Goal: Information Seeking & Learning: Understand process/instructions

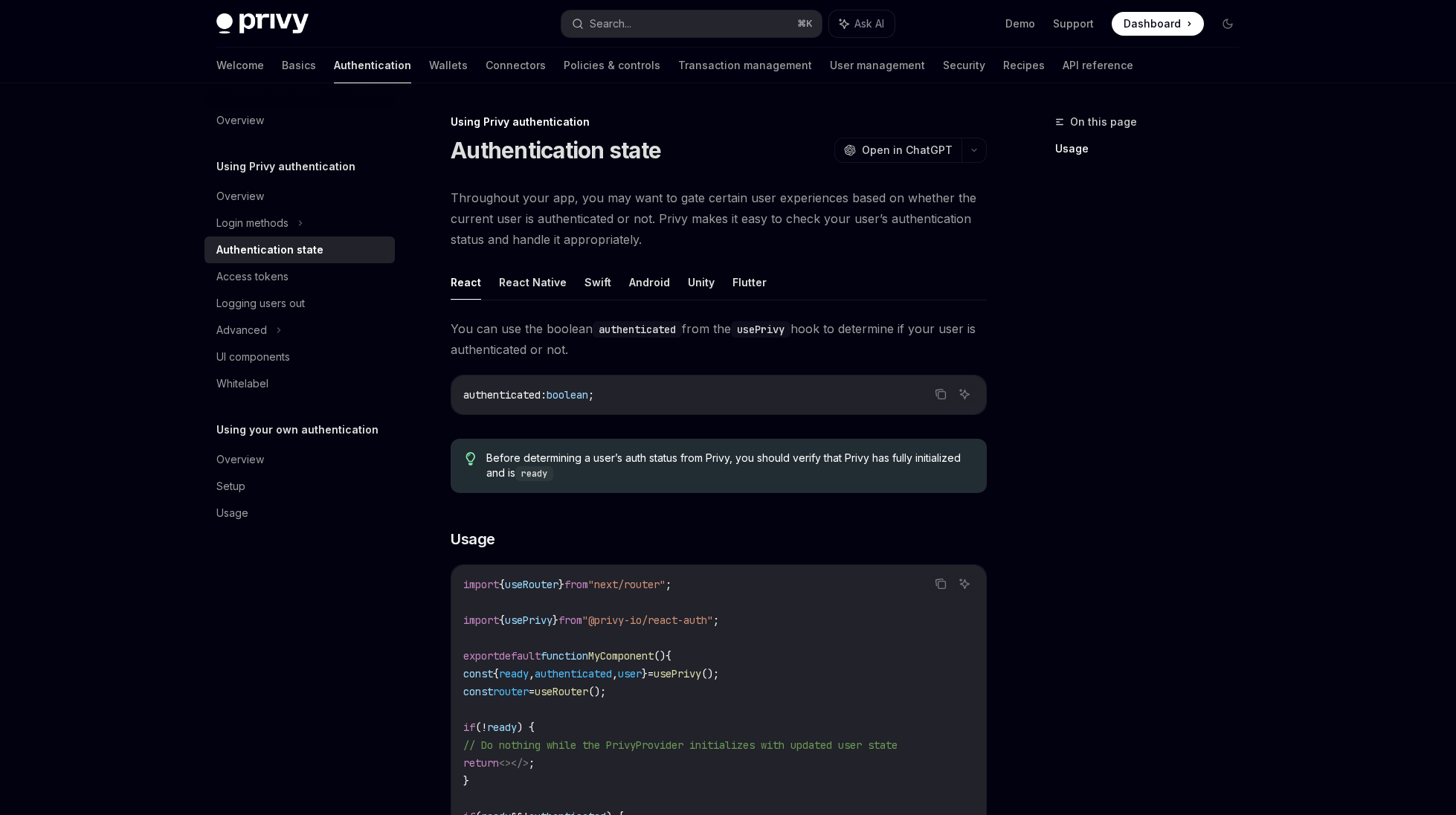
scroll to position [194, 0]
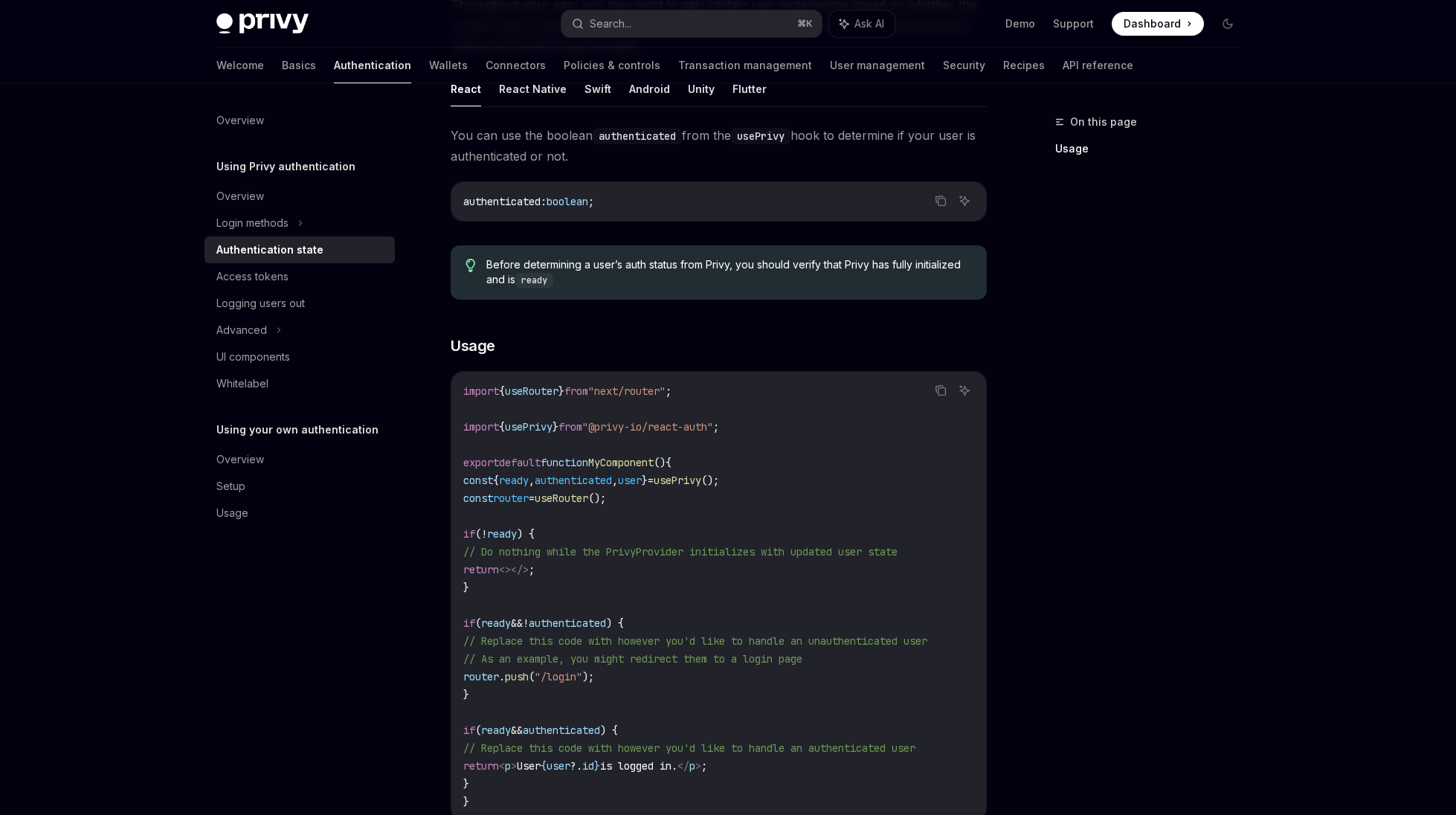
type textarea "*"
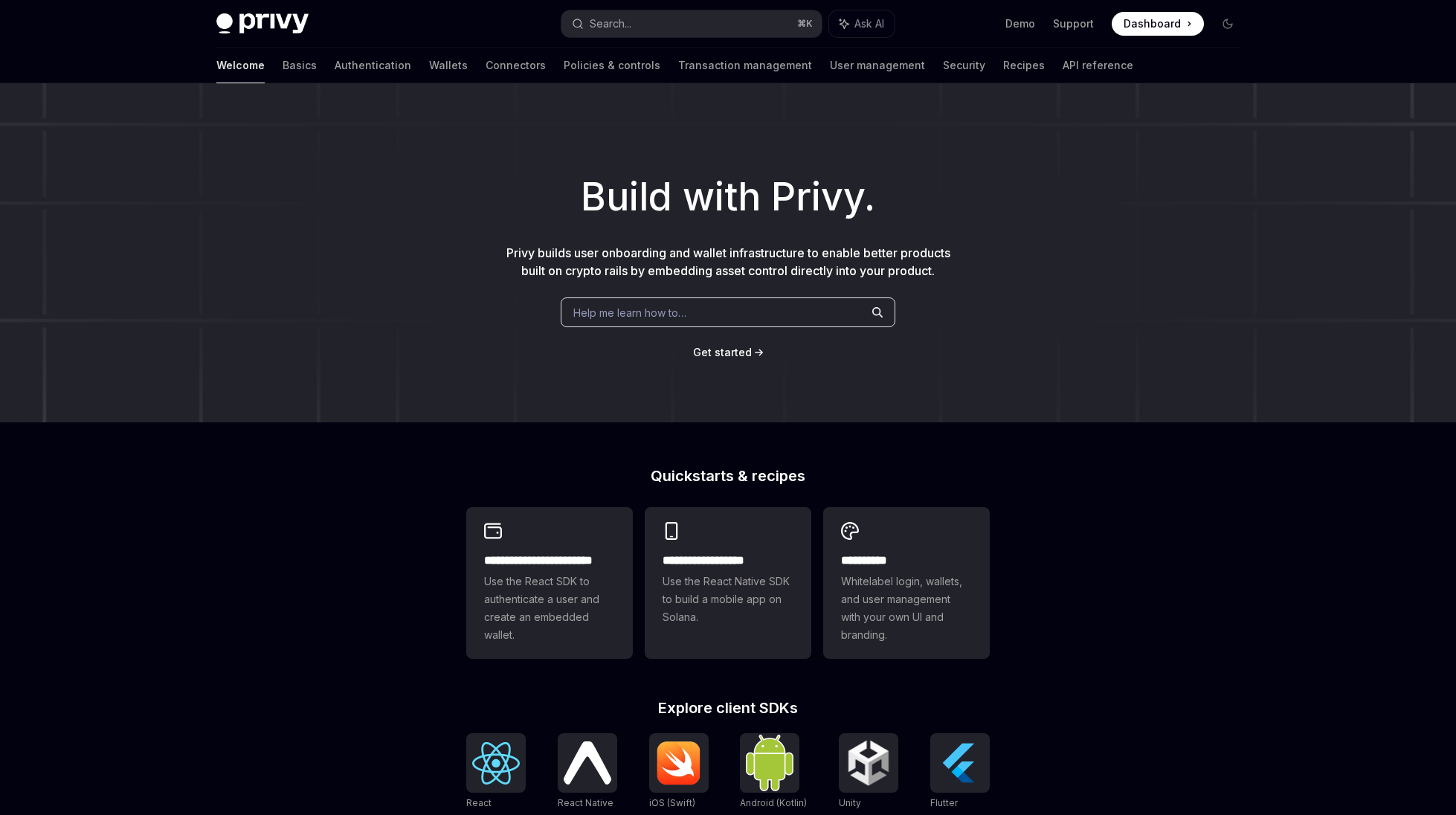
type textarea "*"
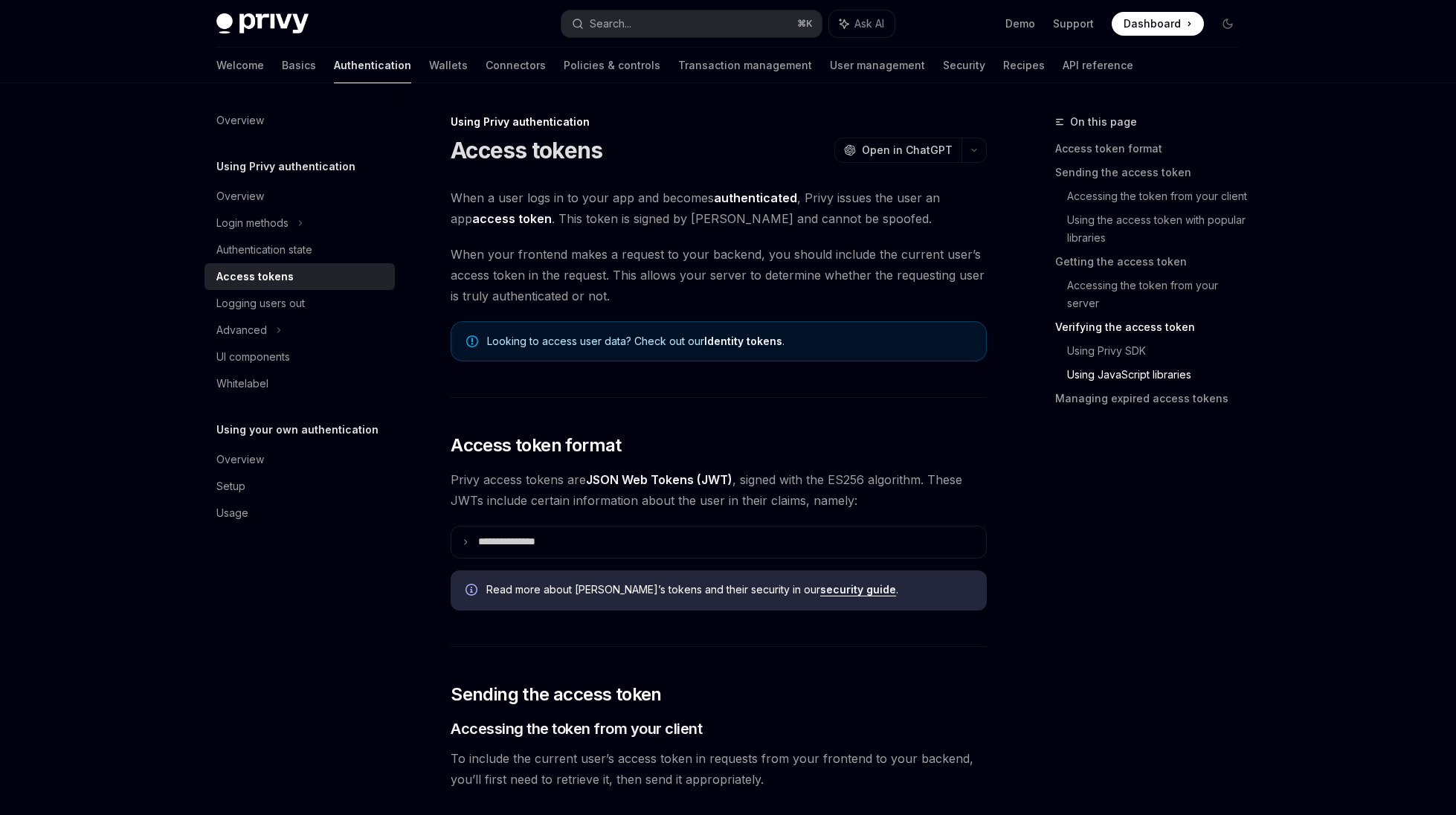
click at [429, 74] on link "Wallets" at bounding box center [448, 65] width 38 height 35
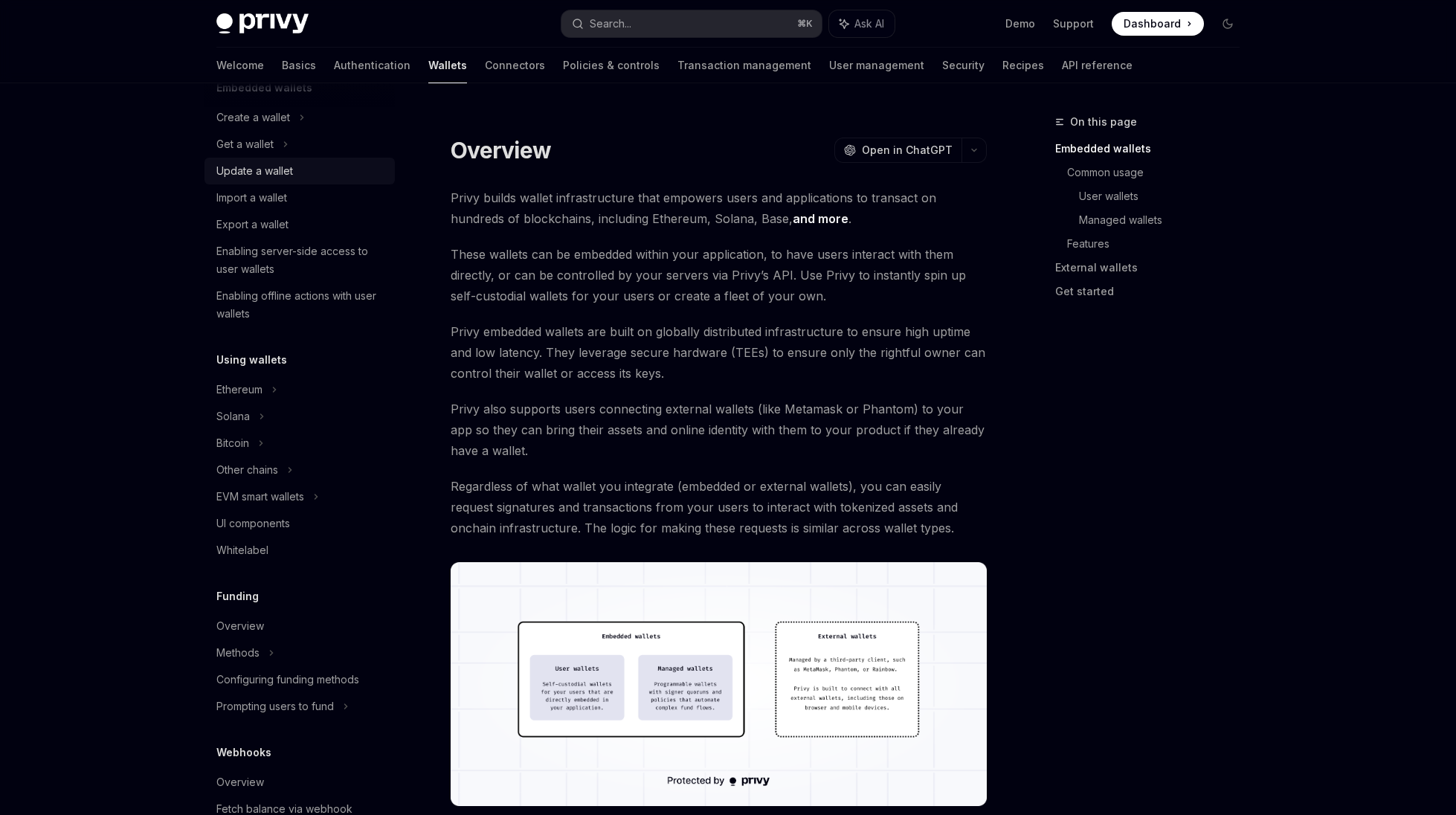
scroll to position [194, 0]
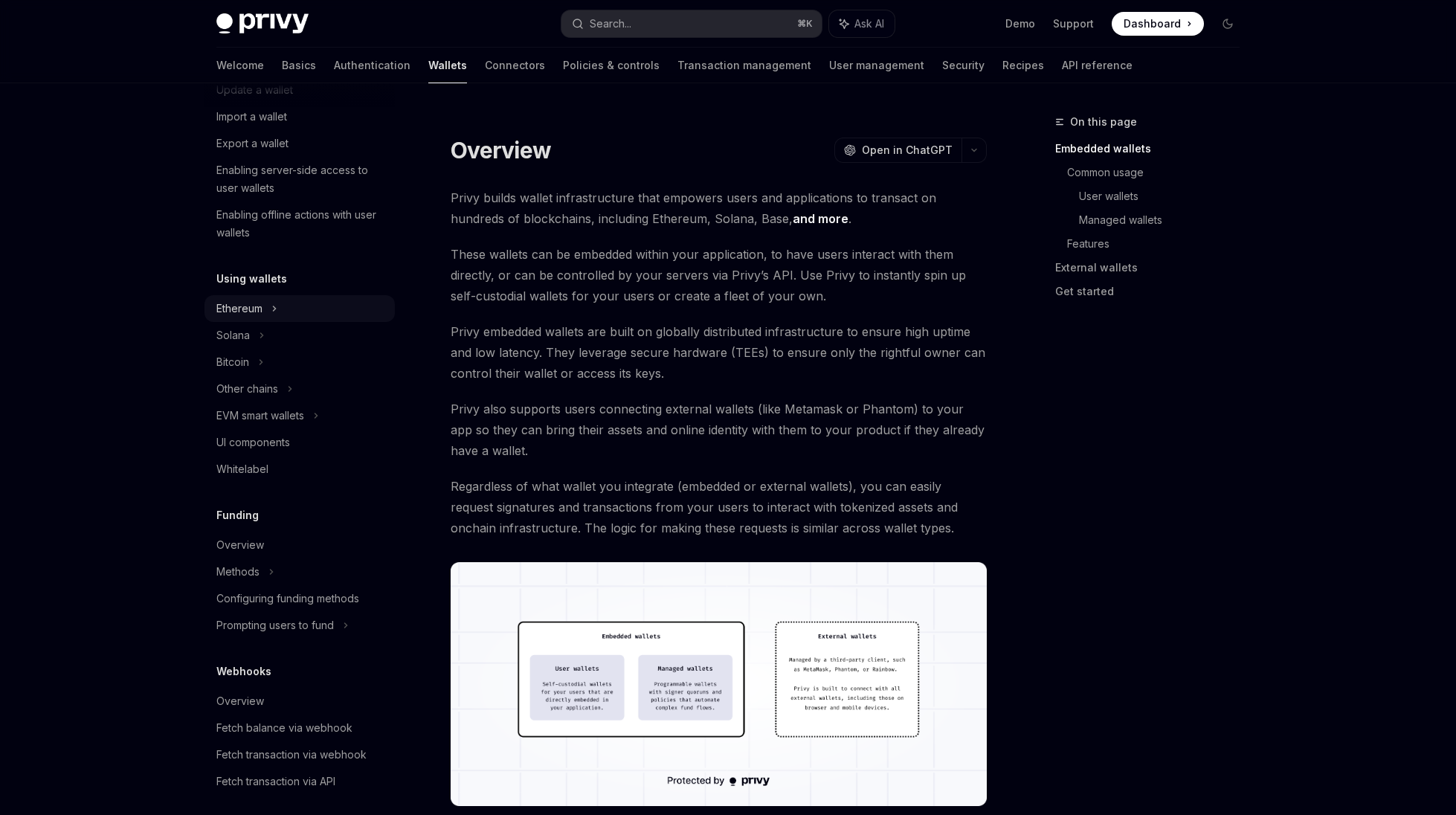
click at [282, 50] on div "Ethereum" at bounding box center [299, 37] width 191 height 27
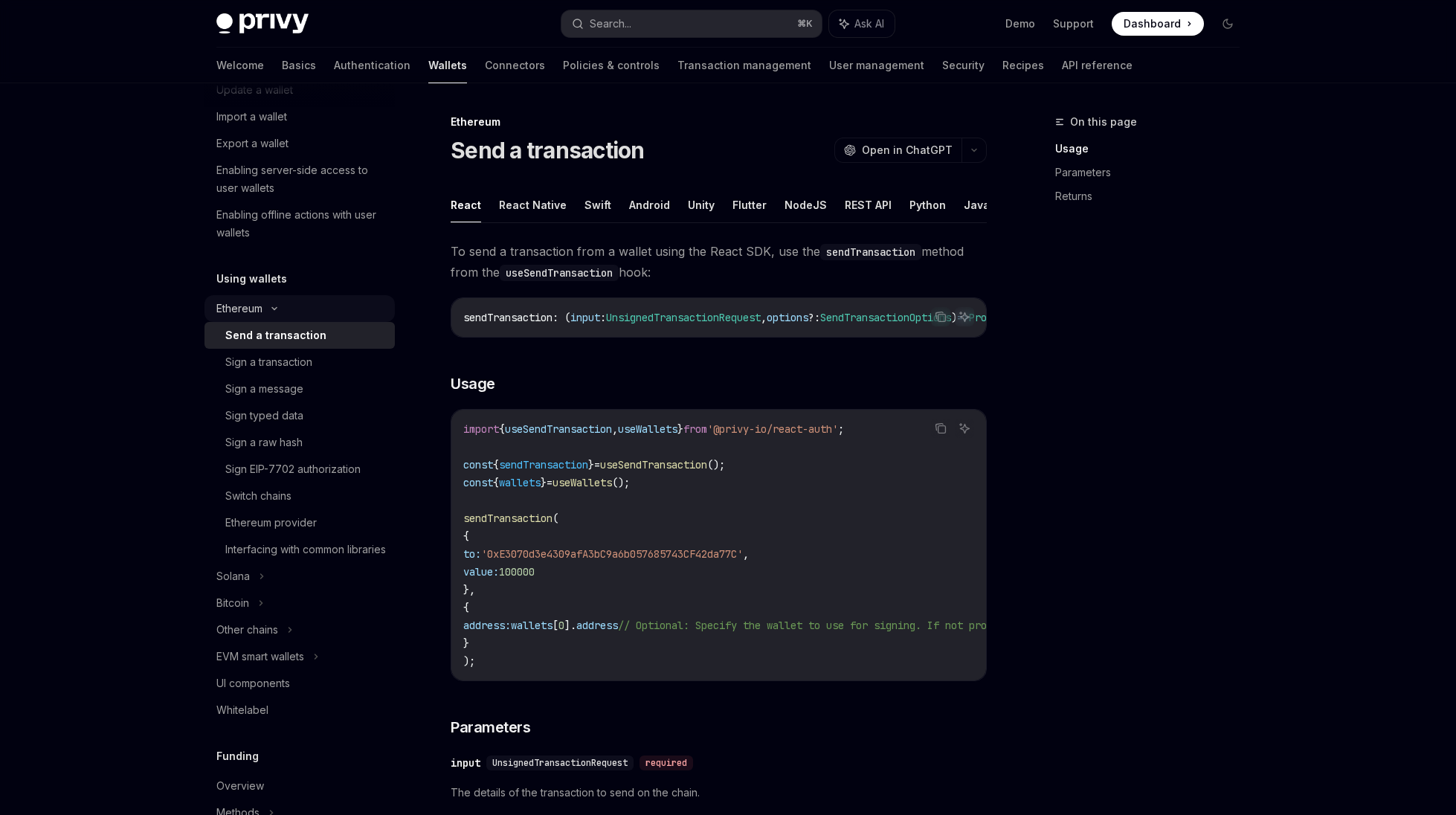
click at [282, 50] on div "Ethereum" at bounding box center [299, 37] width 191 height 27
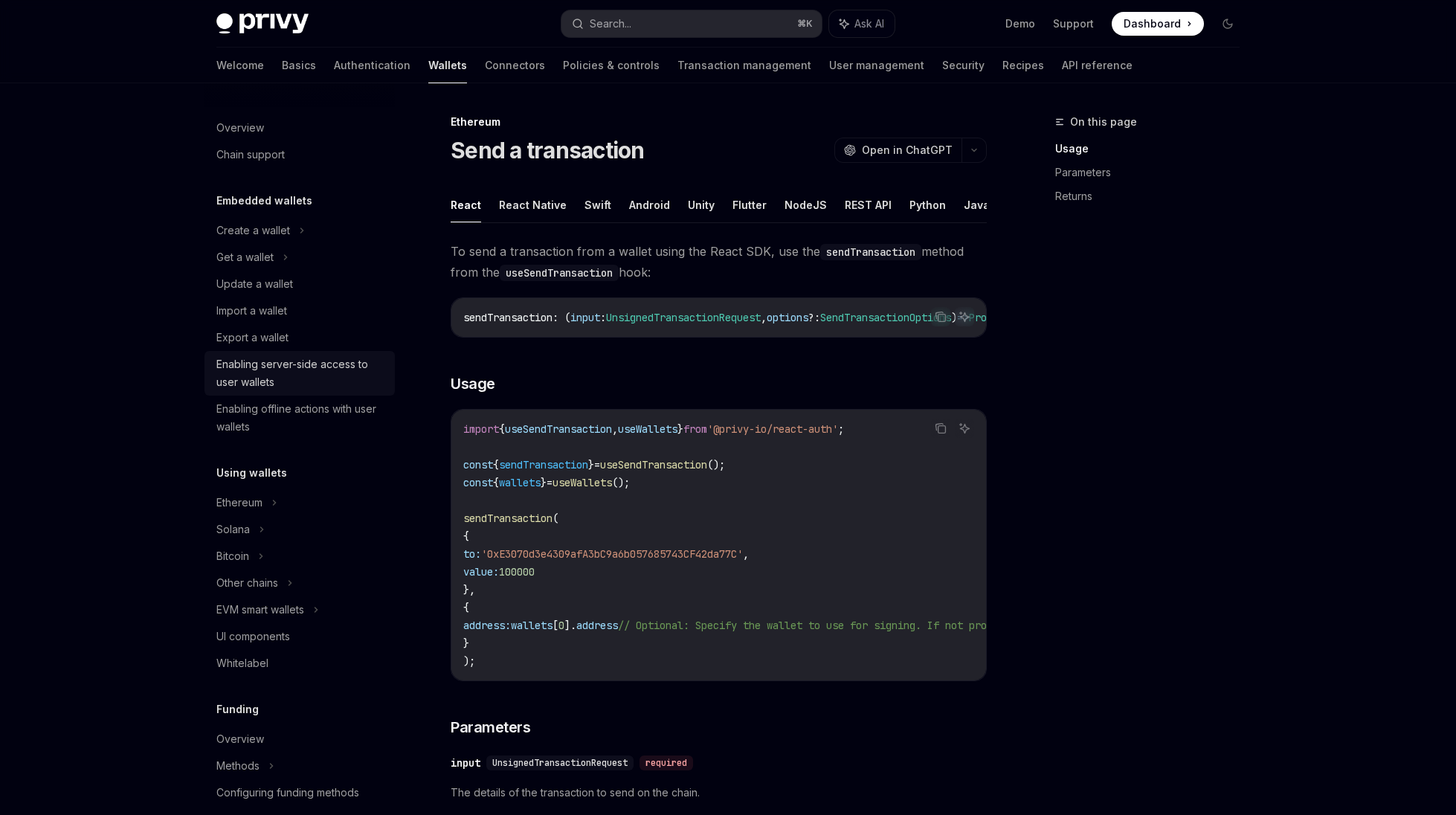
click at [301, 365] on div "Enabling server-side access to user wallets" at bounding box center [301, 373] width 169 height 35
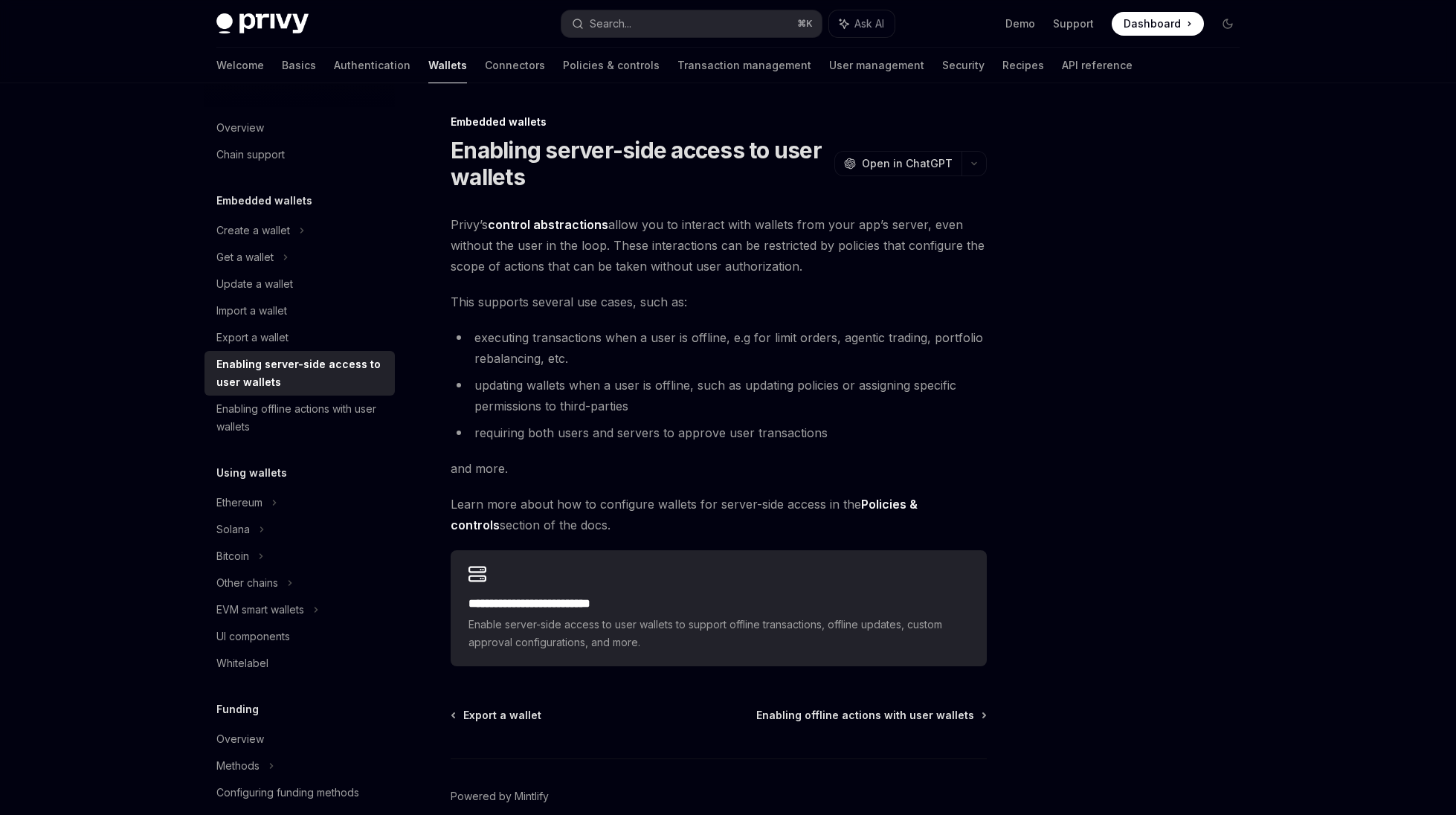
scroll to position [72, 0]
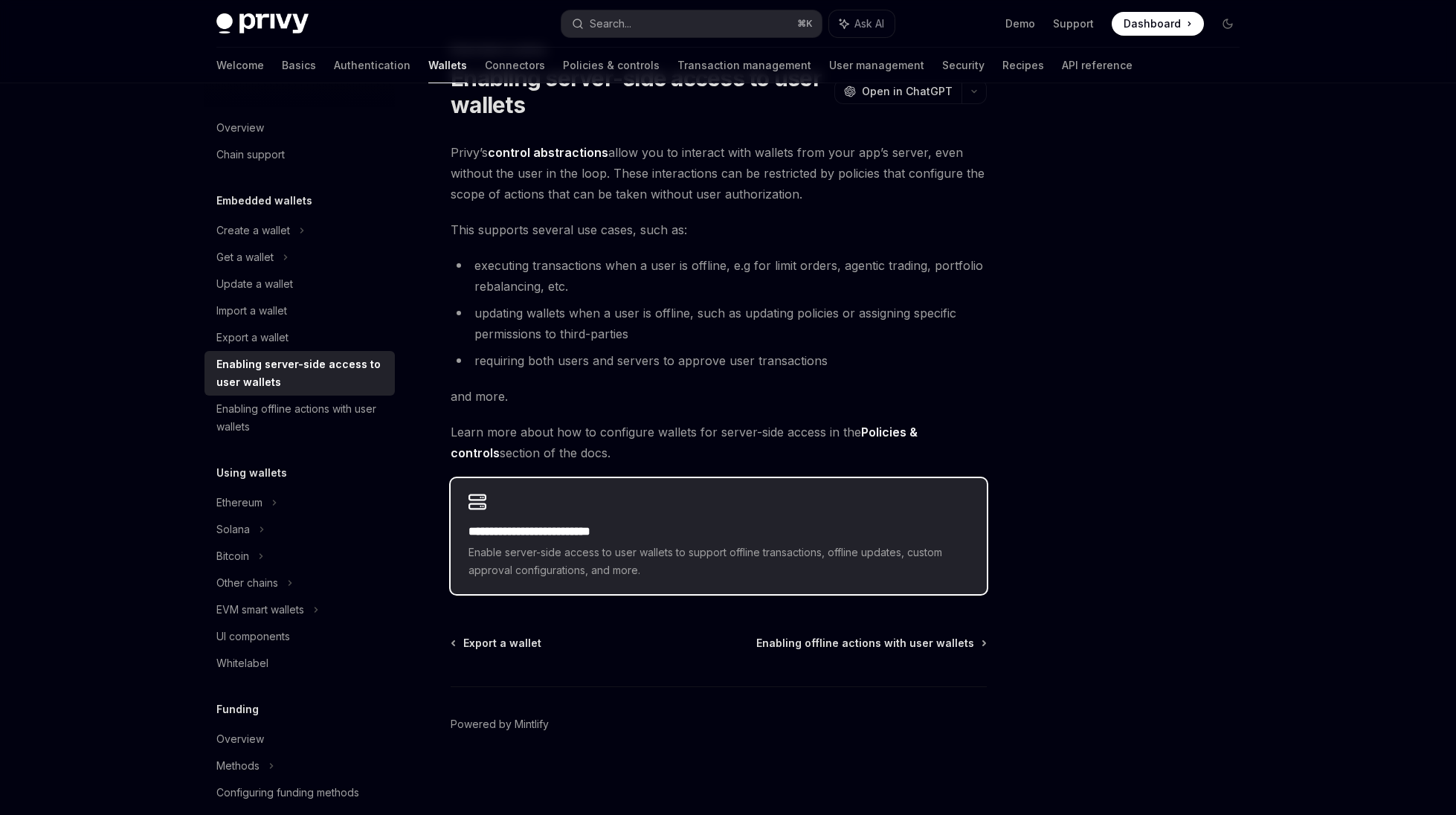
click at [535, 493] on div "**********" at bounding box center [719, 536] width 536 height 116
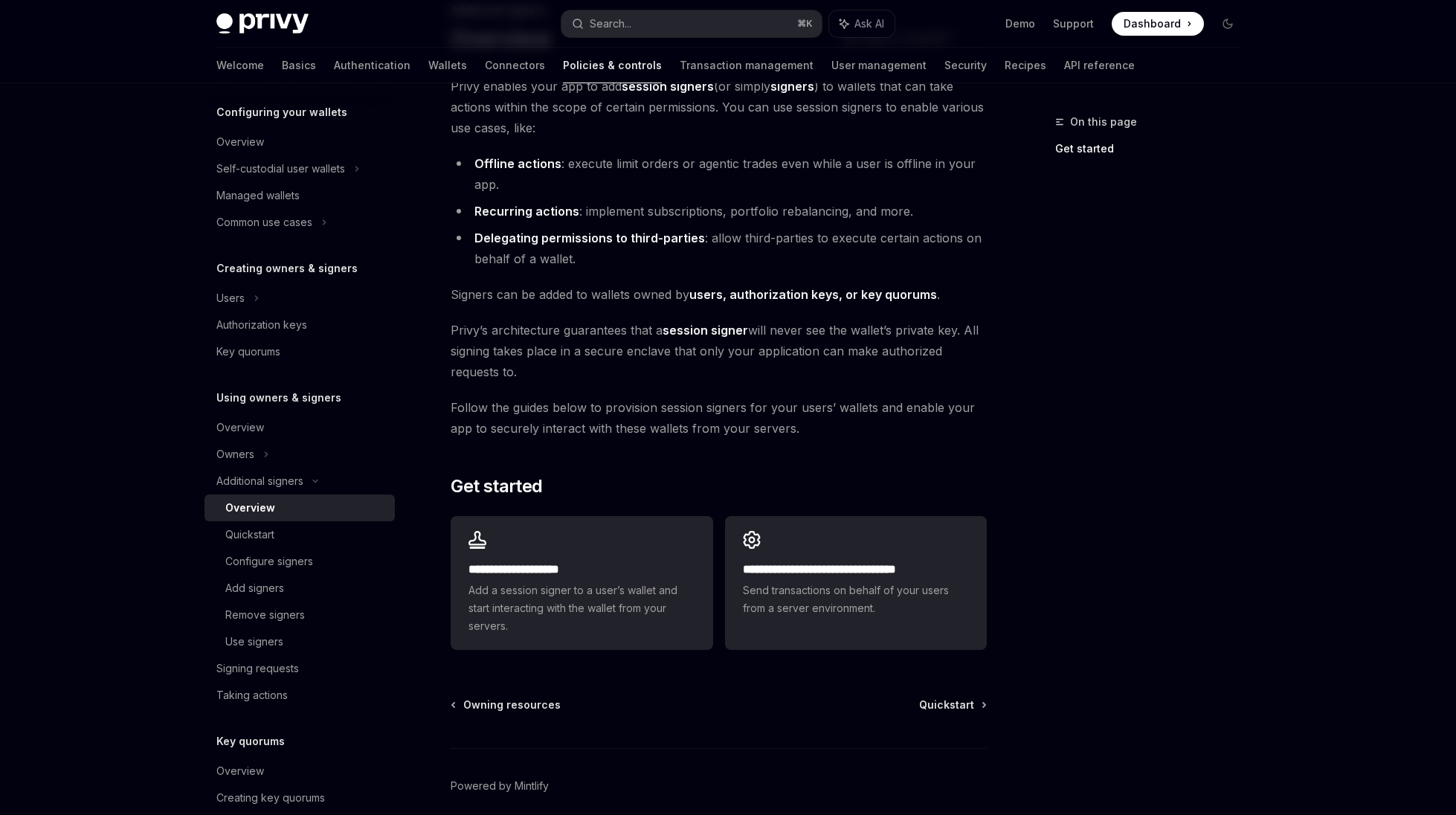
scroll to position [114, 0]
click at [343, 541] on div "Quickstart" at bounding box center [305, 535] width 160 height 18
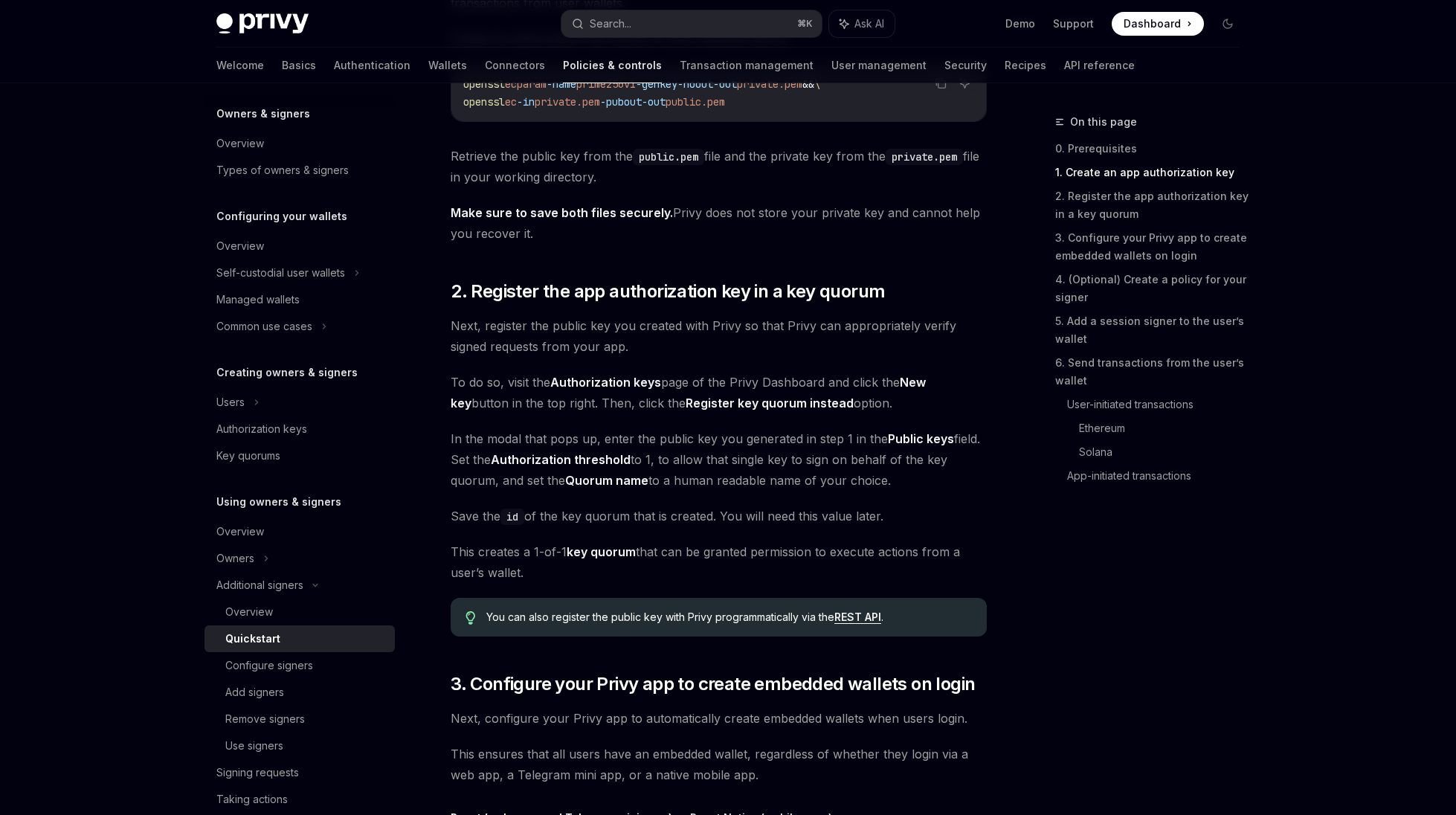
scroll to position [1007, 0]
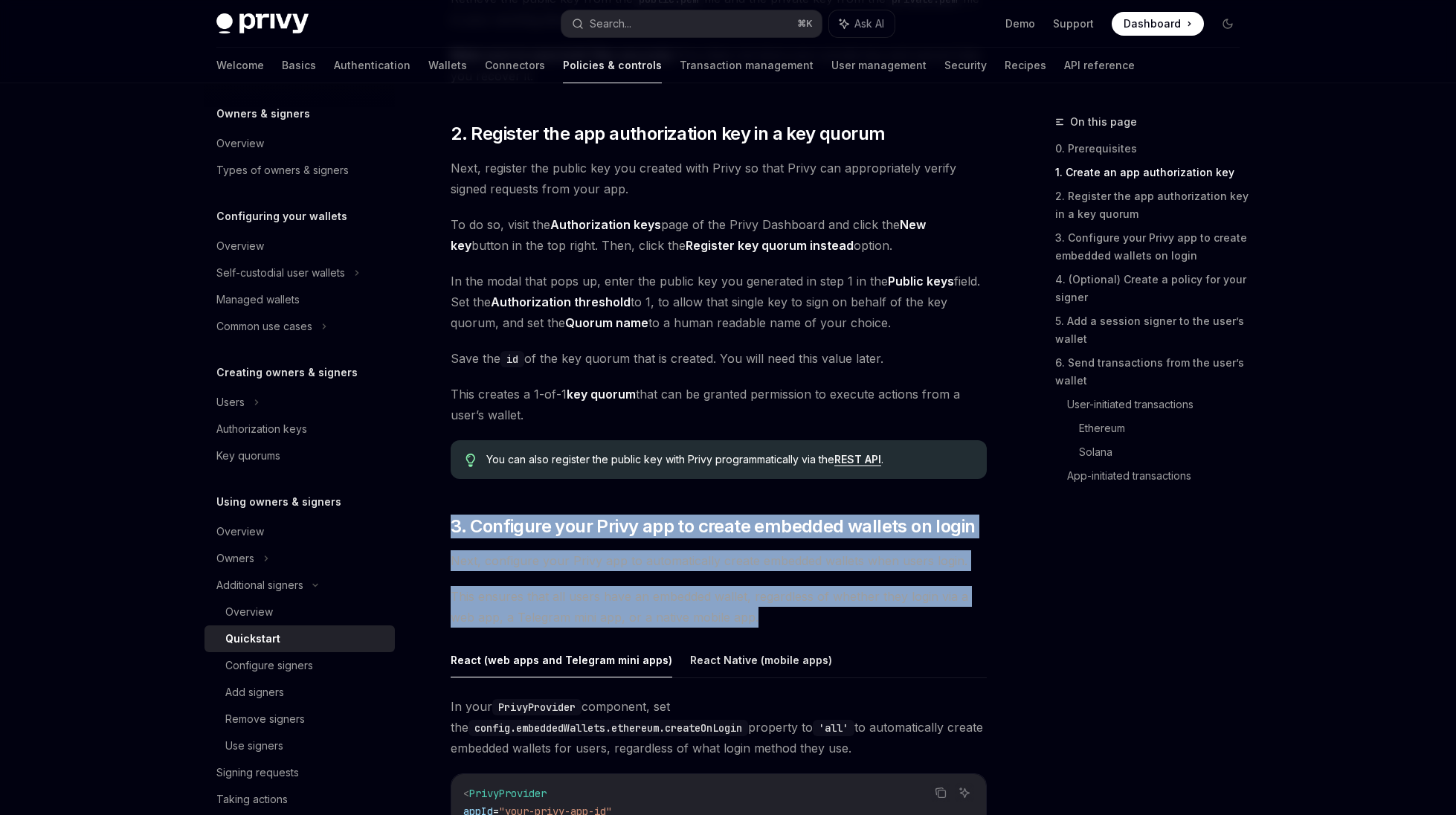
drag, startPoint x: 611, startPoint y: 505, endPoint x: 770, endPoint y: 618, distance: 195.1
click at [770, 618] on span "This ensures that all users have an embedded wallet, regardless of whether they…" at bounding box center [719, 606] width 536 height 41
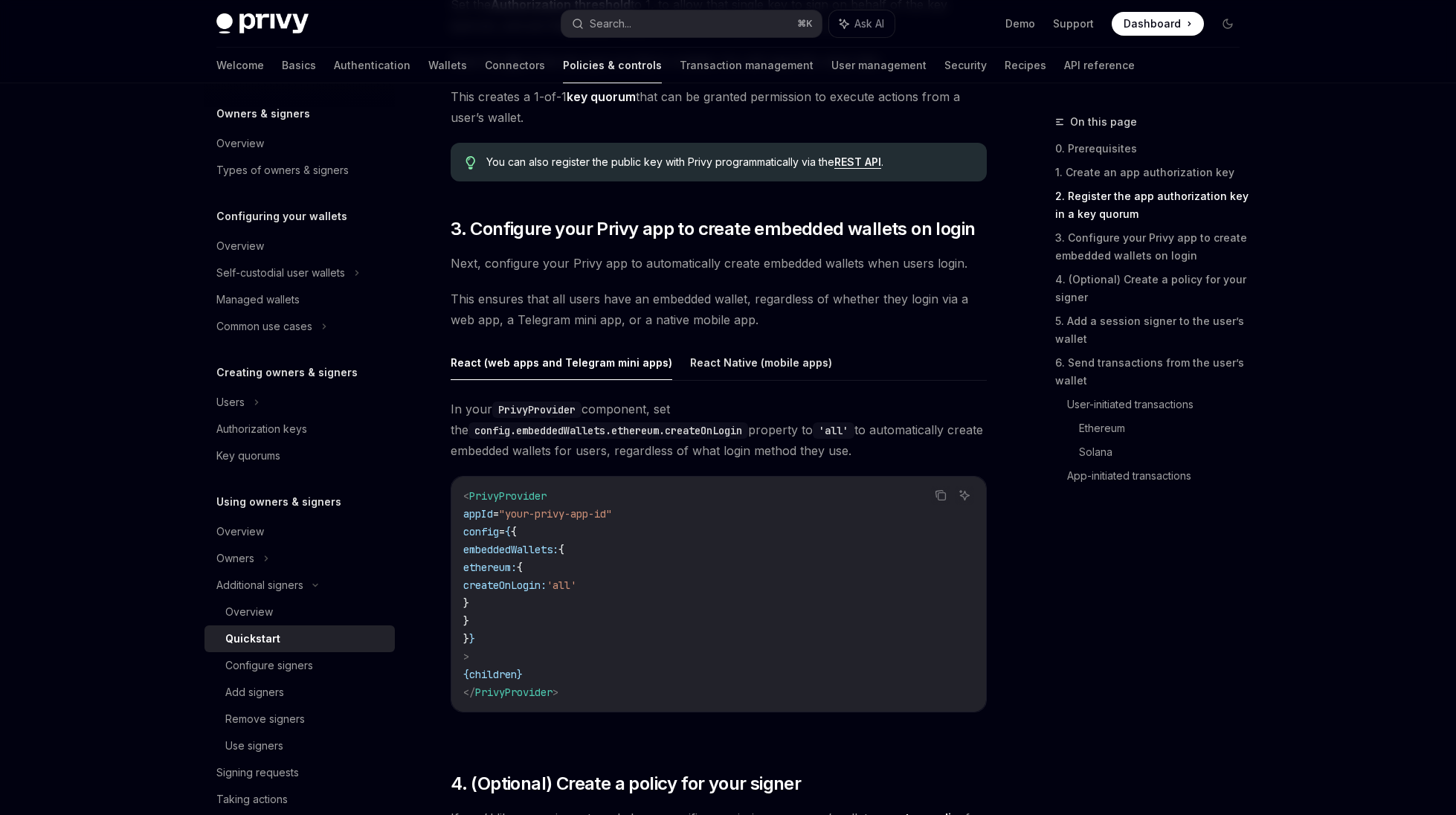
scroll to position [1381, 0]
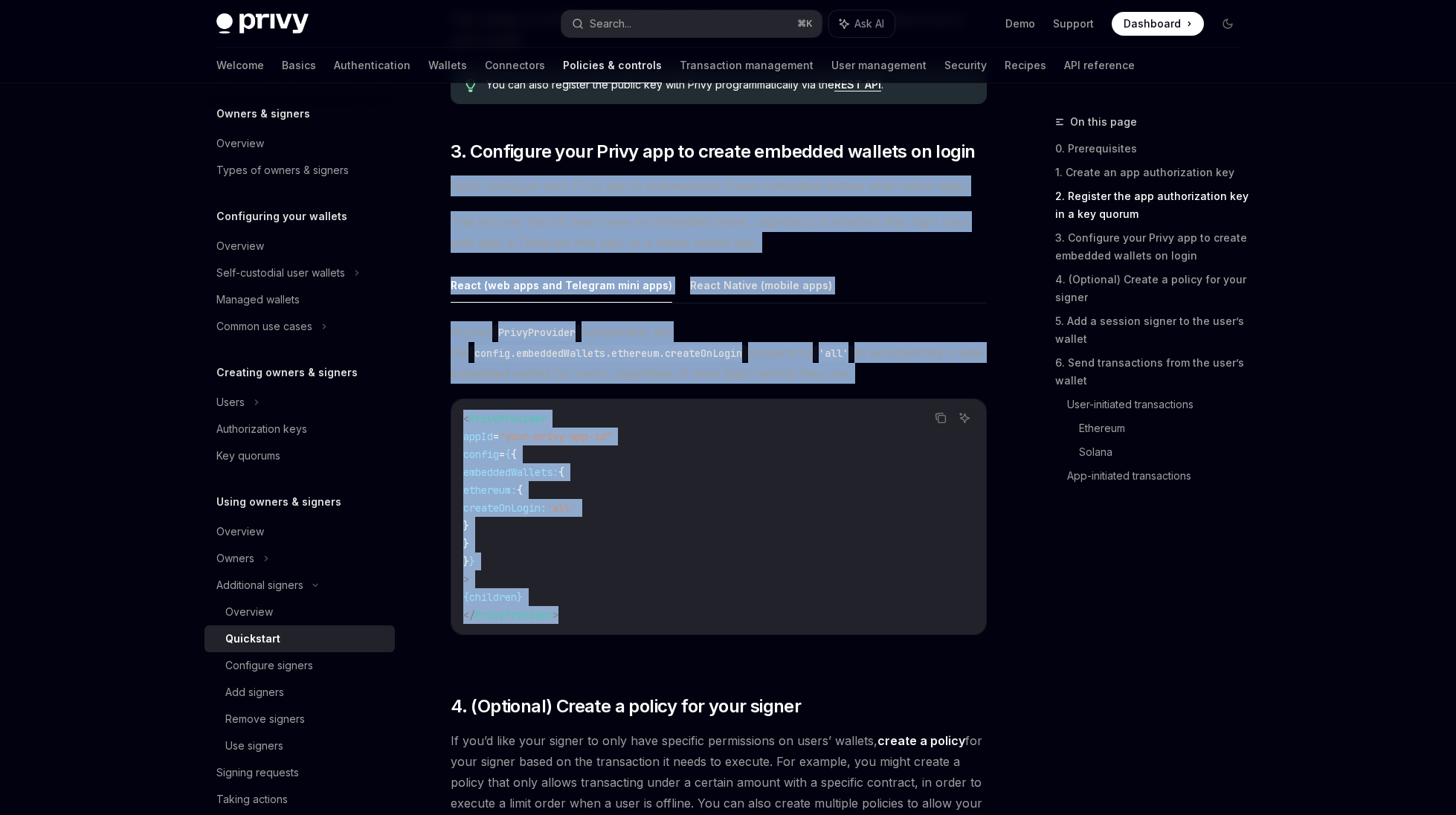
drag, startPoint x: 734, startPoint y: 652, endPoint x: 727, endPoint y: 165, distance: 487.1
drag, startPoint x: 710, startPoint y: 130, endPoint x: 867, endPoint y: 654, distance: 547.0
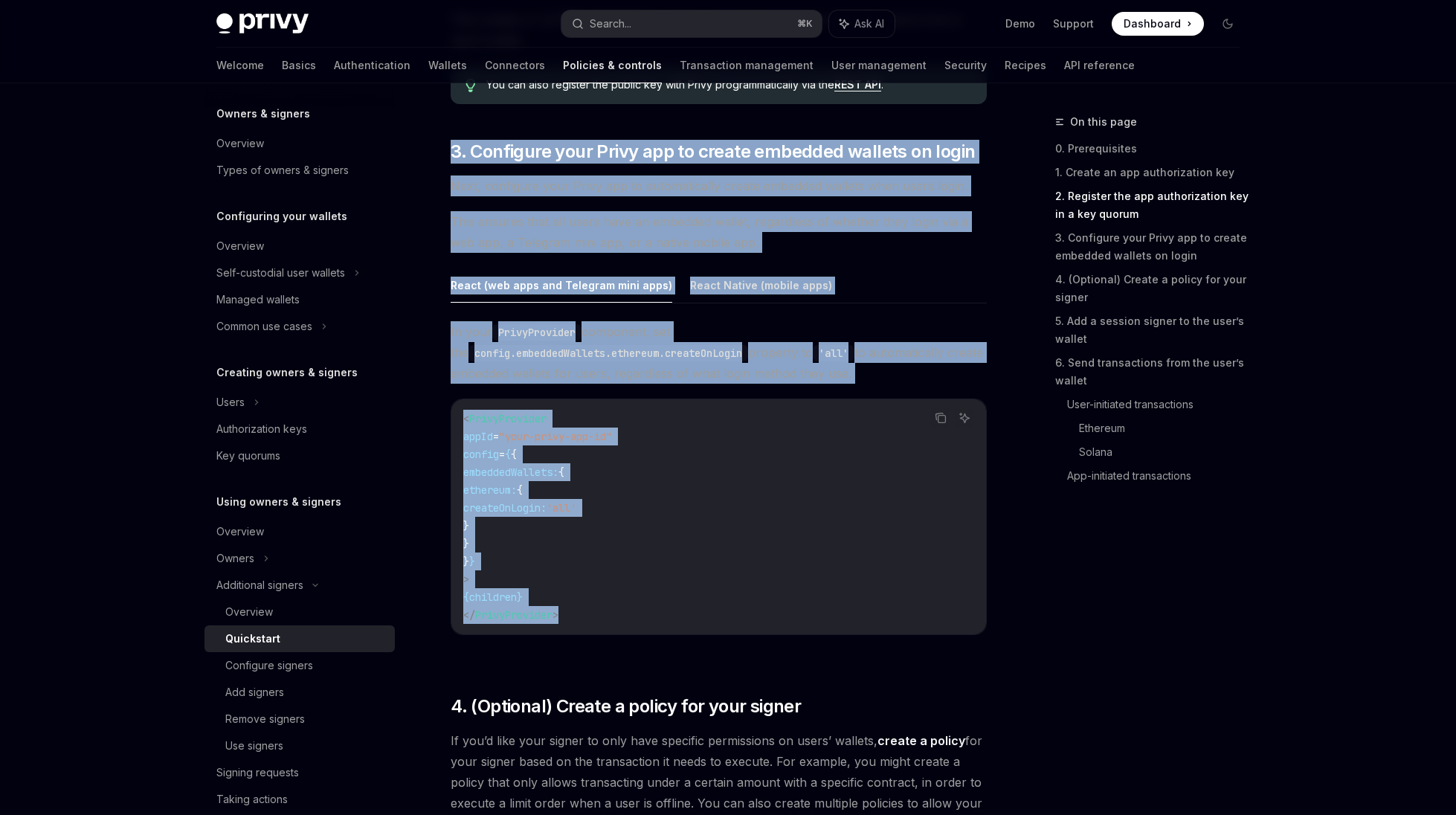
click at [867, 654] on div "In your PrivyProvider component, set the config.embeddedWallets.ethereum.create…" at bounding box center [719, 490] width 536 height 337
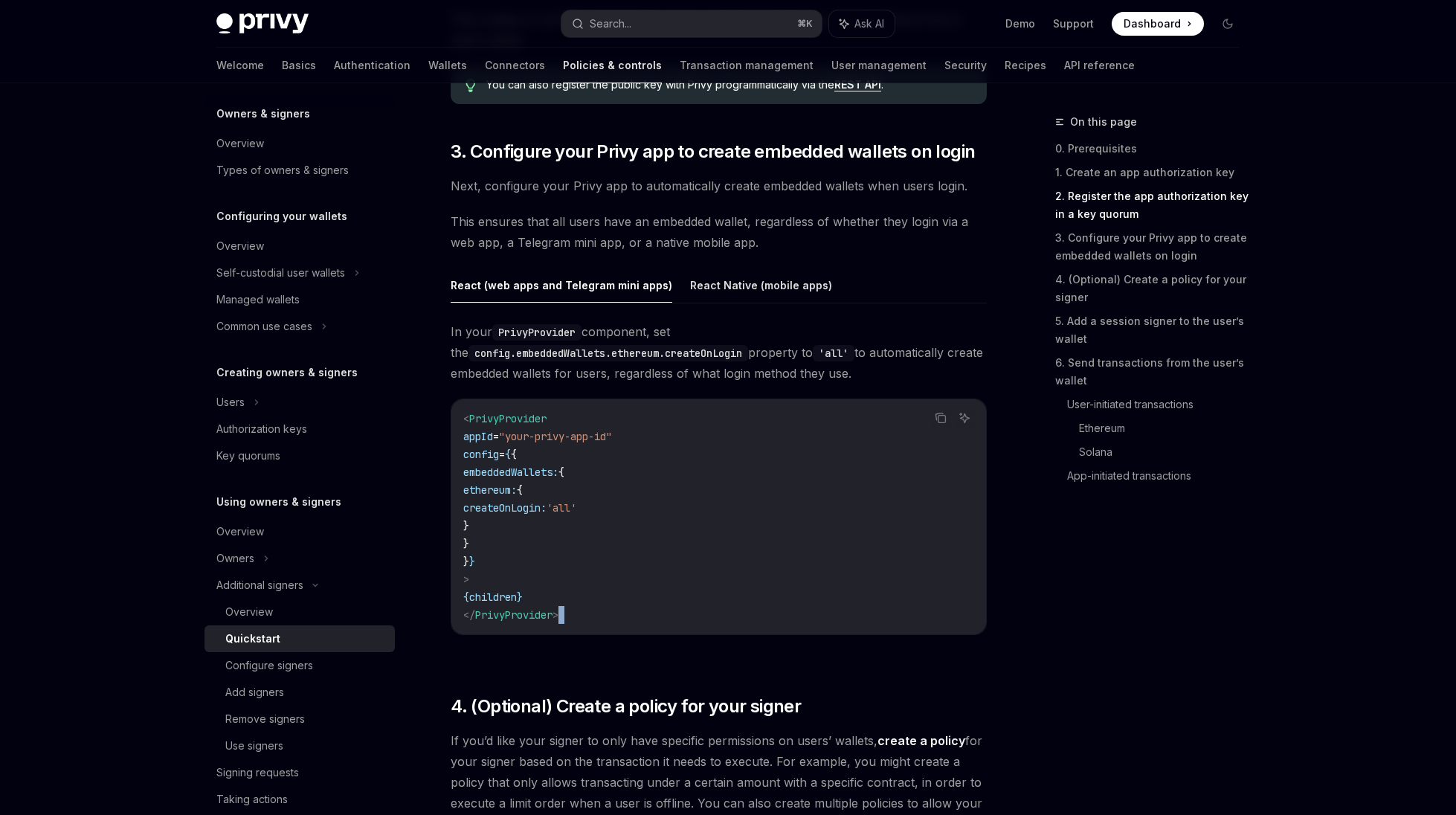
click at [867, 654] on div "In your PrivyProvider component, set the config.embeddedWallets.ethereum.create…" at bounding box center [719, 490] width 536 height 337
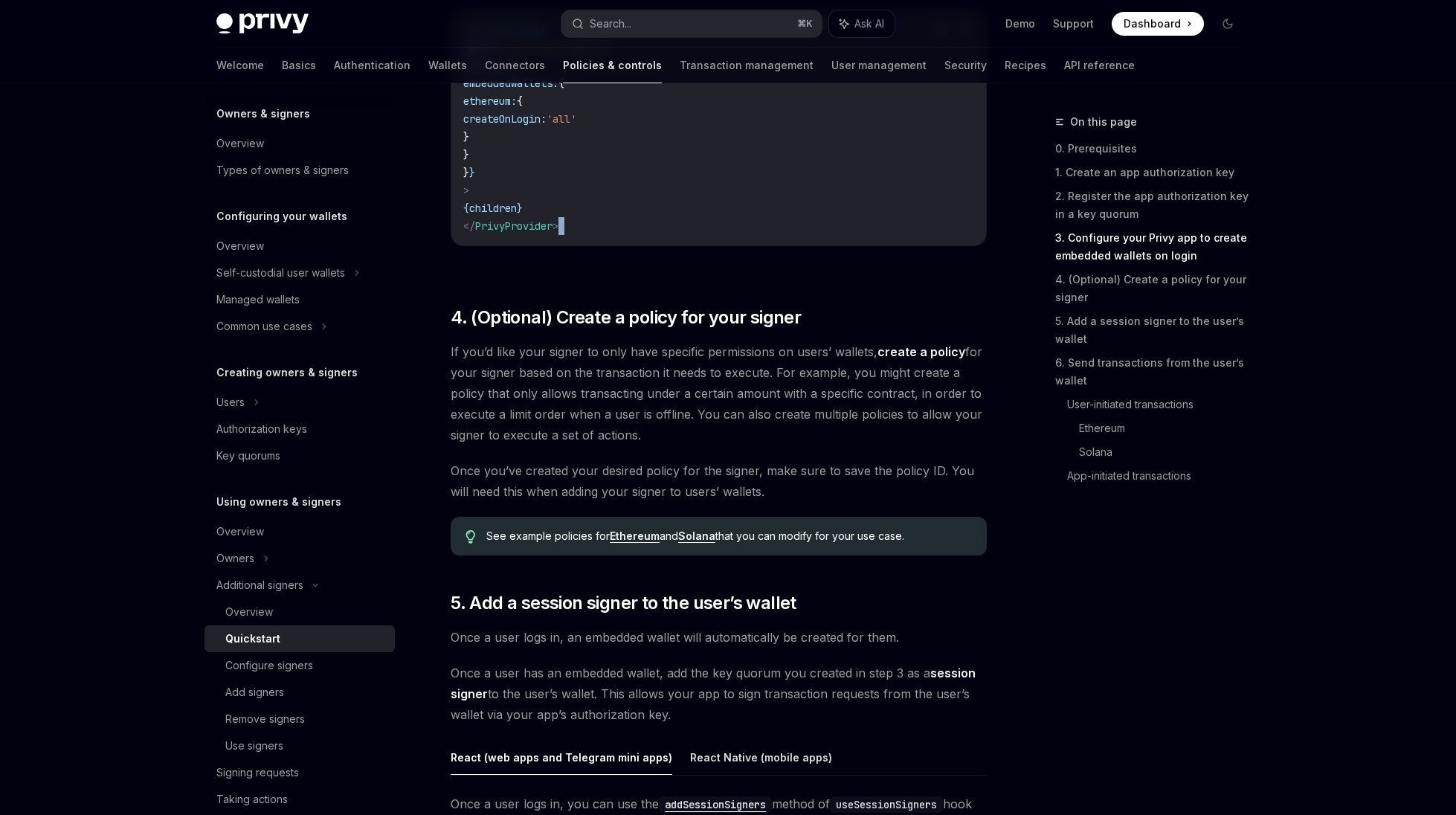
scroll to position [2001, 0]
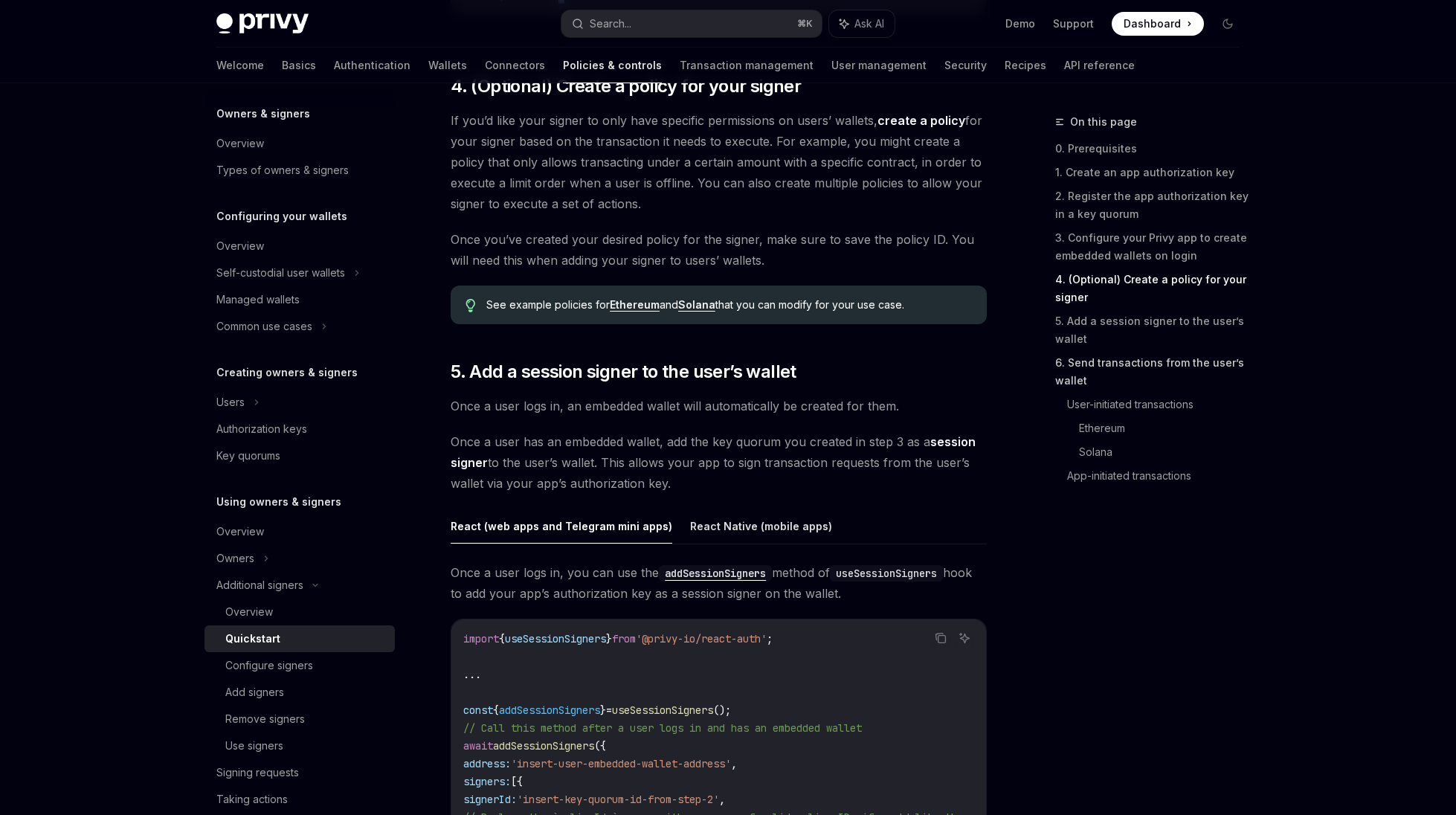
click at [1067, 371] on link "6. Send transactions from the user’s wallet" at bounding box center [1153, 371] width 197 height 41
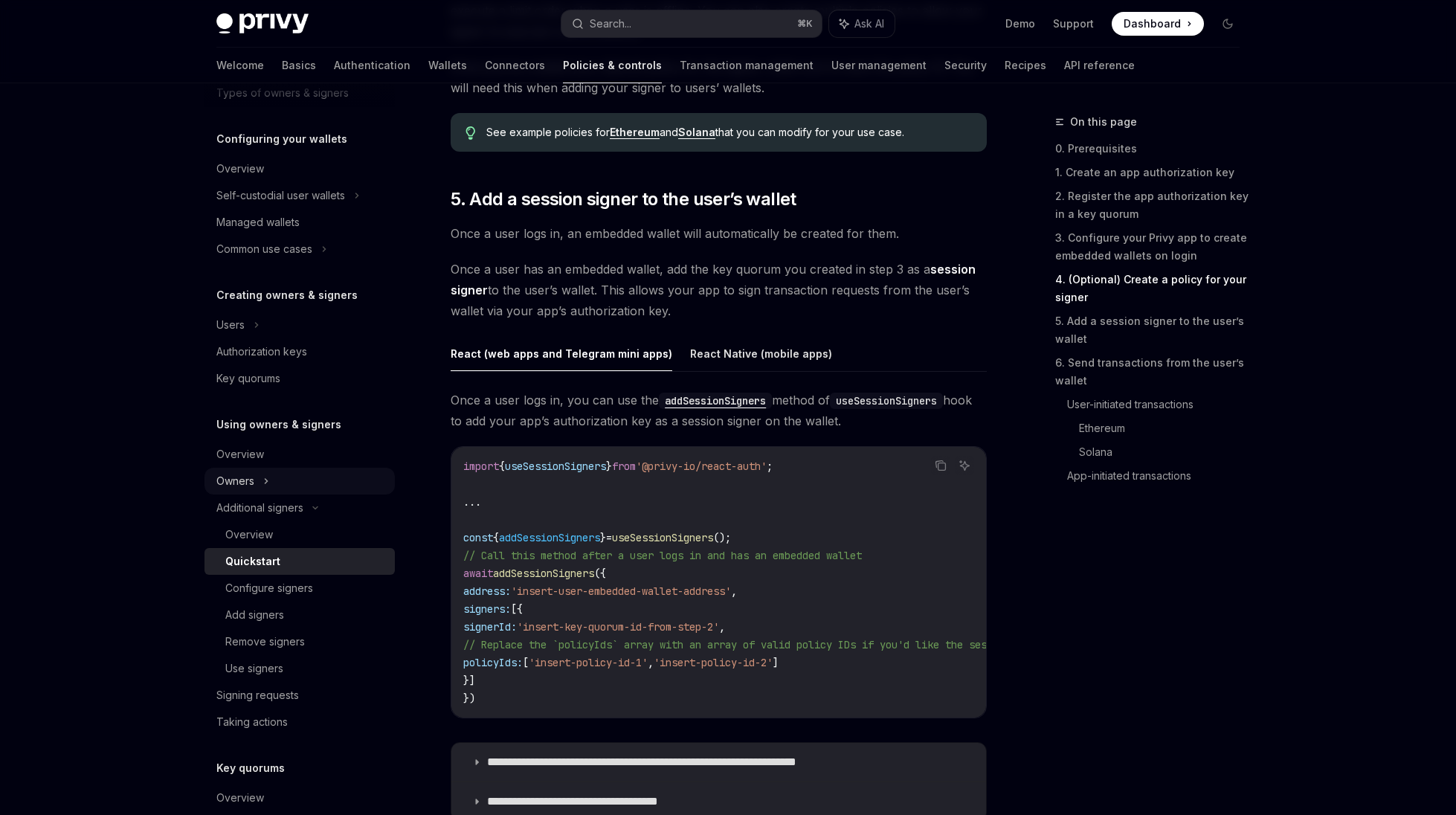
scroll to position [146, 0]
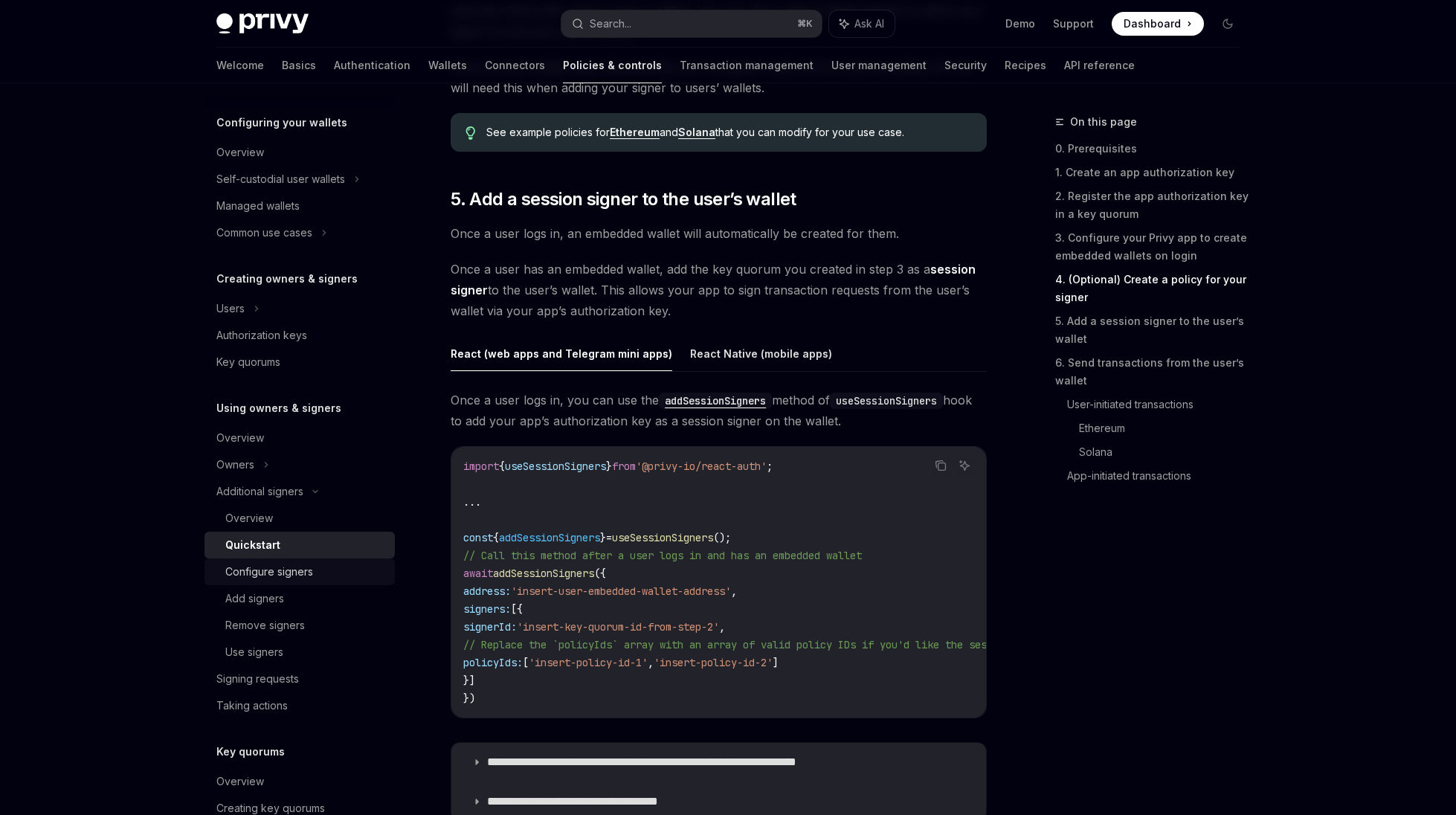
click at [320, 578] on div "Configure signers" at bounding box center [305, 572] width 160 height 18
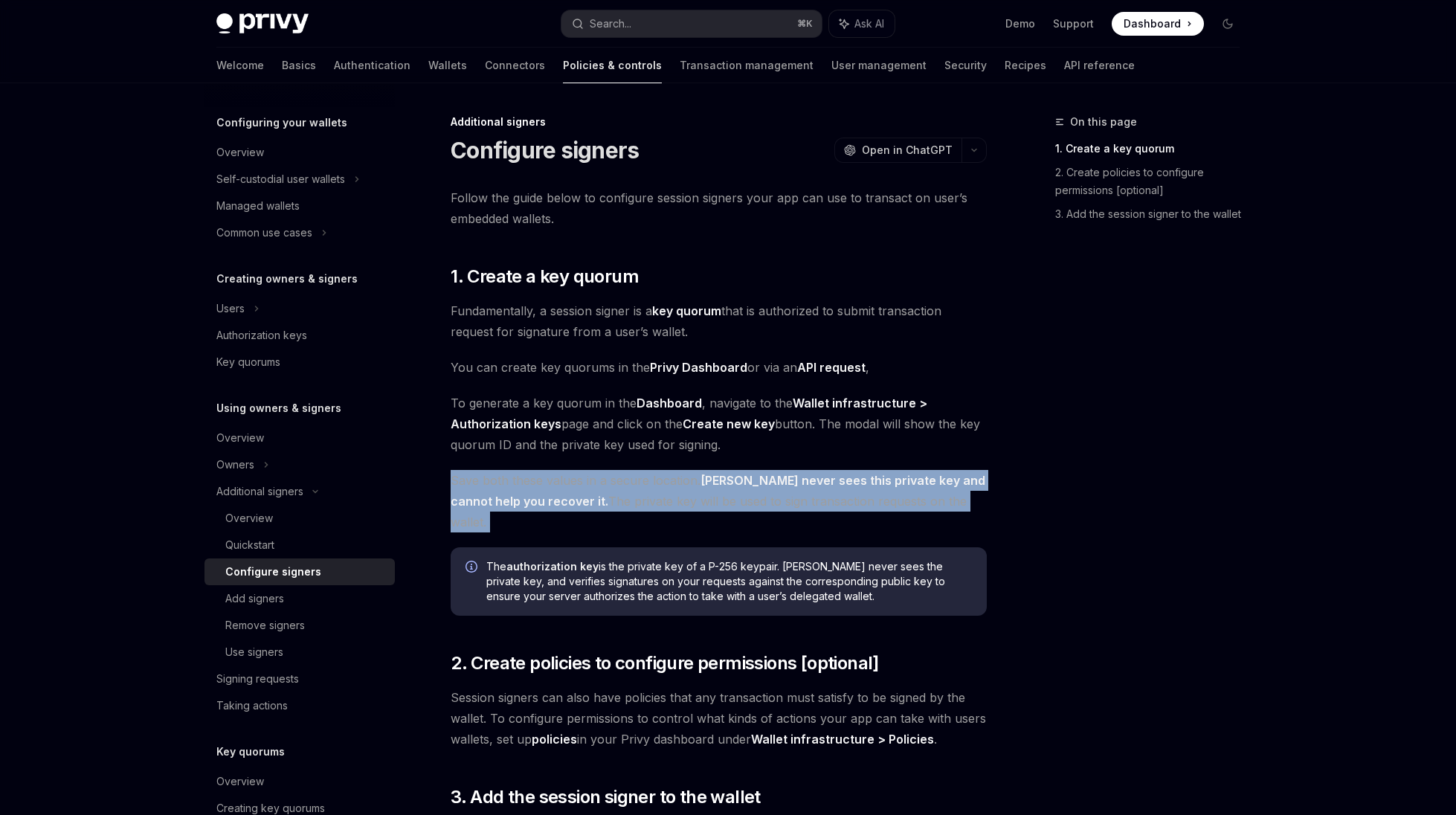
drag, startPoint x: 684, startPoint y: 469, endPoint x: 733, endPoint y: 531, distance: 79.0
click at [733, 531] on div "Follow the guide below to configure session signers your app can use to transac…" at bounding box center [719, 536] width 536 height 696
click at [734, 523] on div "Follow the guide below to configure session signers your app can use to transac…" at bounding box center [719, 536] width 536 height 696
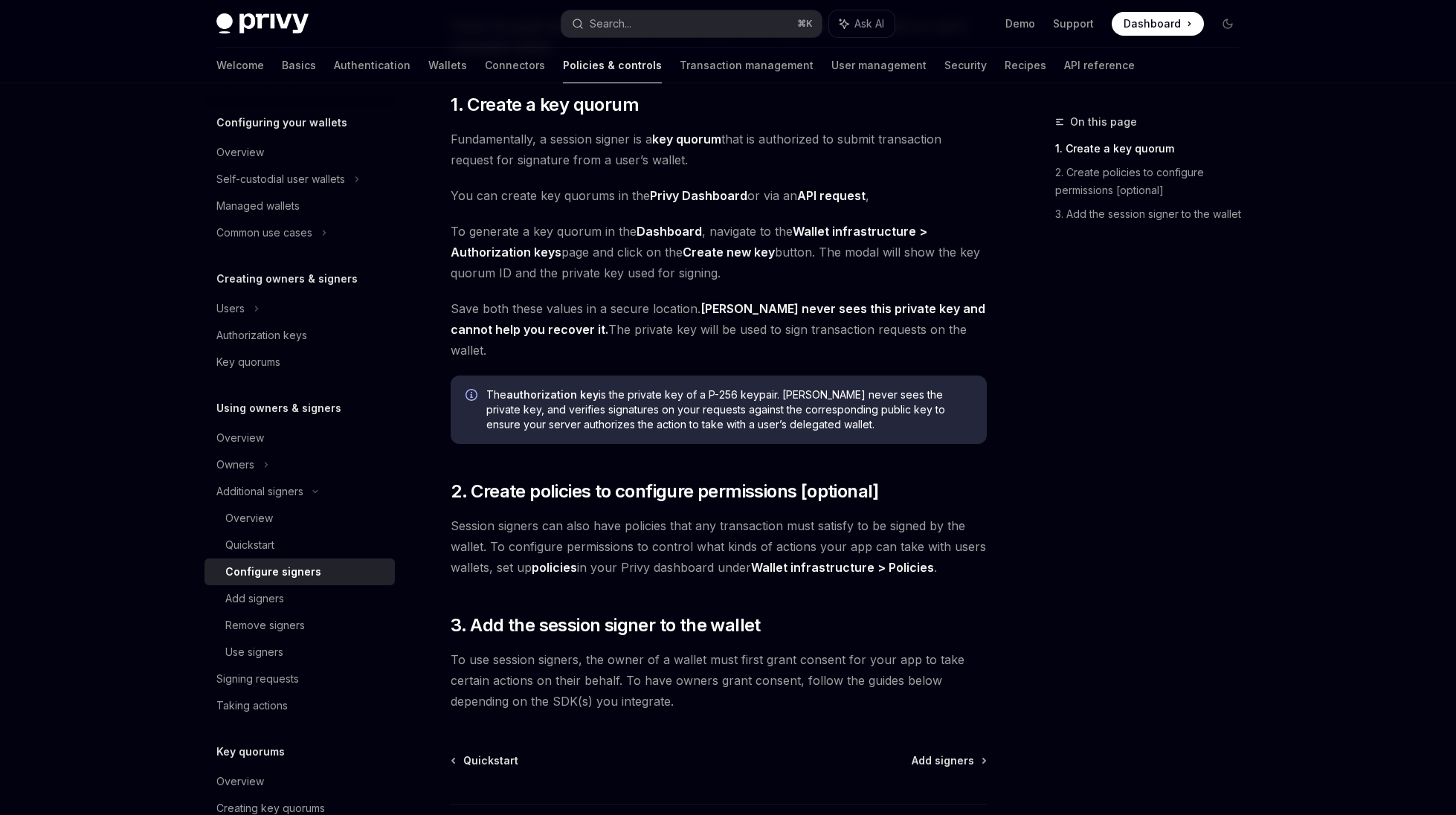
scroll to position [173, 0]
click at [244, 588] on link "Add signers" at bounding box center [299, 599] width 191 height 27
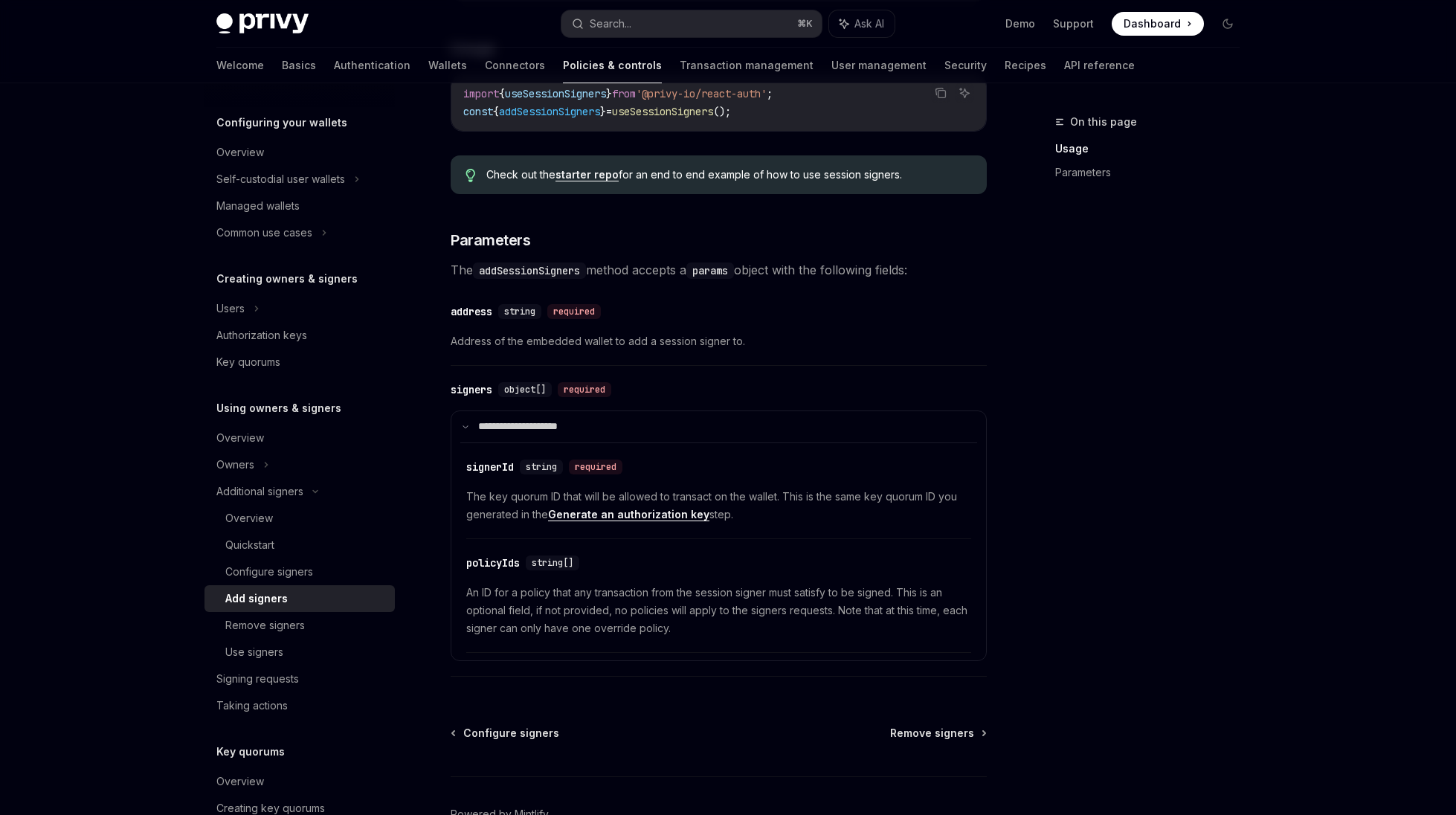
scroll to position [424, 0]
click at [236, 673] on div "Signing requests" at bounding box center [258, 679] width 83 height 18
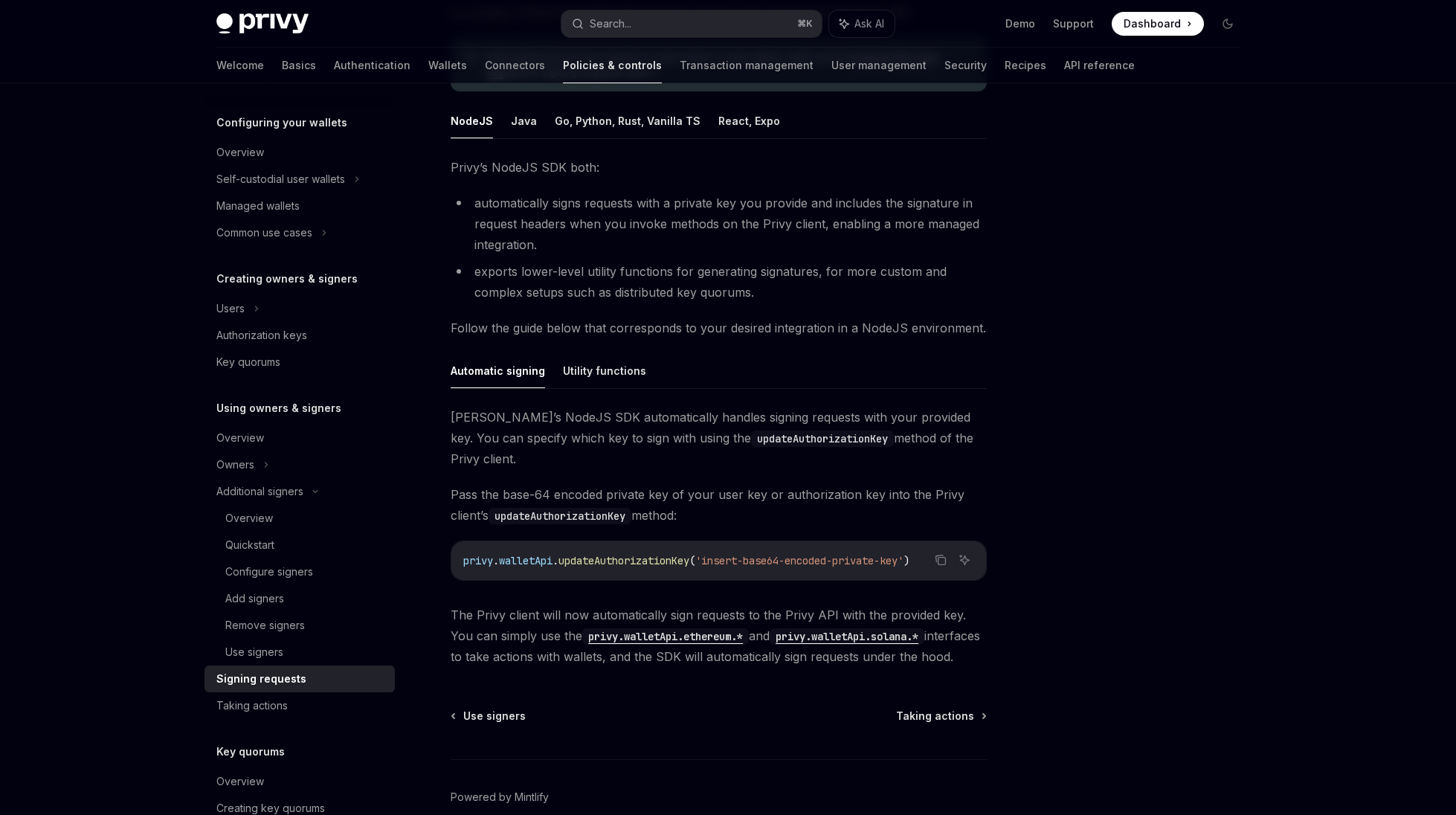
scroll to position [207, 0]
click at [282, 712] on div "Taking actions" at bounding box center [252, 706] width 72 height 18
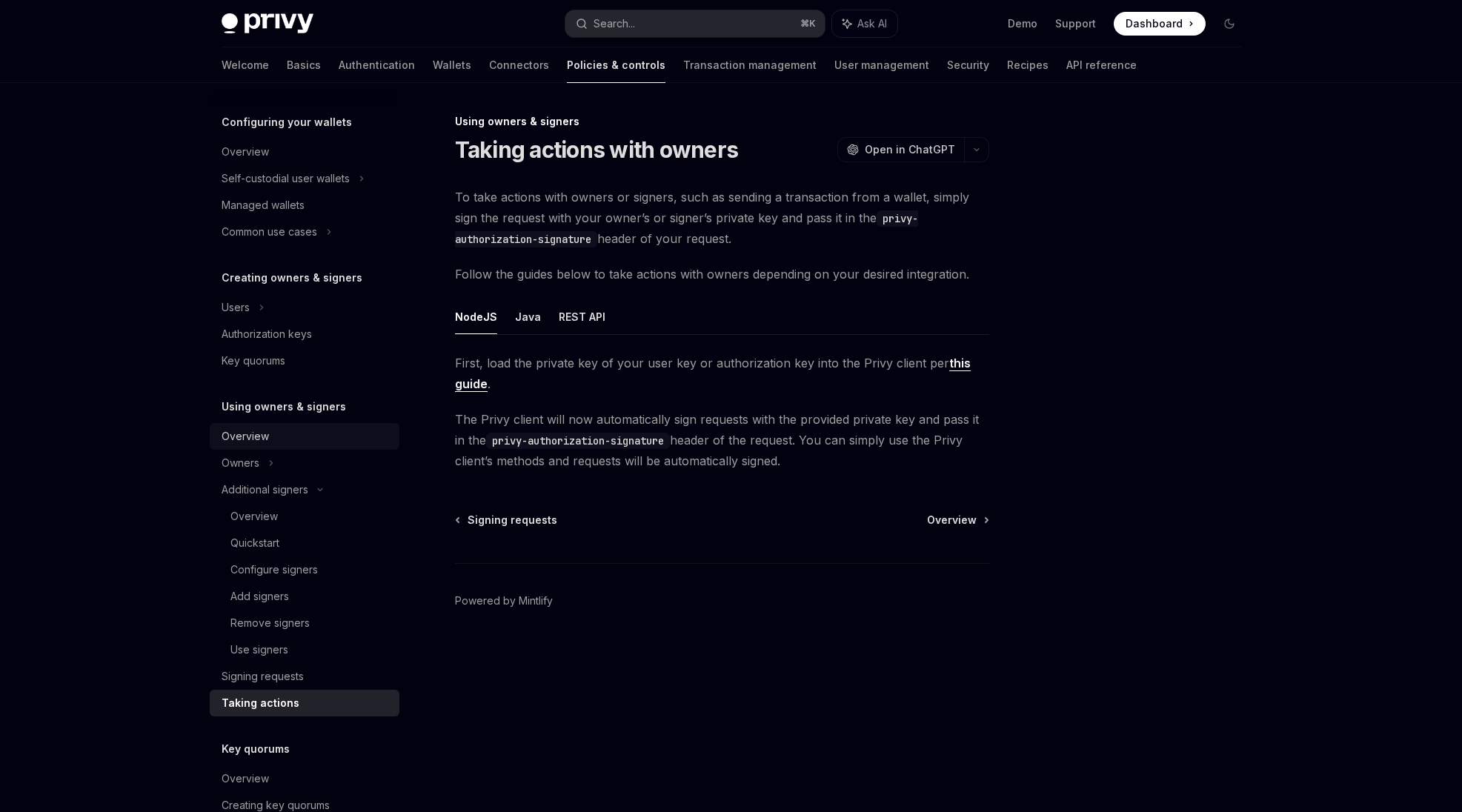
click at [223, 439] on div "Overview" at bounding box center [245, 437] width 47 height 18
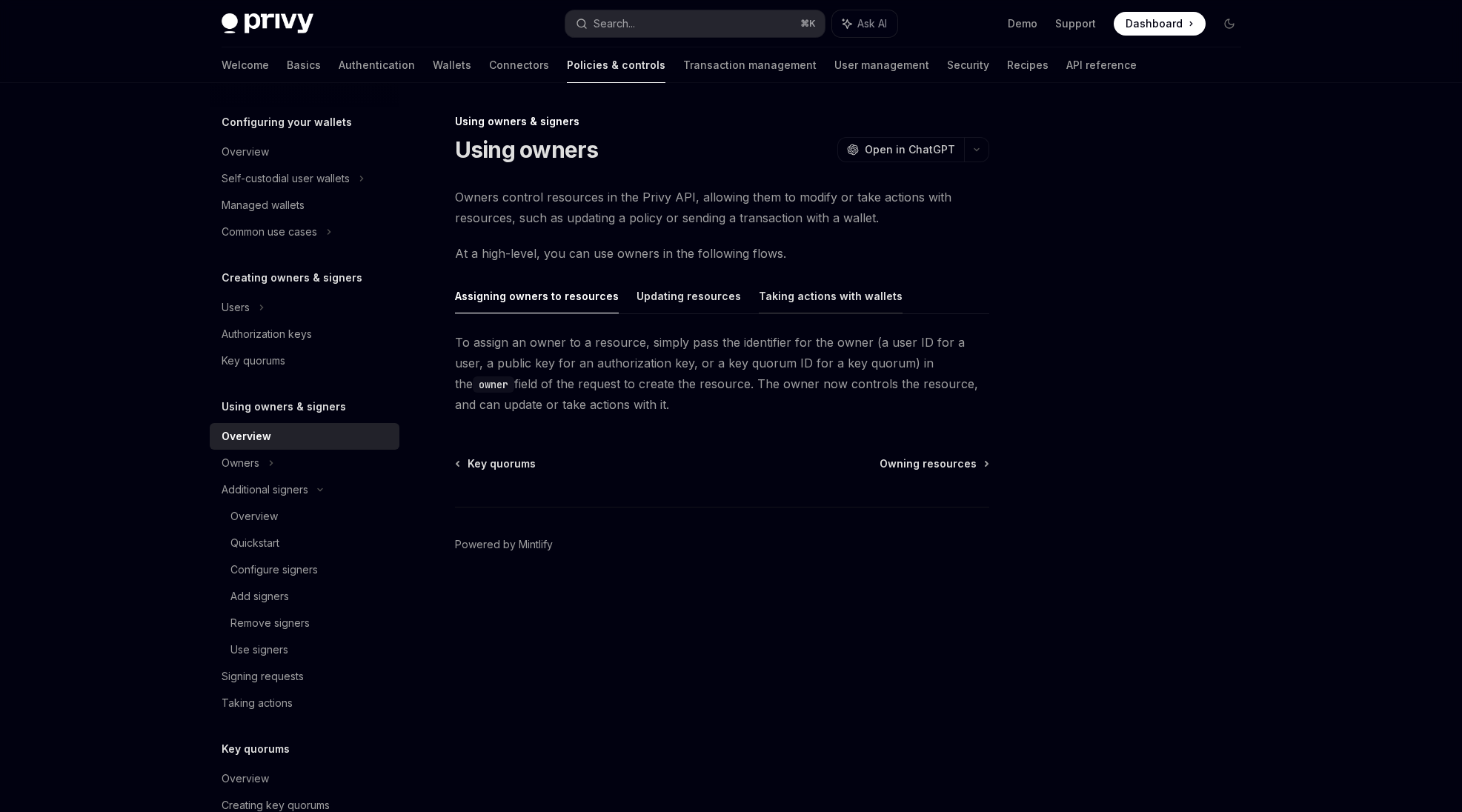
click at [838, 308] on button "Taking actions with wallets" at bounding box center [831, 296] width 144 height 35
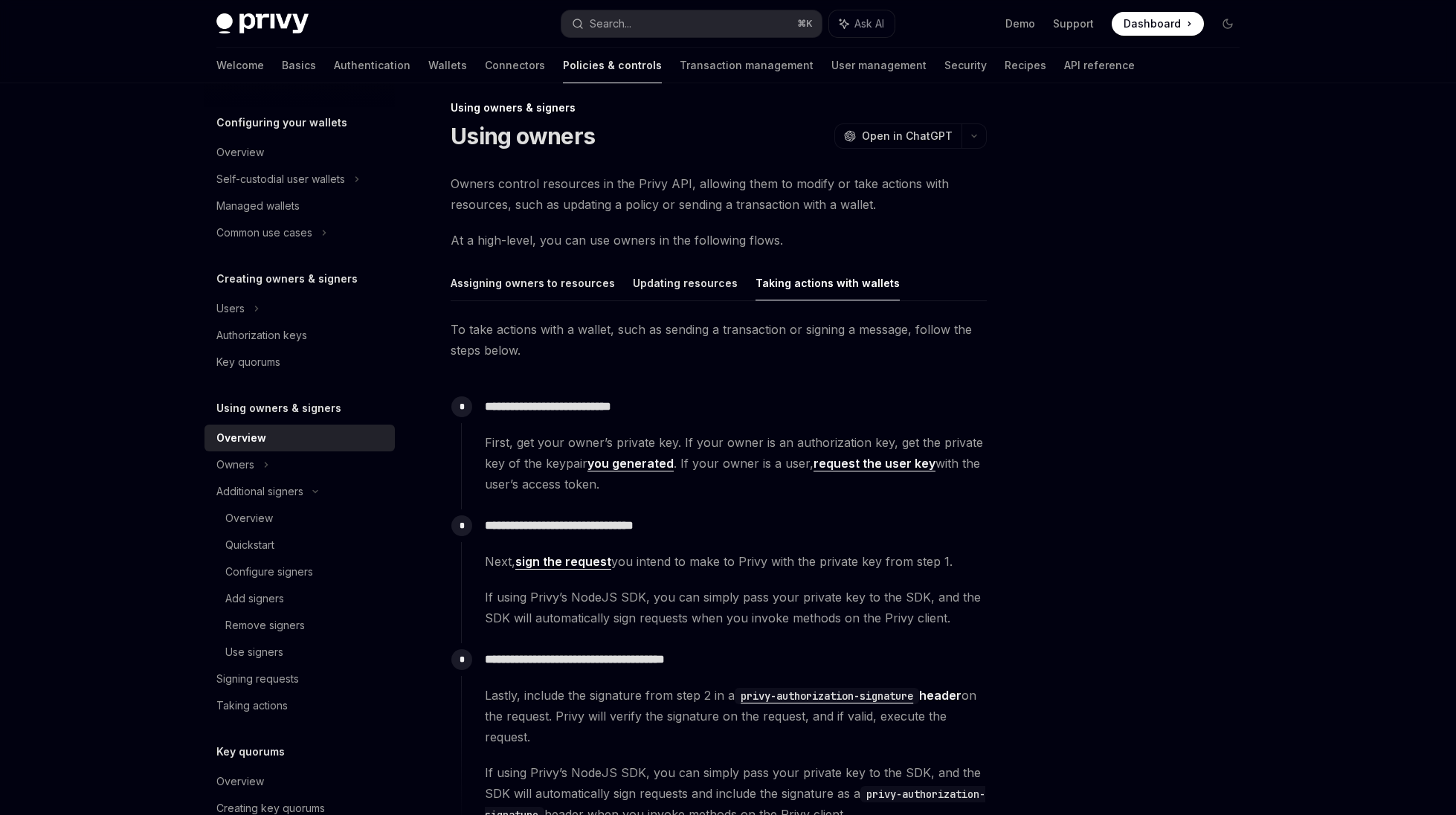
scroll to position [15, 0]
click at [331, 308] on div "Users" at bounding box center [299, 309] width 191 height 27
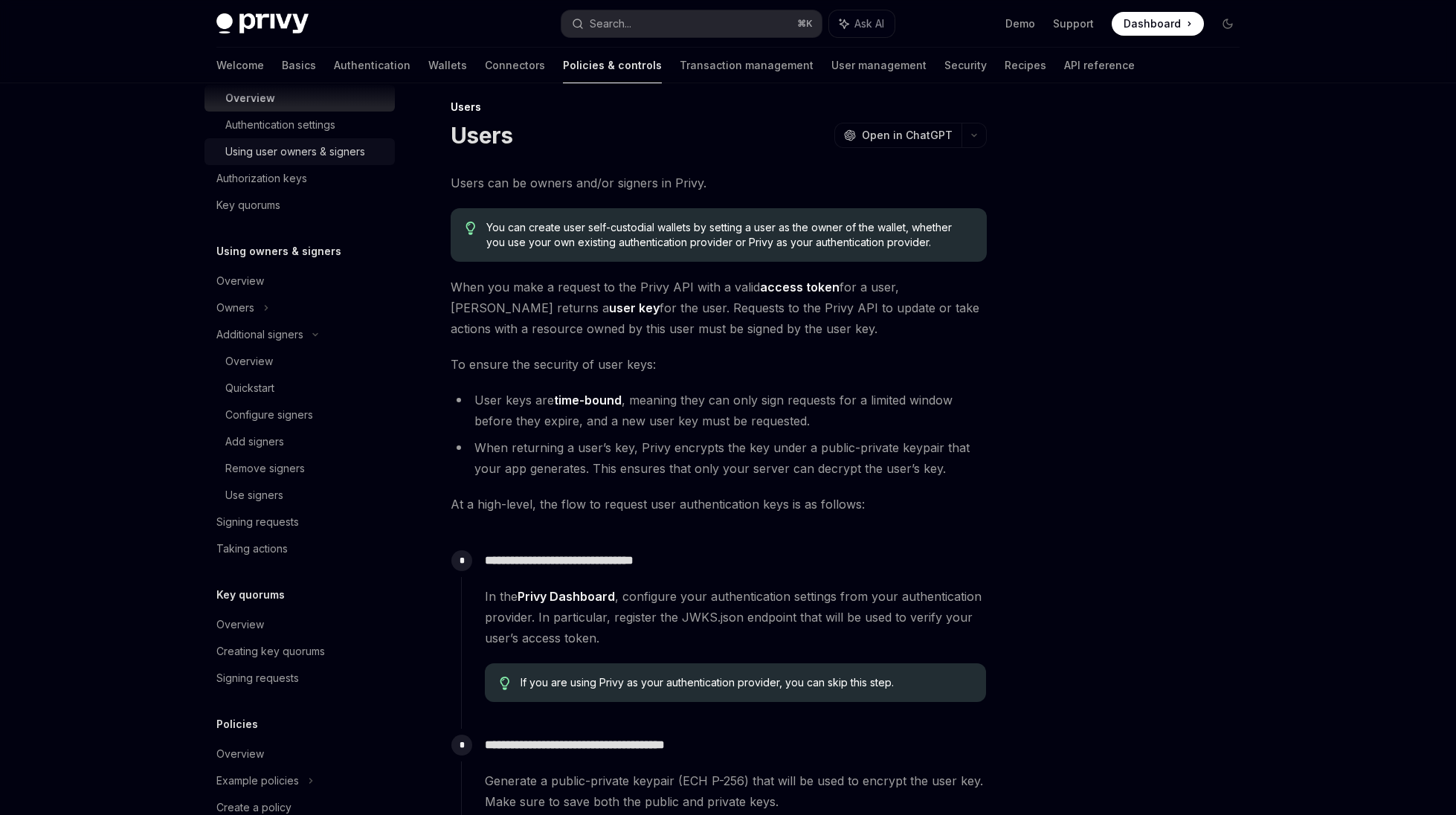
scroll to position [473, 0]
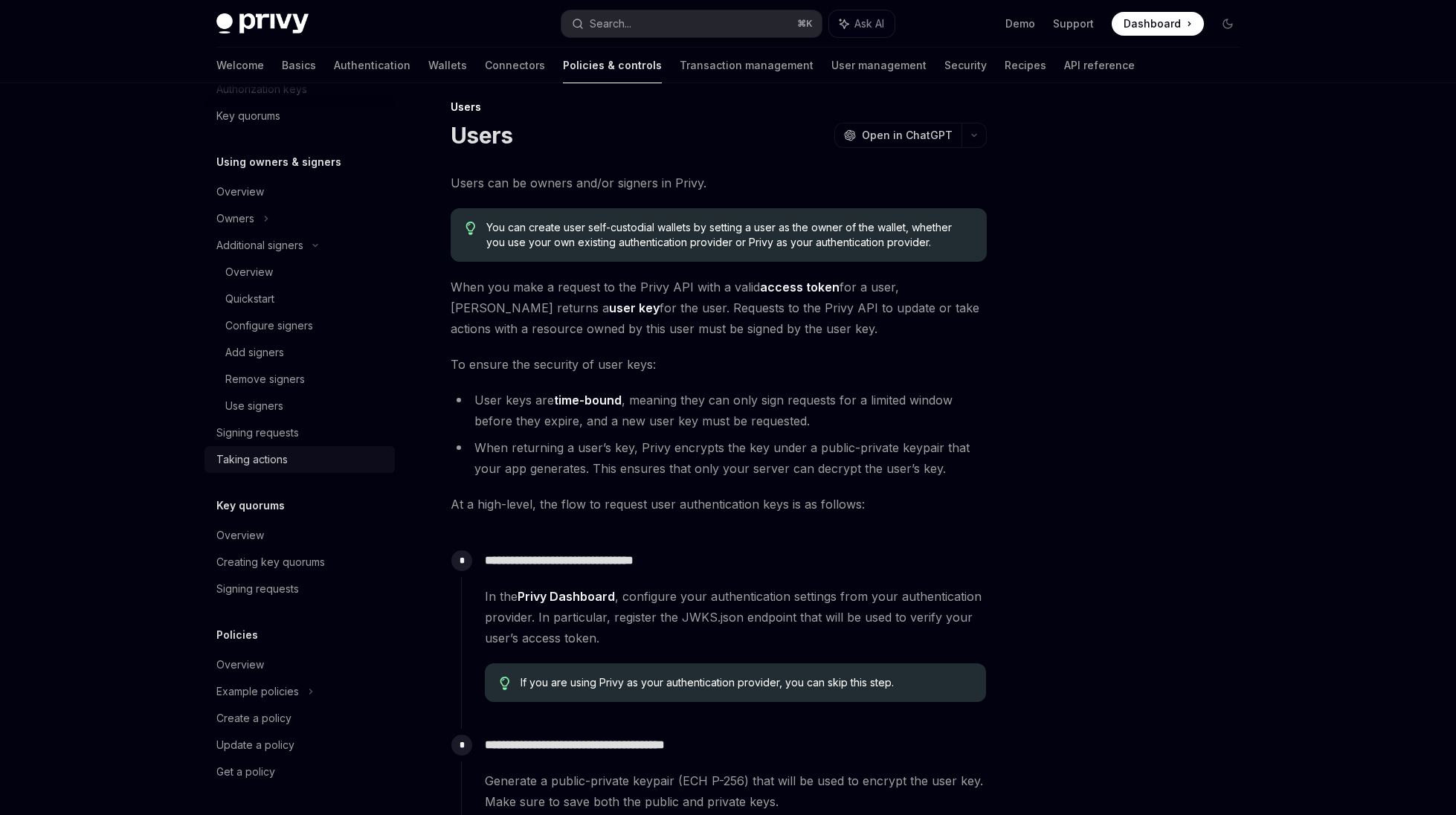
click at [295, 460] on div "Taking actions" at bounding box center [301, 459] width 169 height 18
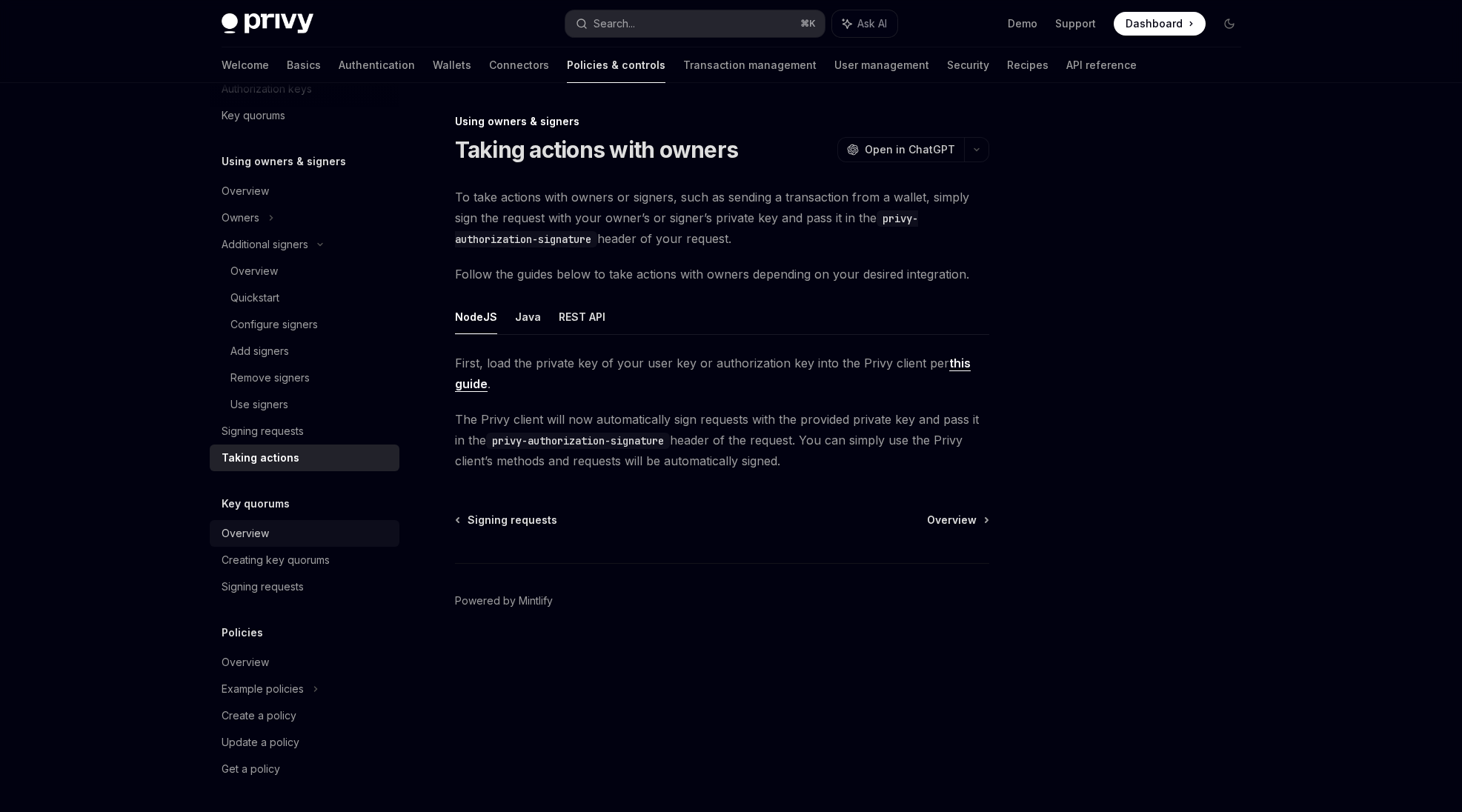
click at [285, 524] on link "Overview" at bounding box center [304, 534] width 190 height 27
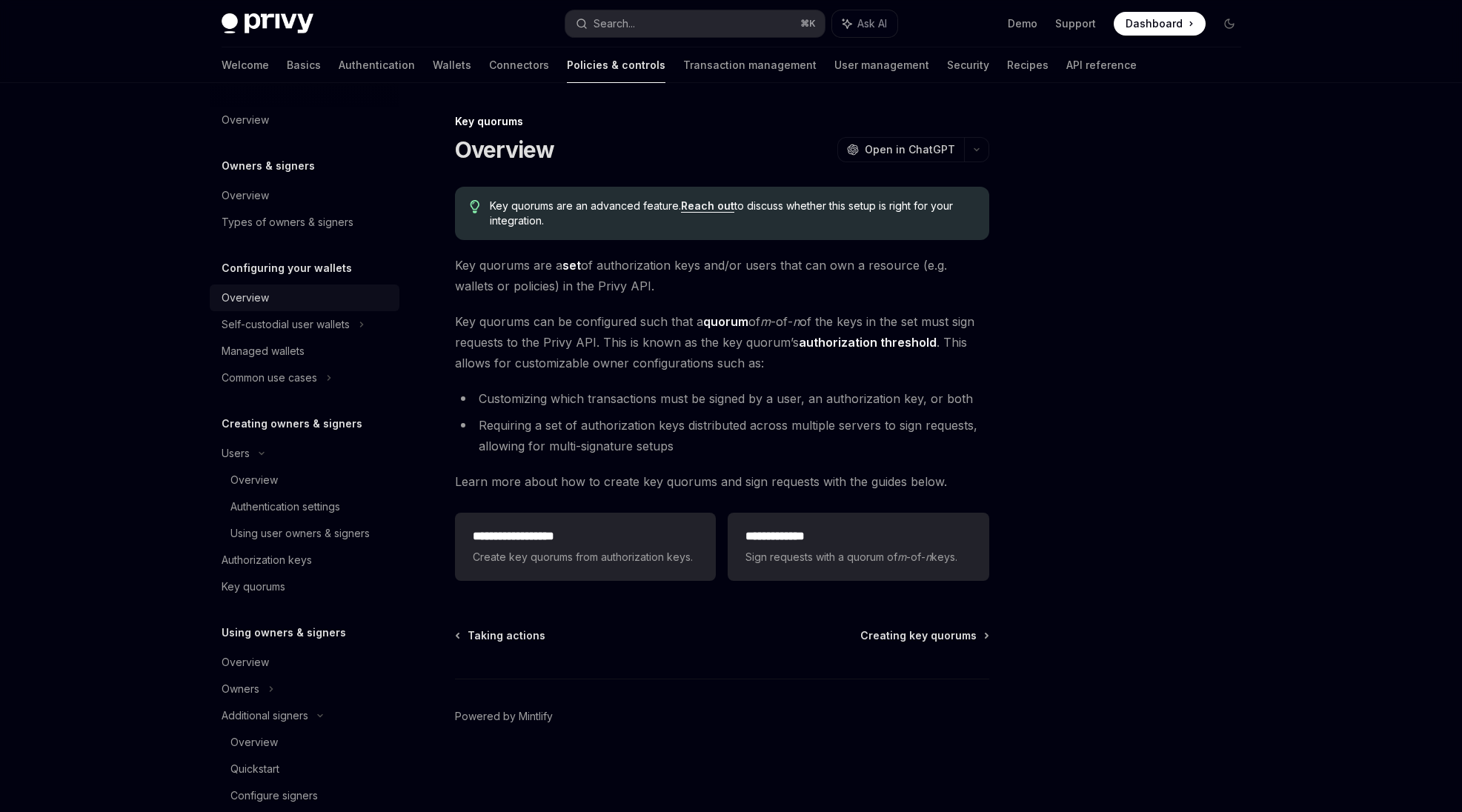
click at [262, 289] on div "Overview" at bounding box center [245, 298] width 47 height 18
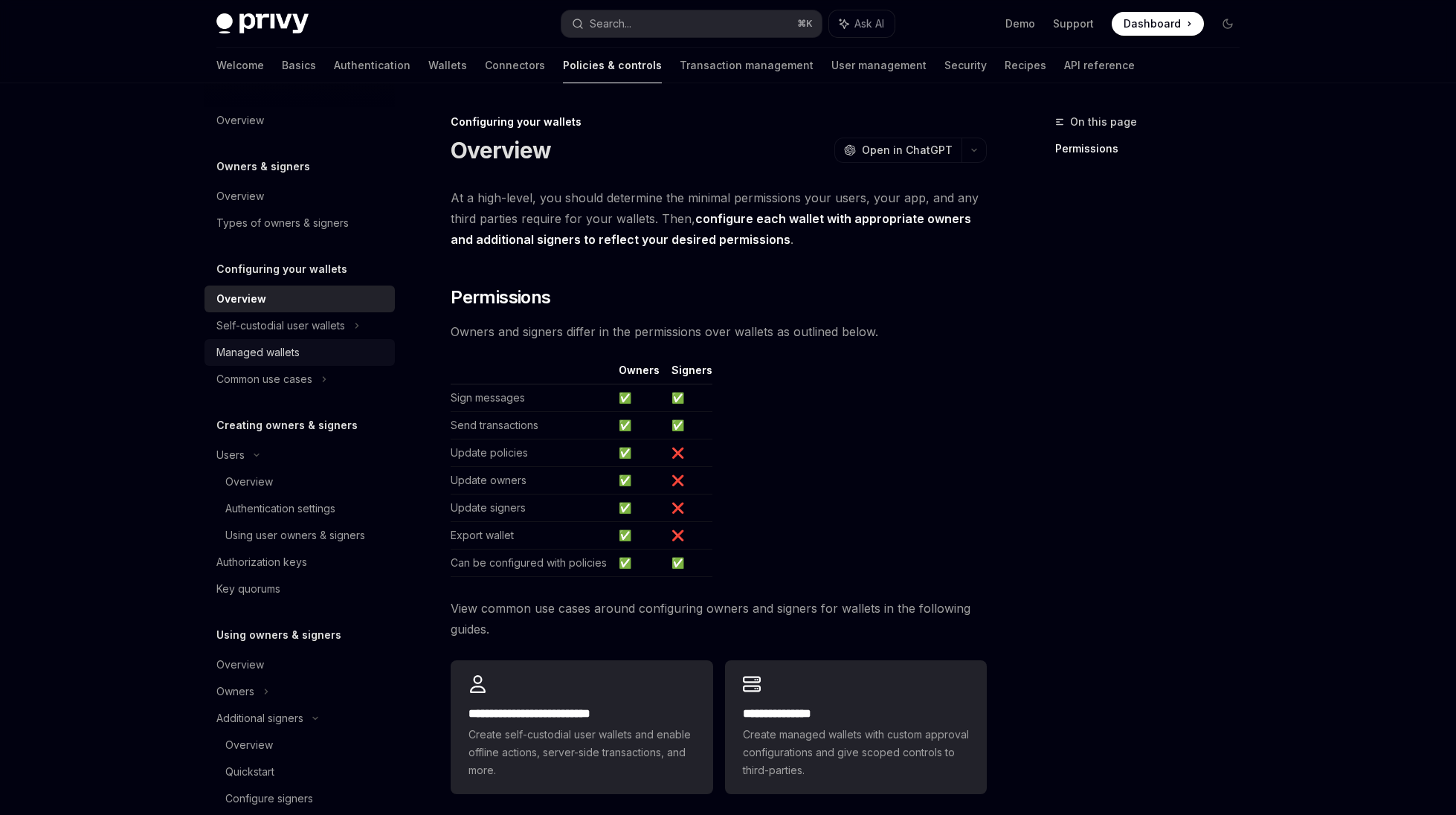
click at [254, 356] on div "Managed wallets" at bounding box center [258, 353] width 84 height 18
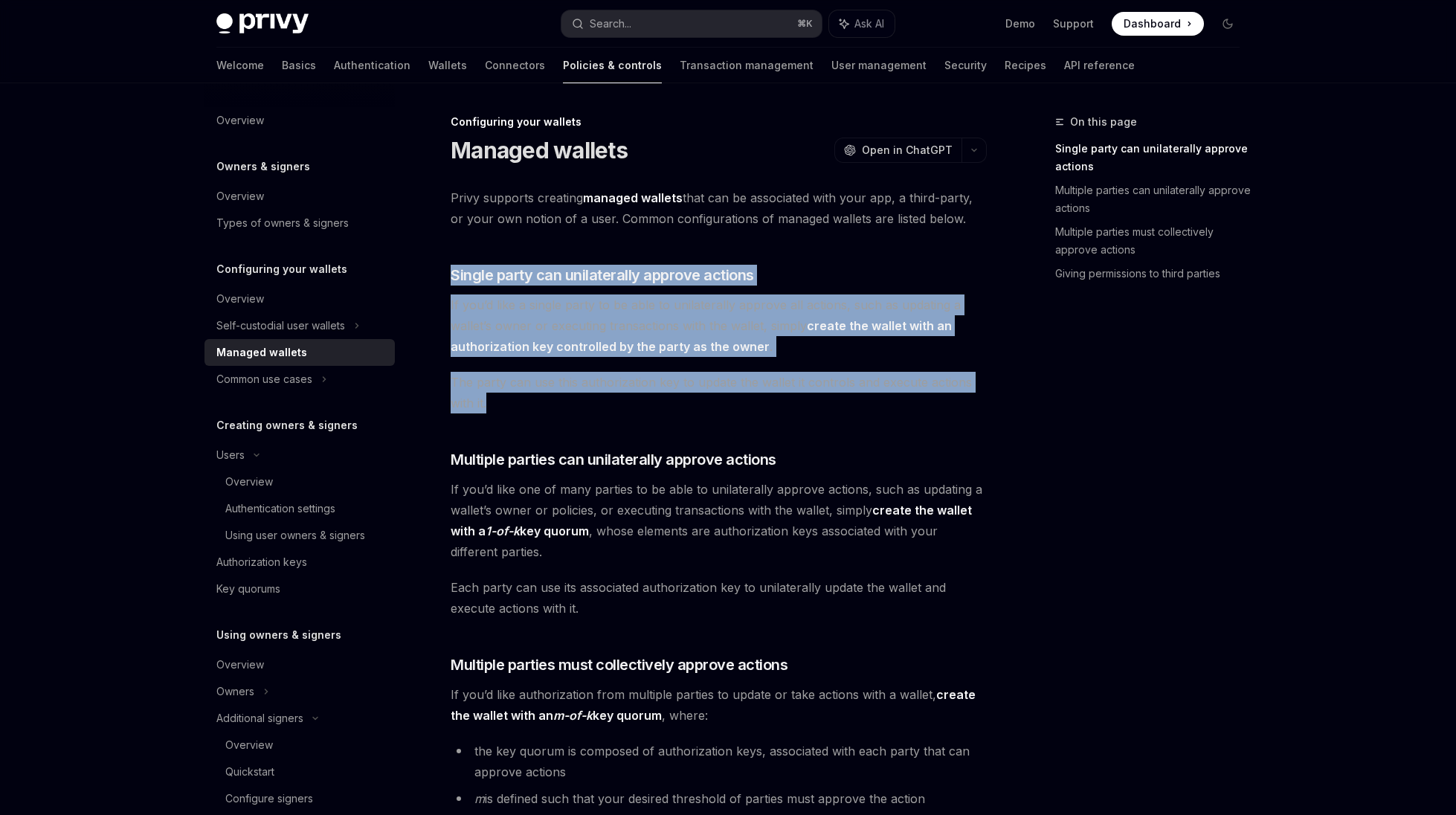
drag, startPoint x: 489, startPoint y: 257, endPoint x: 558, endPoint y: 395, distance: 154.3
click at [558, 395] on div "Privy supports creating managed wallets that can be associated with your app, a…" at bounding box center [719, 670] width 536 height 966
click at [558, 395] on span "The party can use this authorization key to update the wallet it controls and e…" at bounding box center [719, 392] width 536 height 41
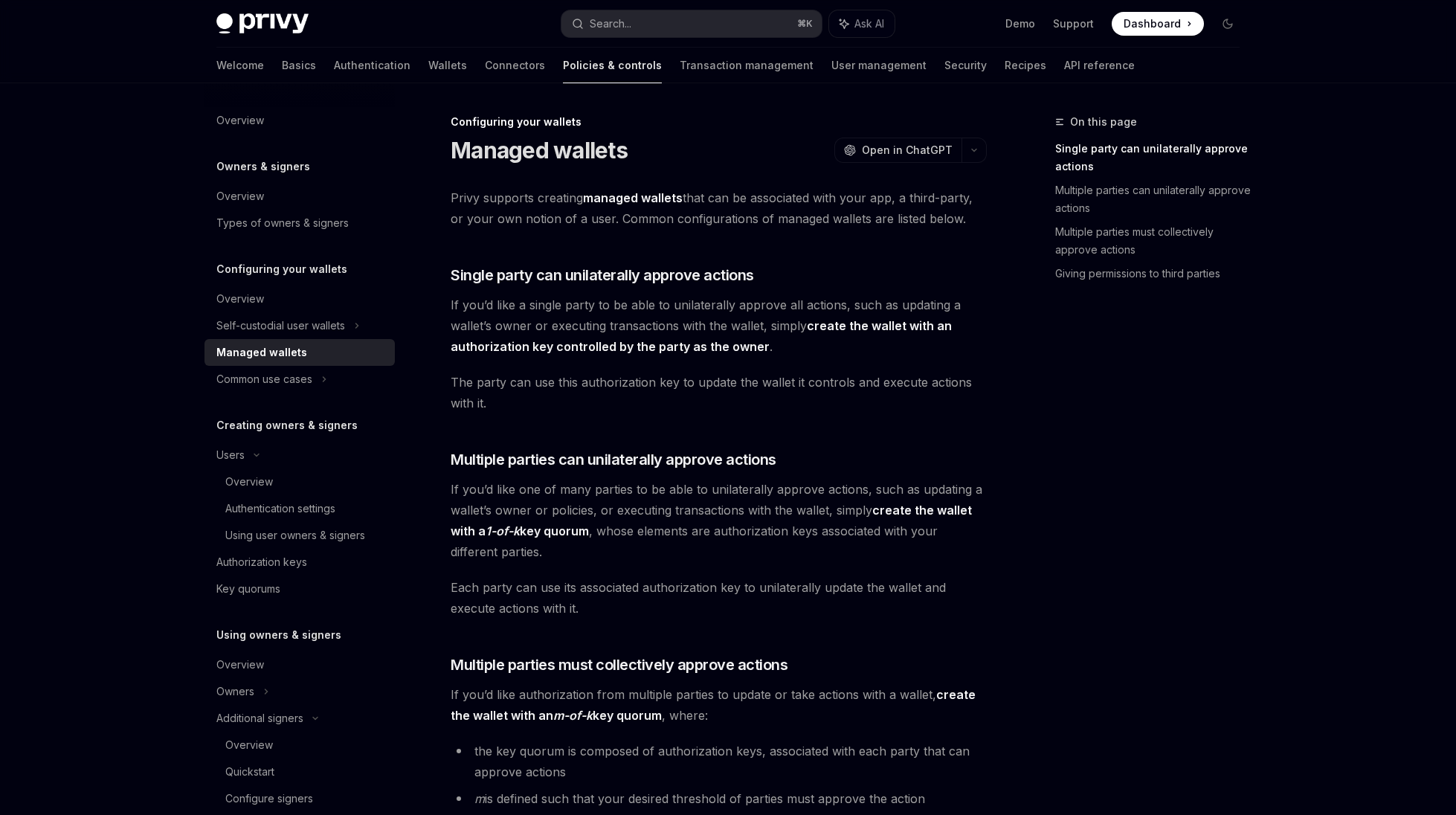
click at [577, 349] on strong "create the wallet with an authorization key controlled by the party as the owner" at bounding box center [701, 335] width 501 height 35
click at [820, 321] on strong "create the wallet with an authorization key controlled by the party as the owner" at bounding box center [701, 335] width 501 height 35
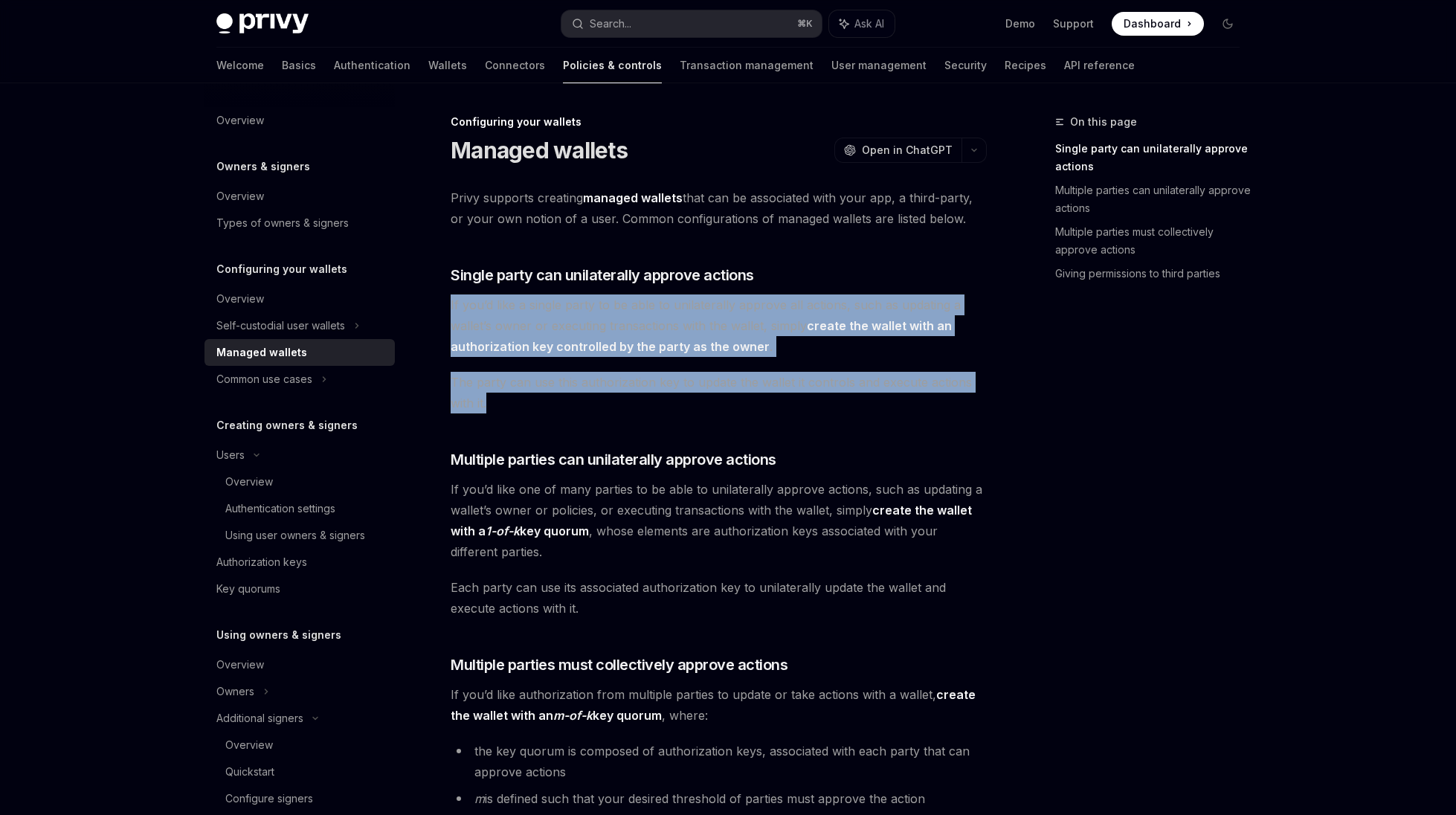
drag, startPoint x: 530, startPoint y: 408, endPoint x: 431, endPoint y: 295, distance: 150.2
click at [431, 295] on div "Configuring your wallets Managed wallets OpenAI Open in ChatGPT OpenAI Open in …" at bounding box center [579, 743] width 821 height 1262
copy div "If you’d like a single party to be able to unilaterally approve all actions, su…"
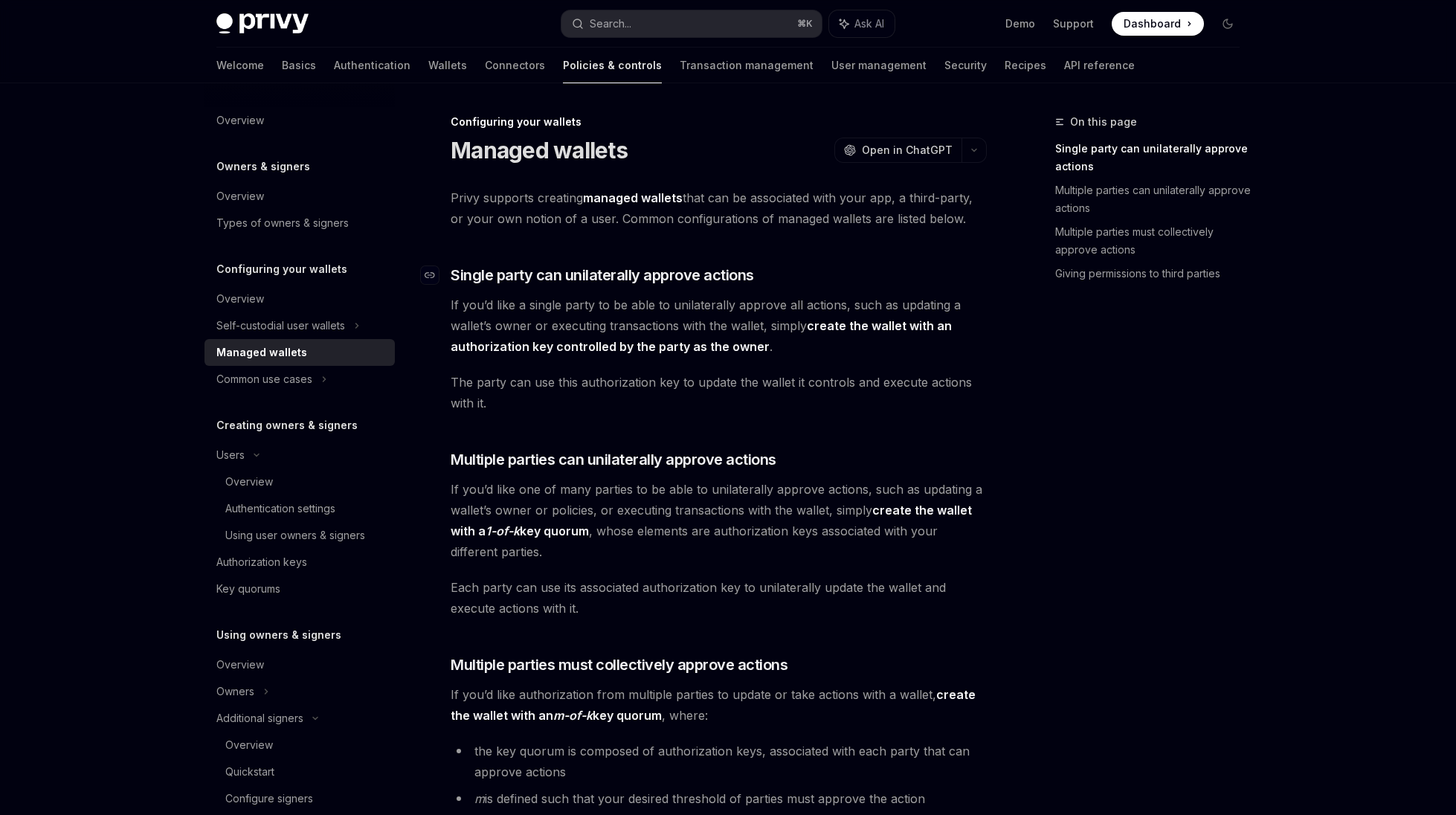
click at [472, 281] on span "Single party can unilaterally approve actions" at bounding box center [602, 275] width 304 height 21
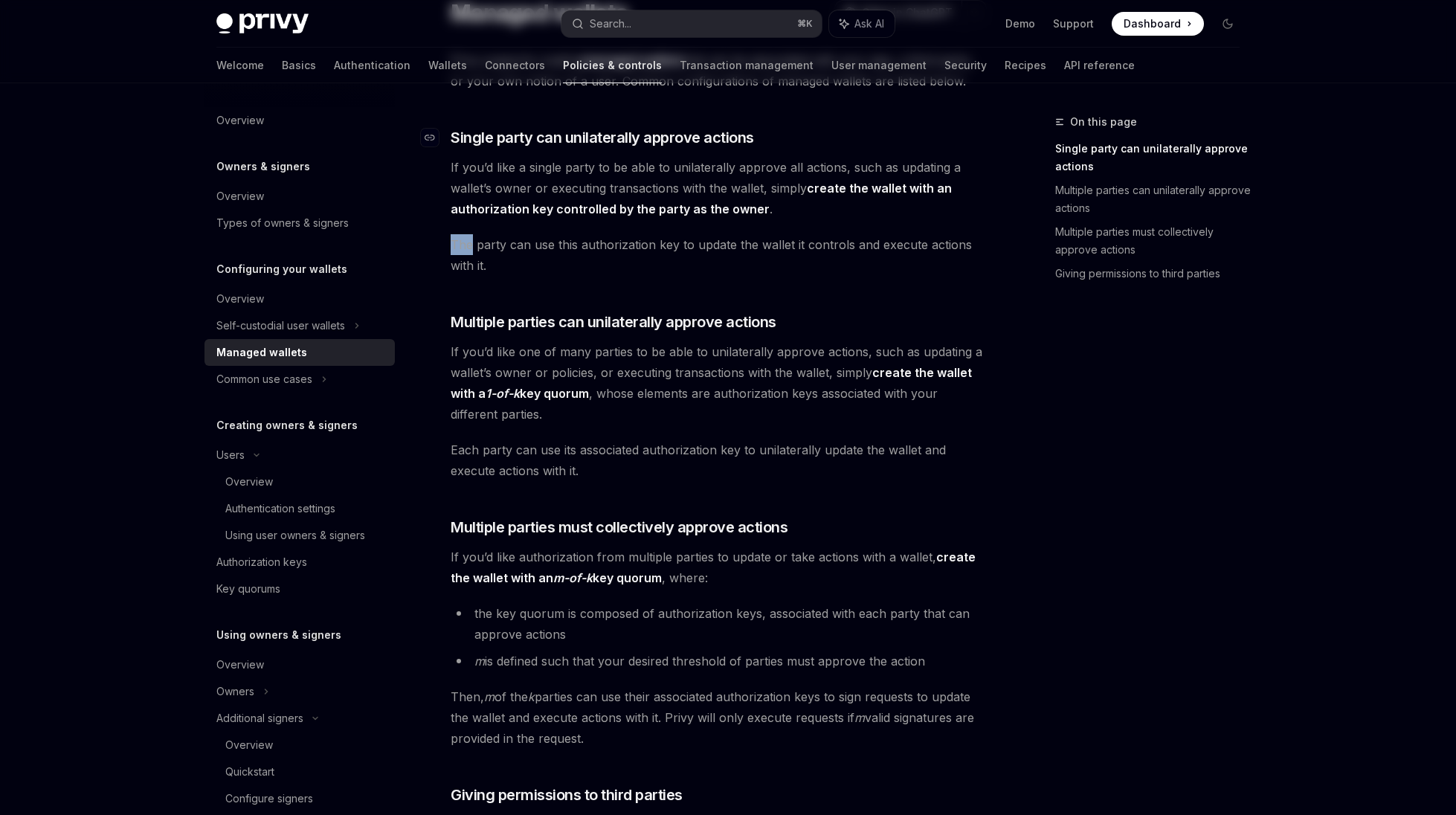
click at [472, 281] on div "Privy supports creating managed wallets that can be associated with your app, a…" at bounding box center [719, 533] width 536 height 966
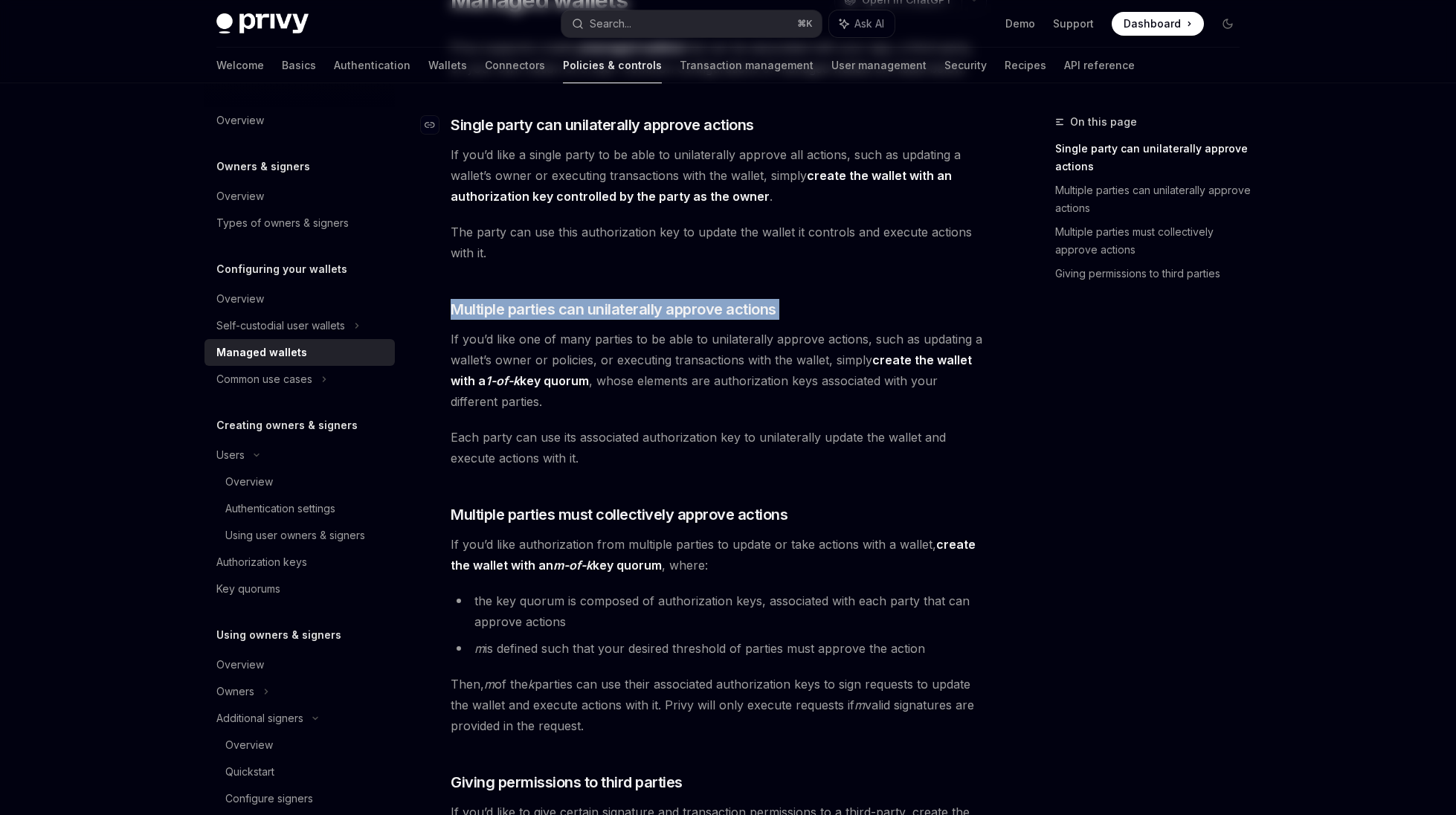
click at [472, 281] on div "Privy supports creating managed wallets that can be associated with your app, a…" at bounding box center [719, 520] width 536 height 966
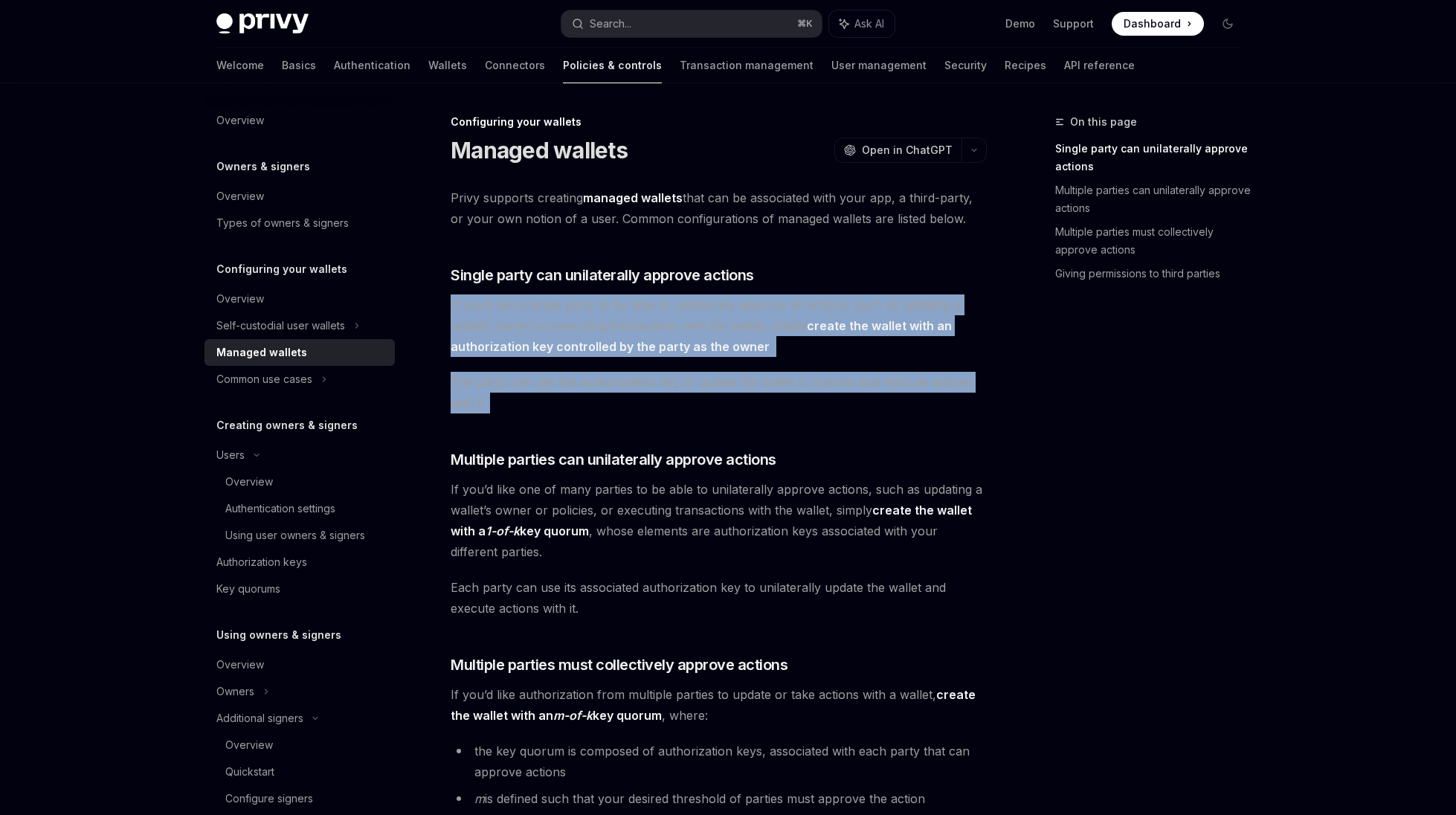
drag, startPoint x: 447, startPoint y: 306, endPoint x: 539, endPoint y: 423, distance: 148.8
click at [539, 423] on div "Configuring your wallets Managed wallets OpenAI Open in ChatGPT OpenAI Open in …" at bounding box center [579, 743] width 821 height 1262
copy div "If you’d like a single party to be able to unilaterally approve all actions, su…"
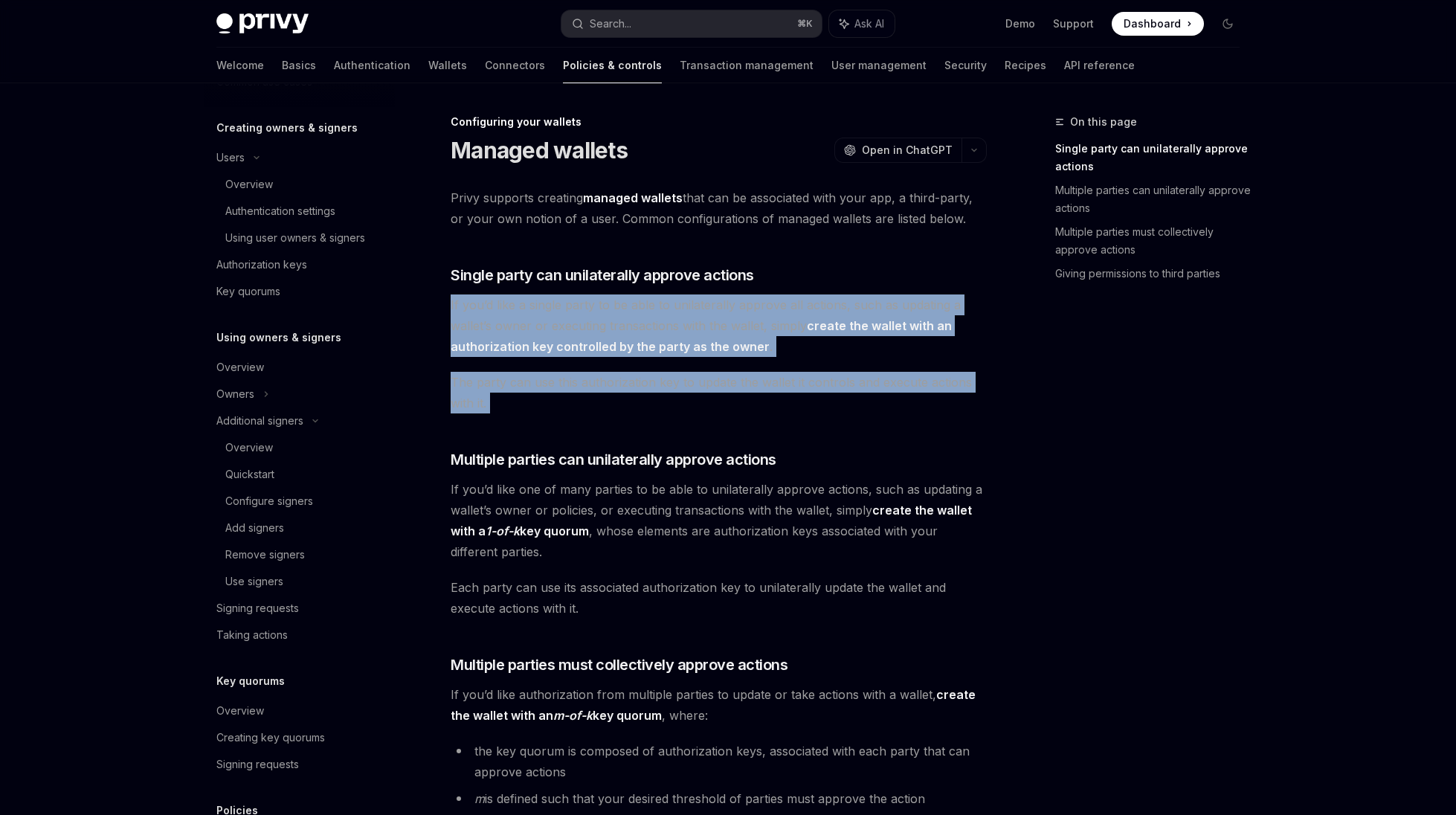
scroll to position [299, 0]
click at [253, 523] on div "Add signers" at bounding box center [255, 527] width 59 height 18
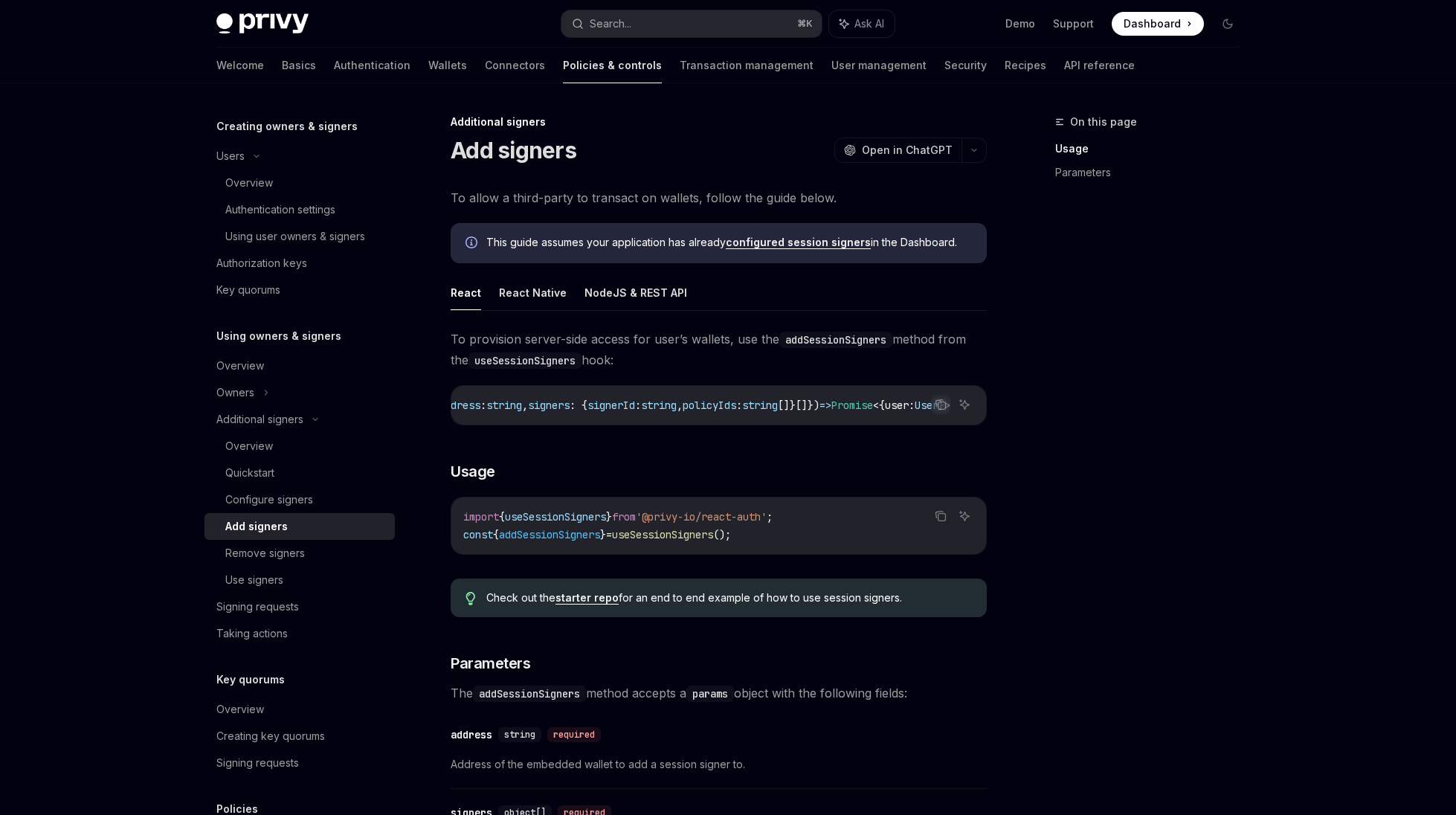
scroll to position [0, 269]
click at [641, 402] on span "string" at bounding box center [658, 405] width 35 height 14
copy code "addSessionSigners : async ({ address : string , signers : { signerId : string ,…"
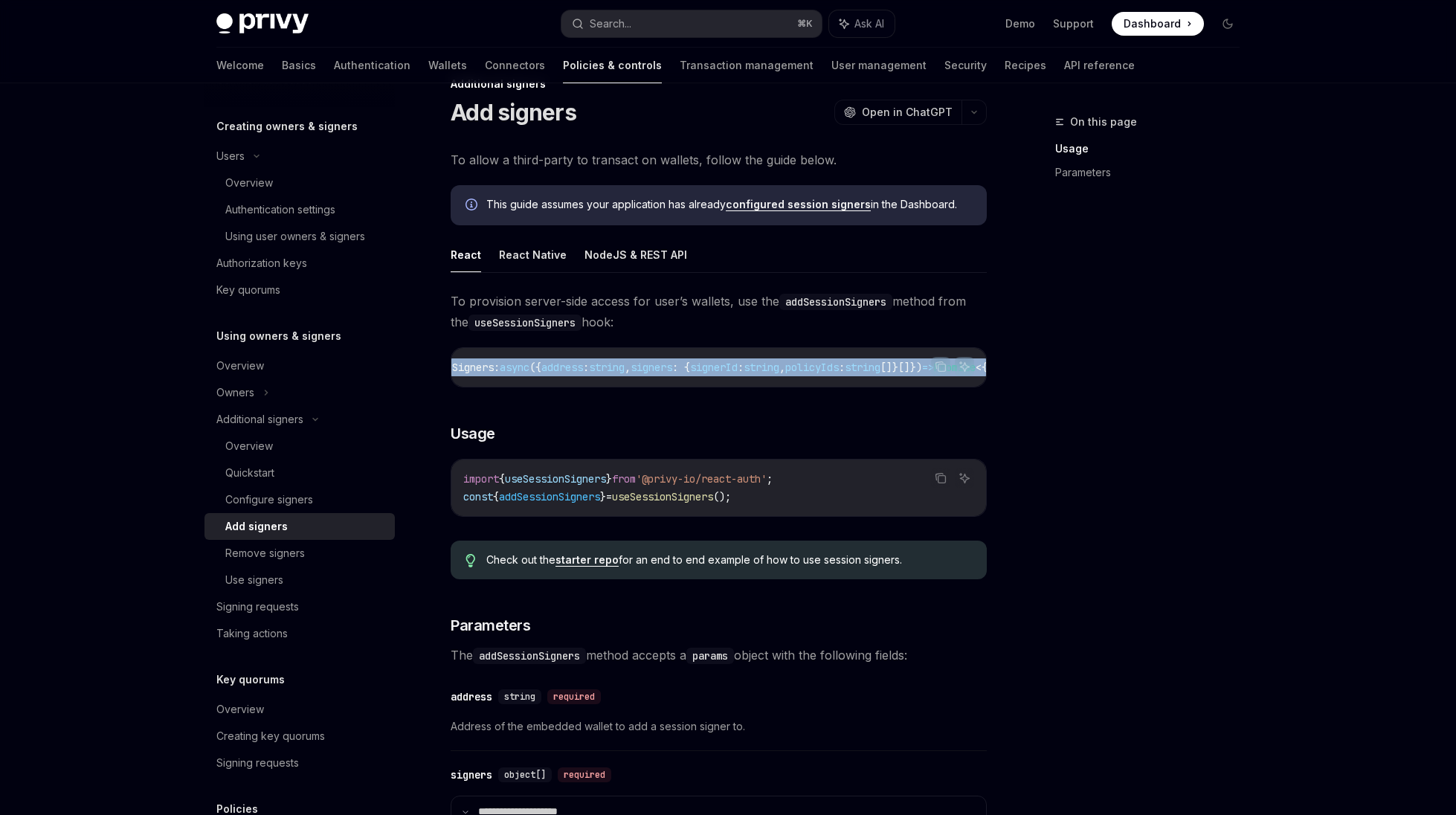
scroll to position [0, 0]
copy code "addSessionSigners : async ({ address : string , signers : { signerId : string ,…"
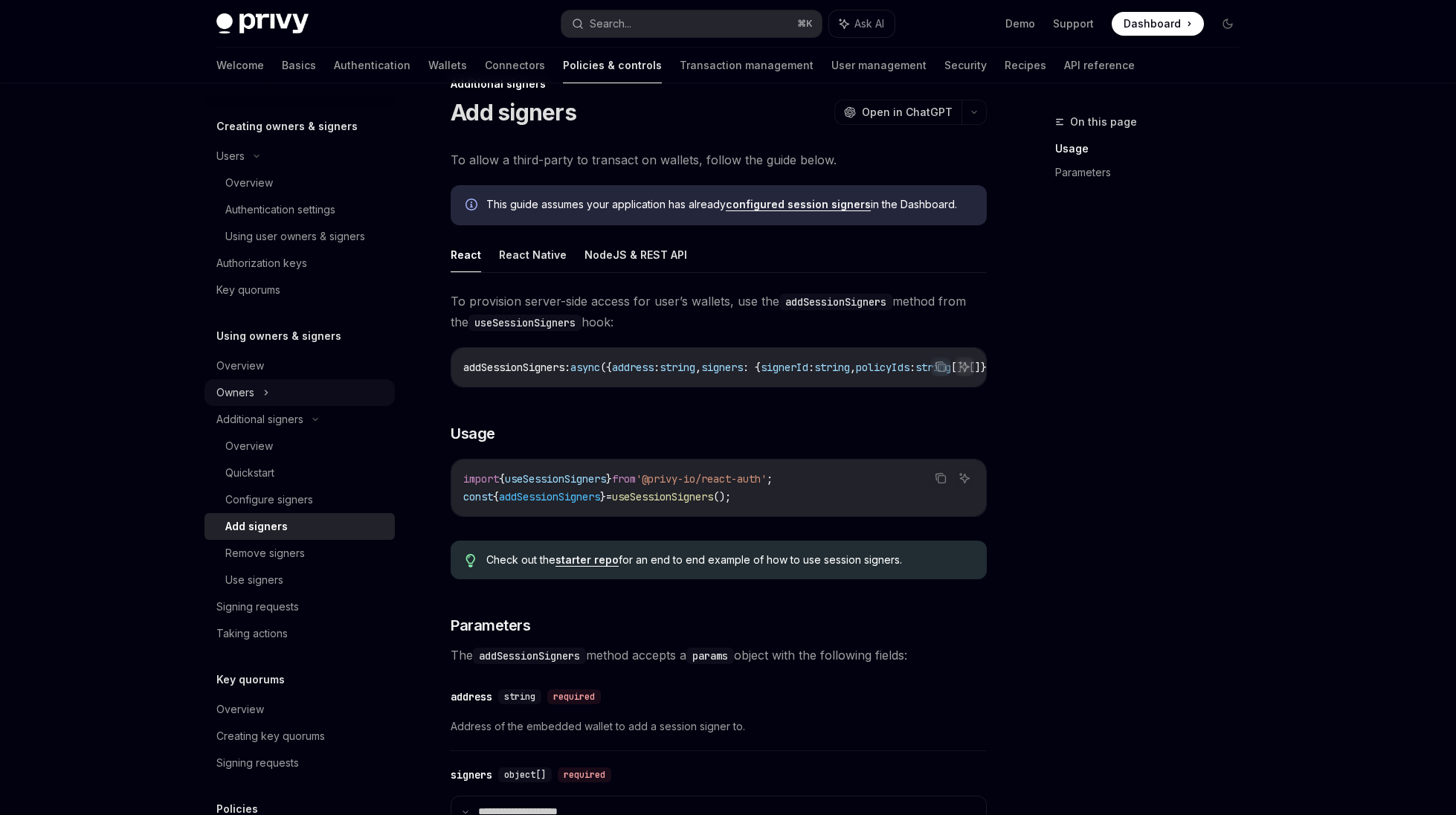
click at [258, 40] on div "Owners" at bounding box center [299, 27] width 191 height 27
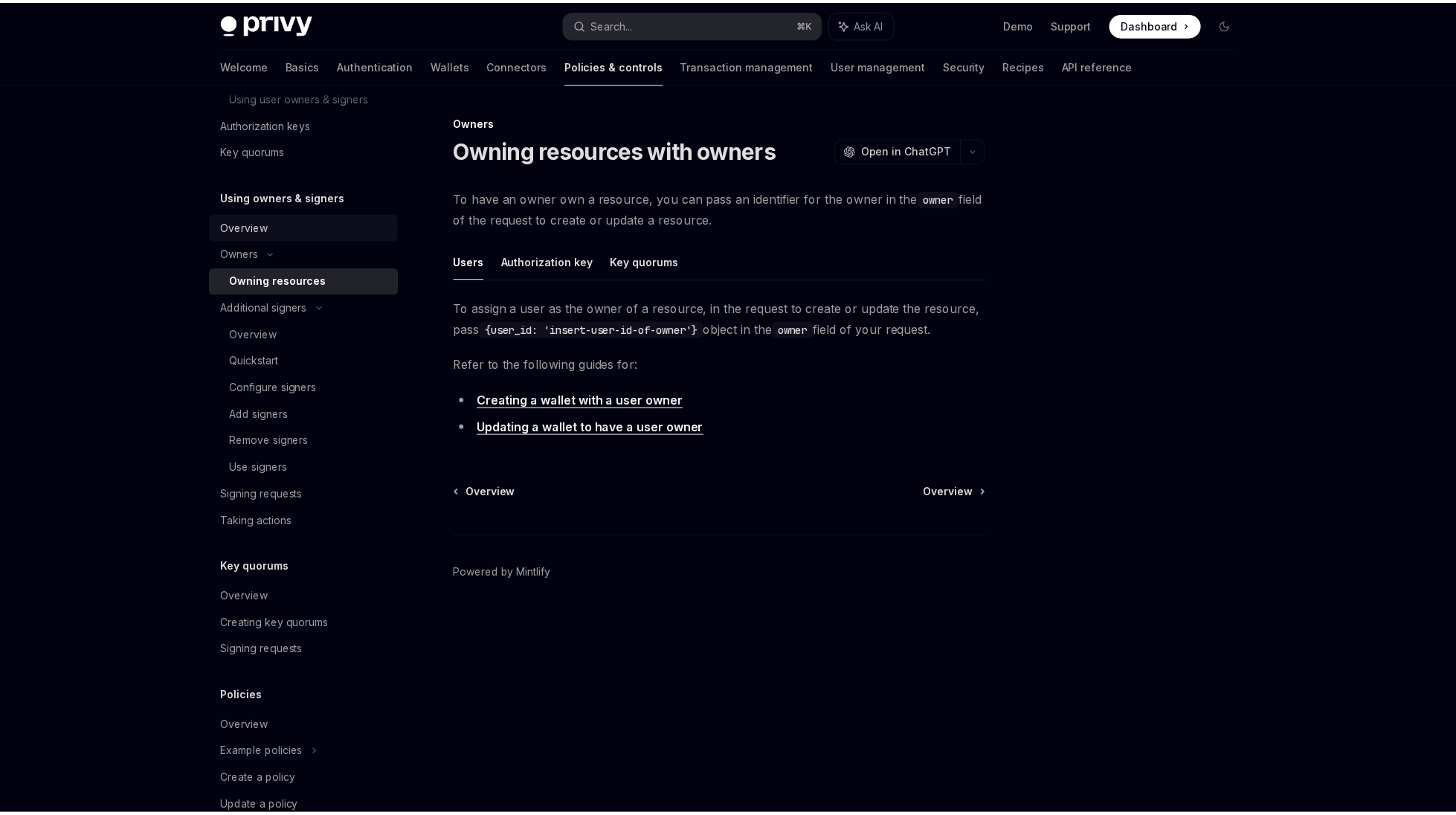
scroll to position [448, 0]
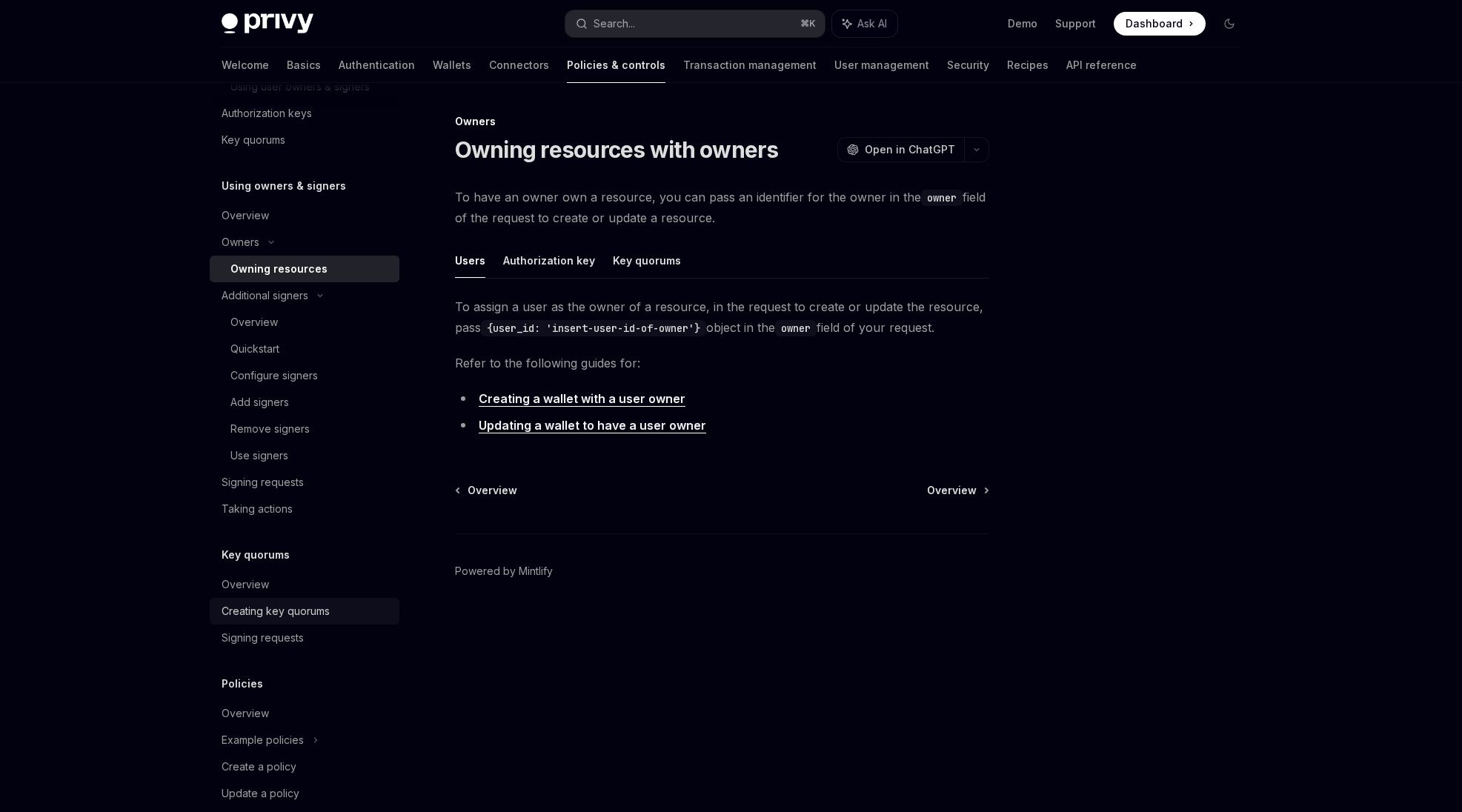
click at [296, 620] on link "Creating key quorums" at bounding box center [304, 612] width 190 height 27
type textarea "*"
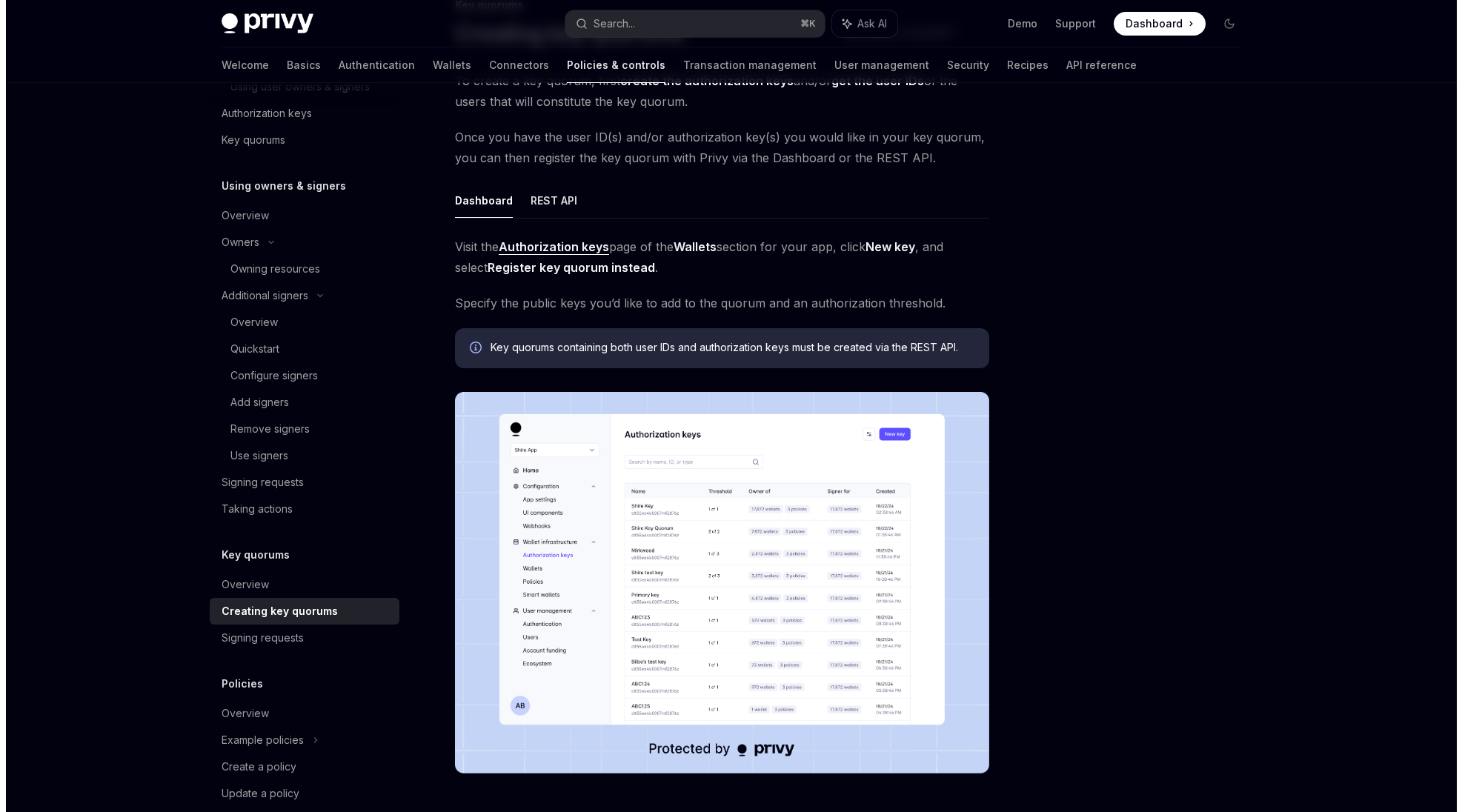
scroll to position [115, 0]
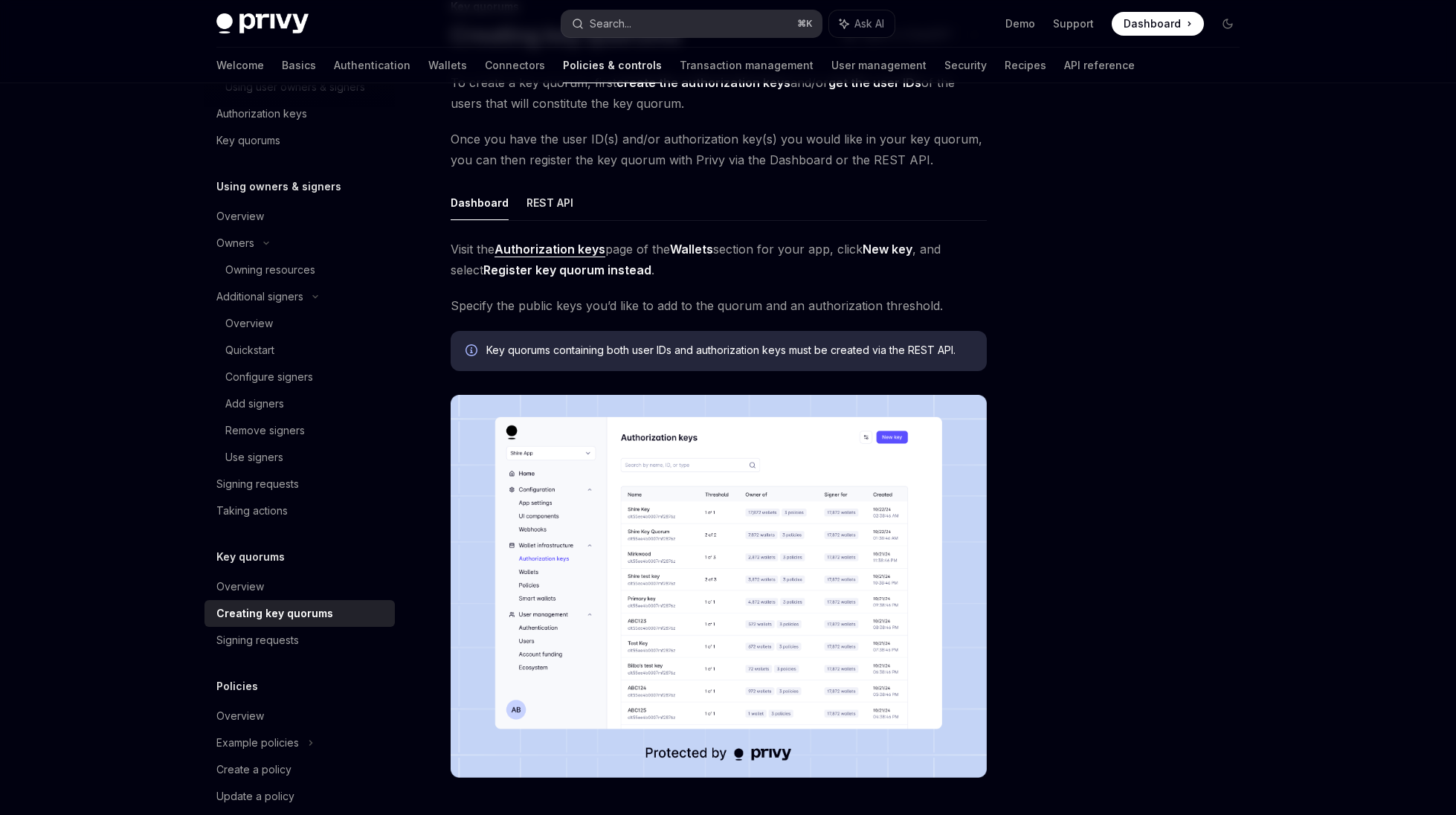
click at [720, 13] on button "Search... ⌘ K" at bounding box center [691, 24] width 260 height 27
click at [700, 20] on button "Search... ⌘ K" at bounding box center [691, 24] width 260 height 27
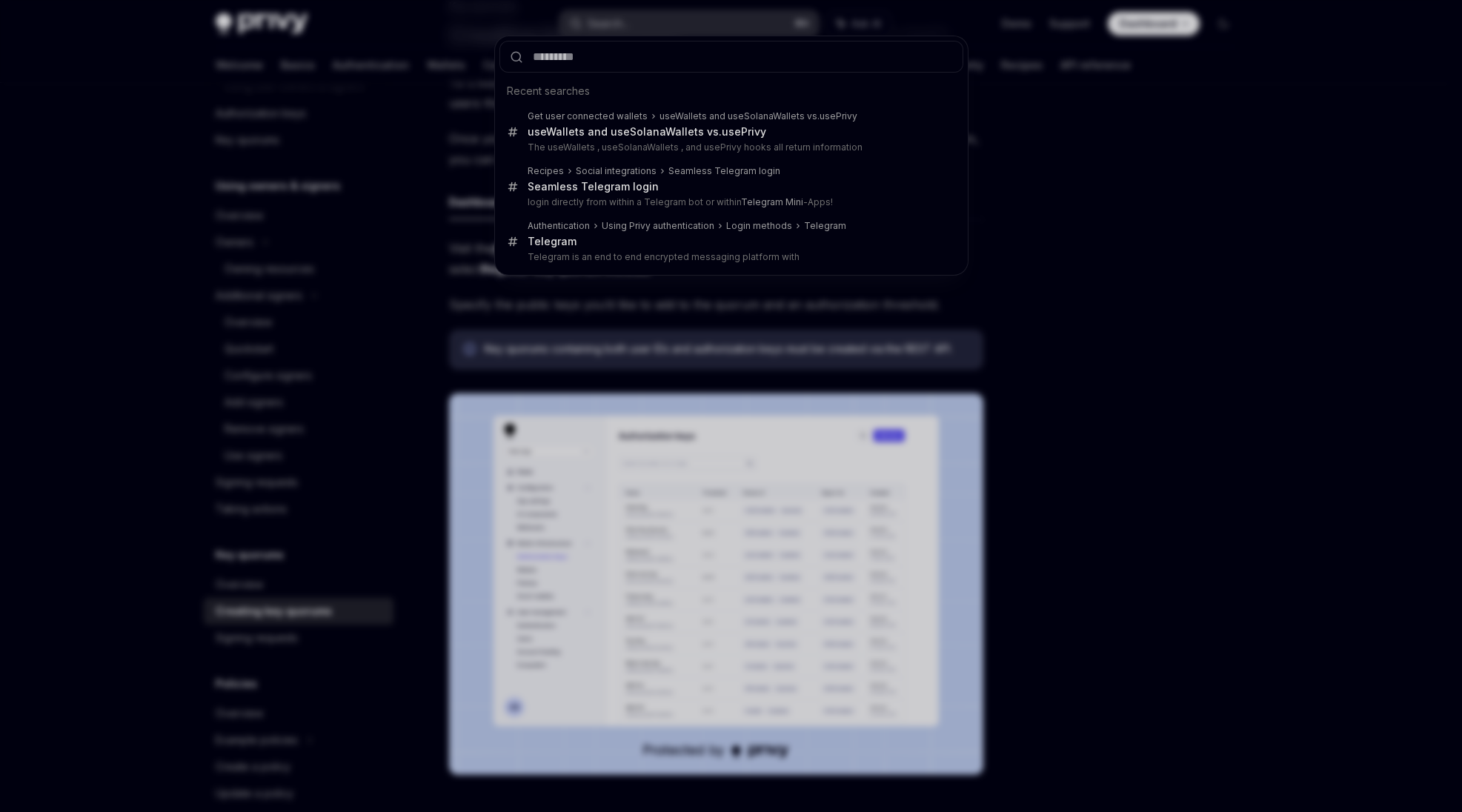
type input "*******"
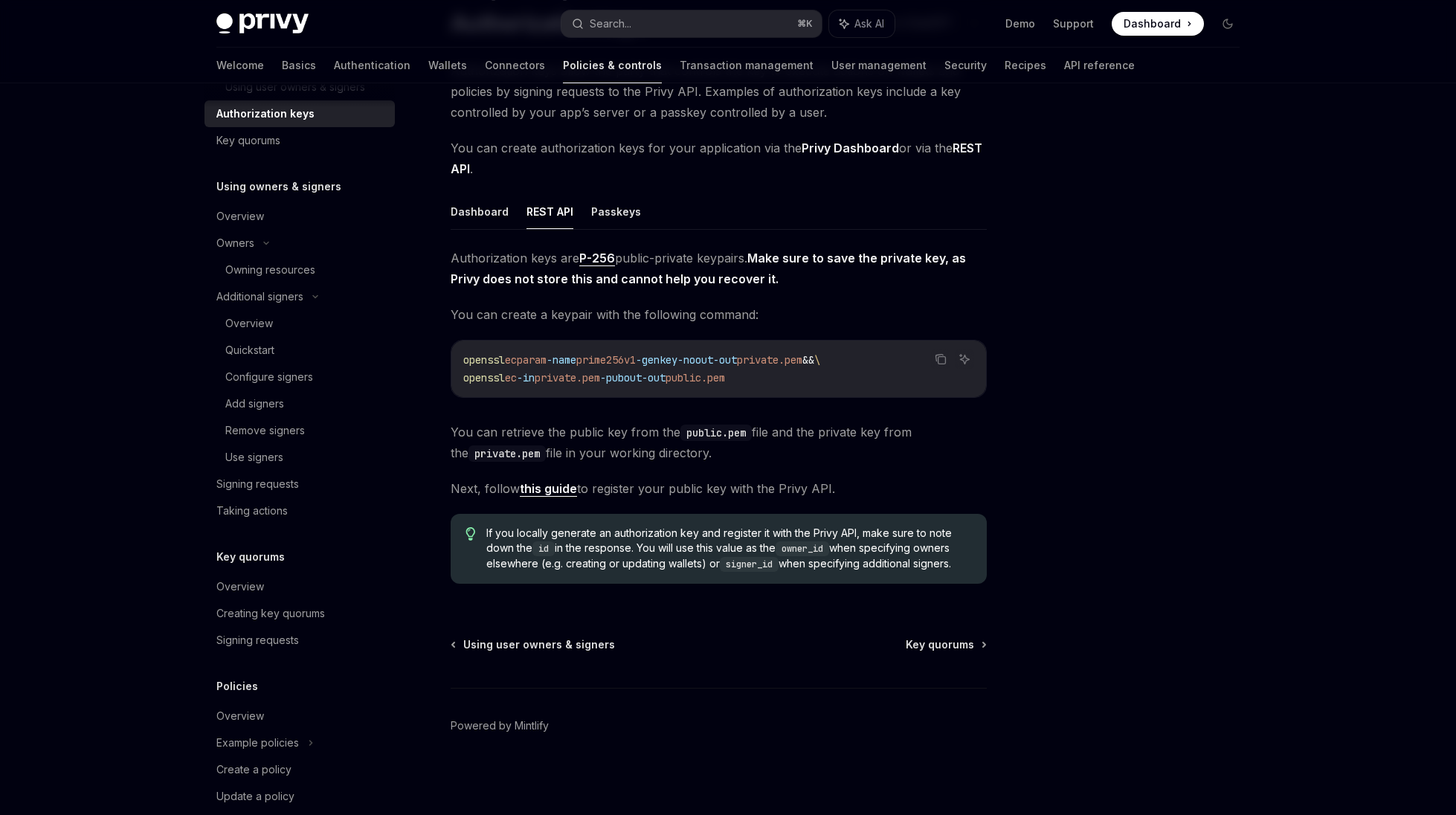
scroll to position [129, 0]
click at [481, 208] on button "Dashboard" at bounding box center [479, 210] width 58 height 35
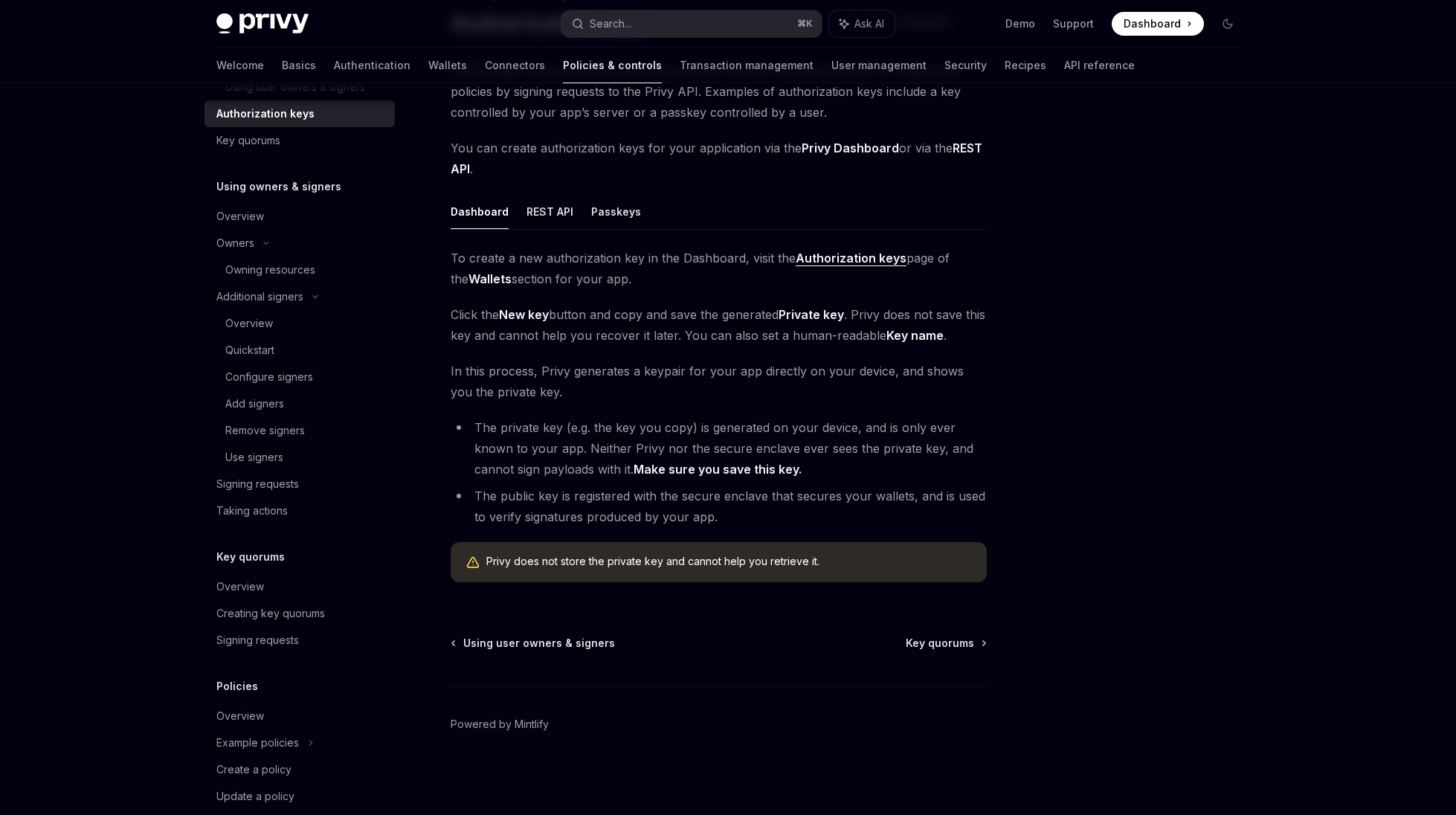
scroll to position [127, 0]
click at [443, 258] on div "Creating owners & signers Authorization keys OpenAI Open in ChatGPT OpenAI Open…" at bounding box center [579, 400] width 821 height 829
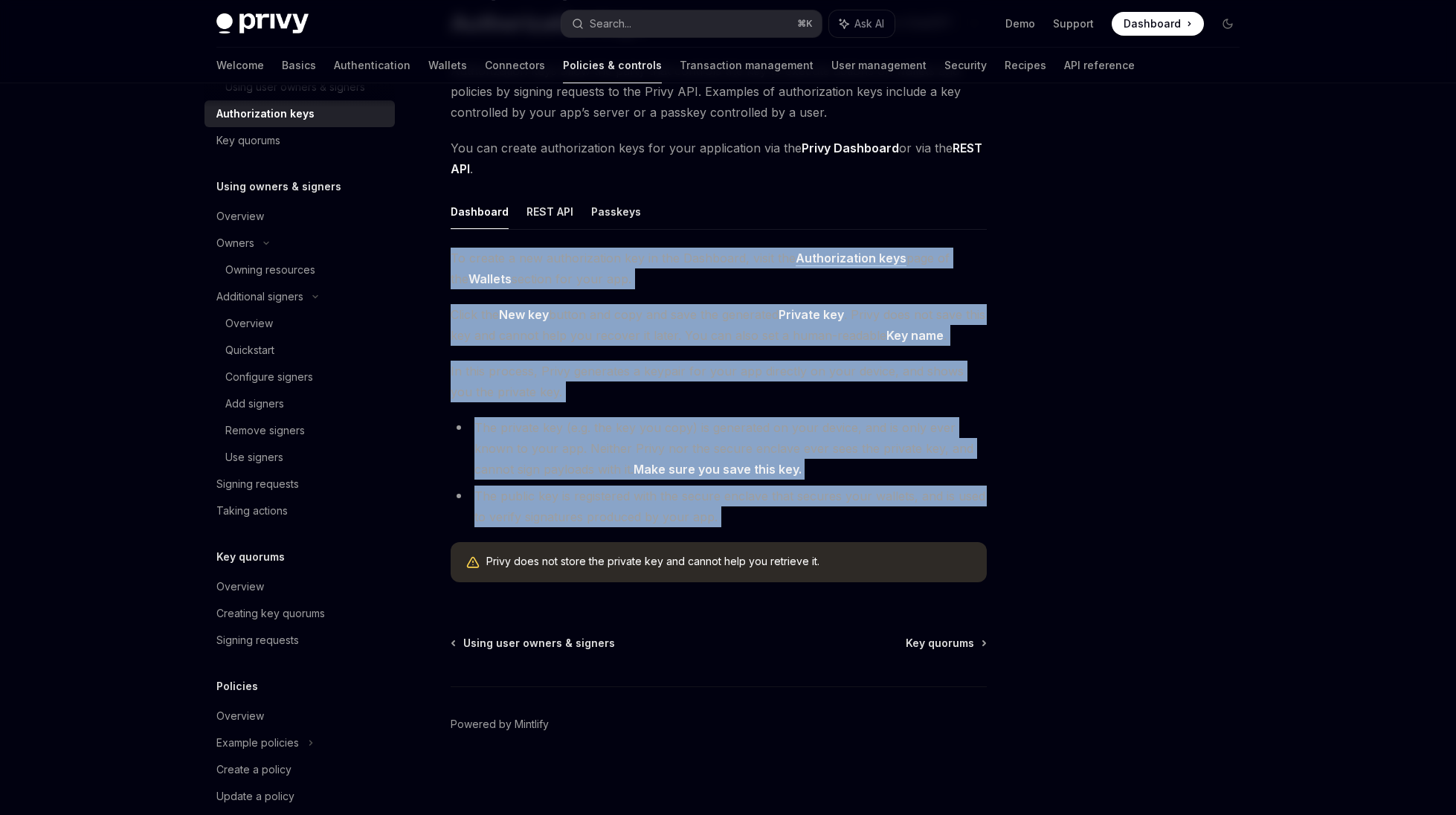
drag, startPoint x: 575, startPoint y: 335, endPoint x: 838, endPoint y: 533, distance: 329.2
click at [838, 533] on div "Creating owners & signers Authorization keys OpenAI Open in ChatGPT OpenAI Open…" at bounding box center [579, 400] width 821 height 829
copy div "To create a new authorization key in the Dashboard, visit the Authorization key…"
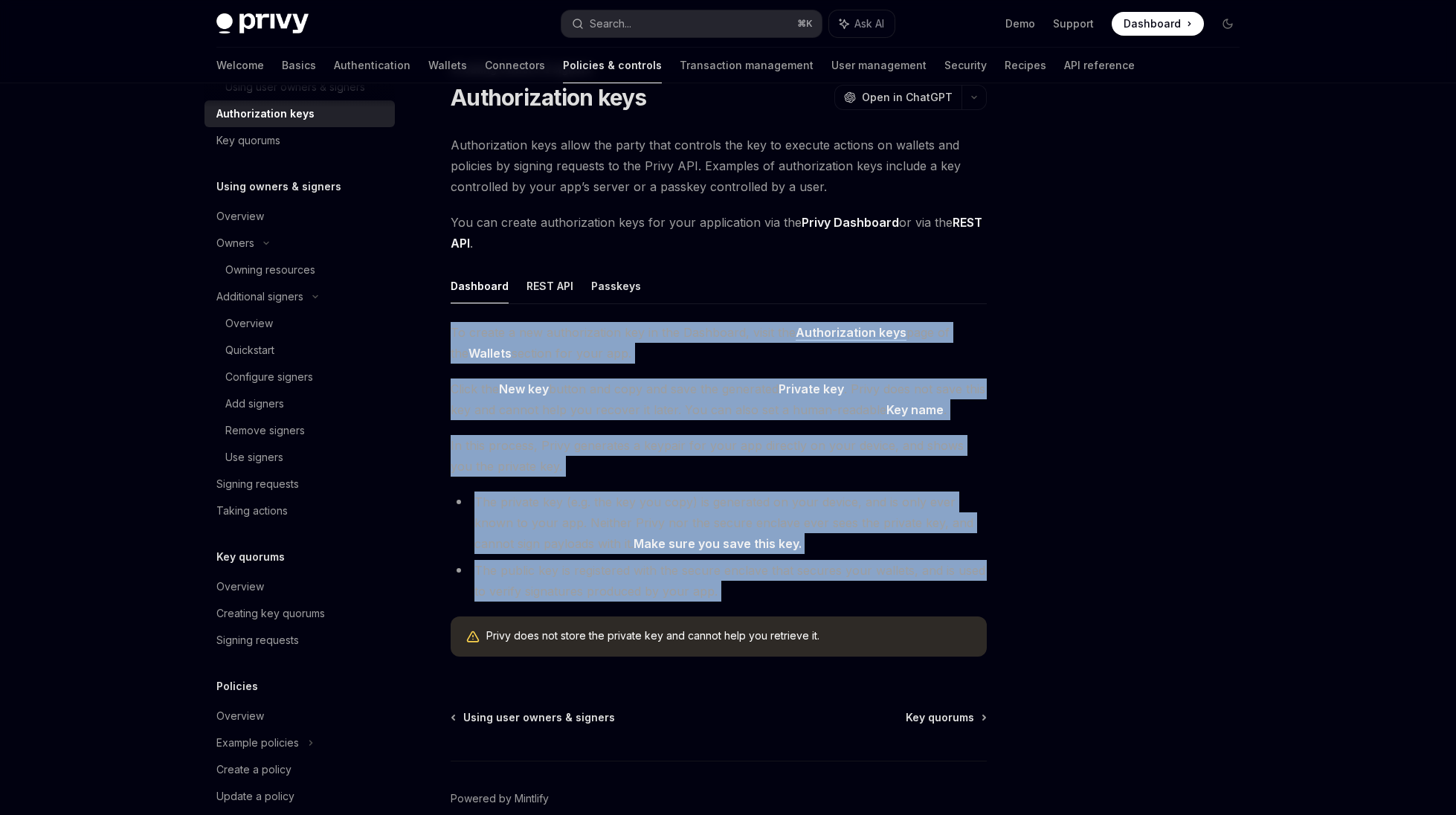
scroll to position [0, 0]
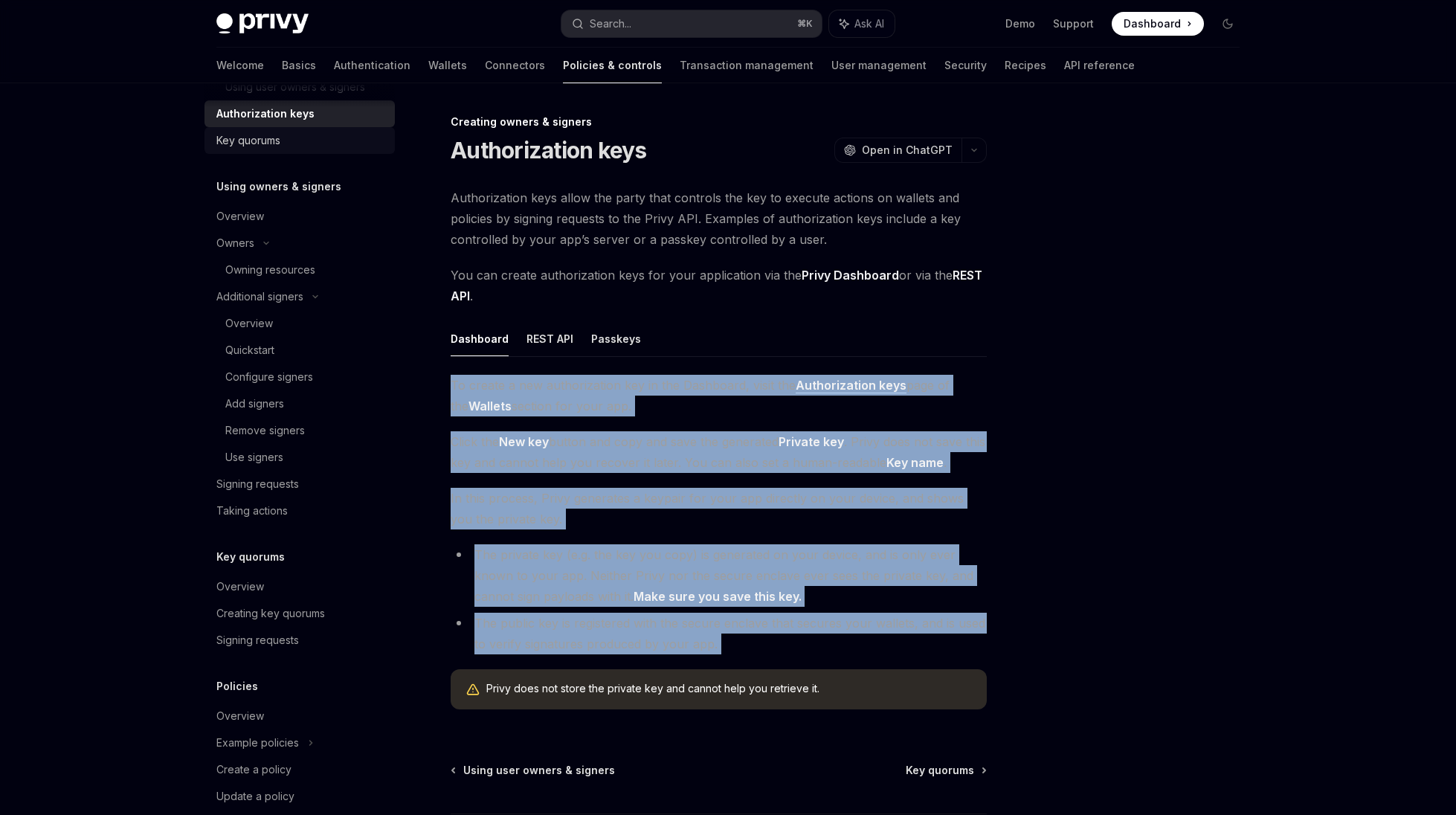
click at [310, 148] on div "Key quorums" at bounding box center [301, 141] width 169 height 18
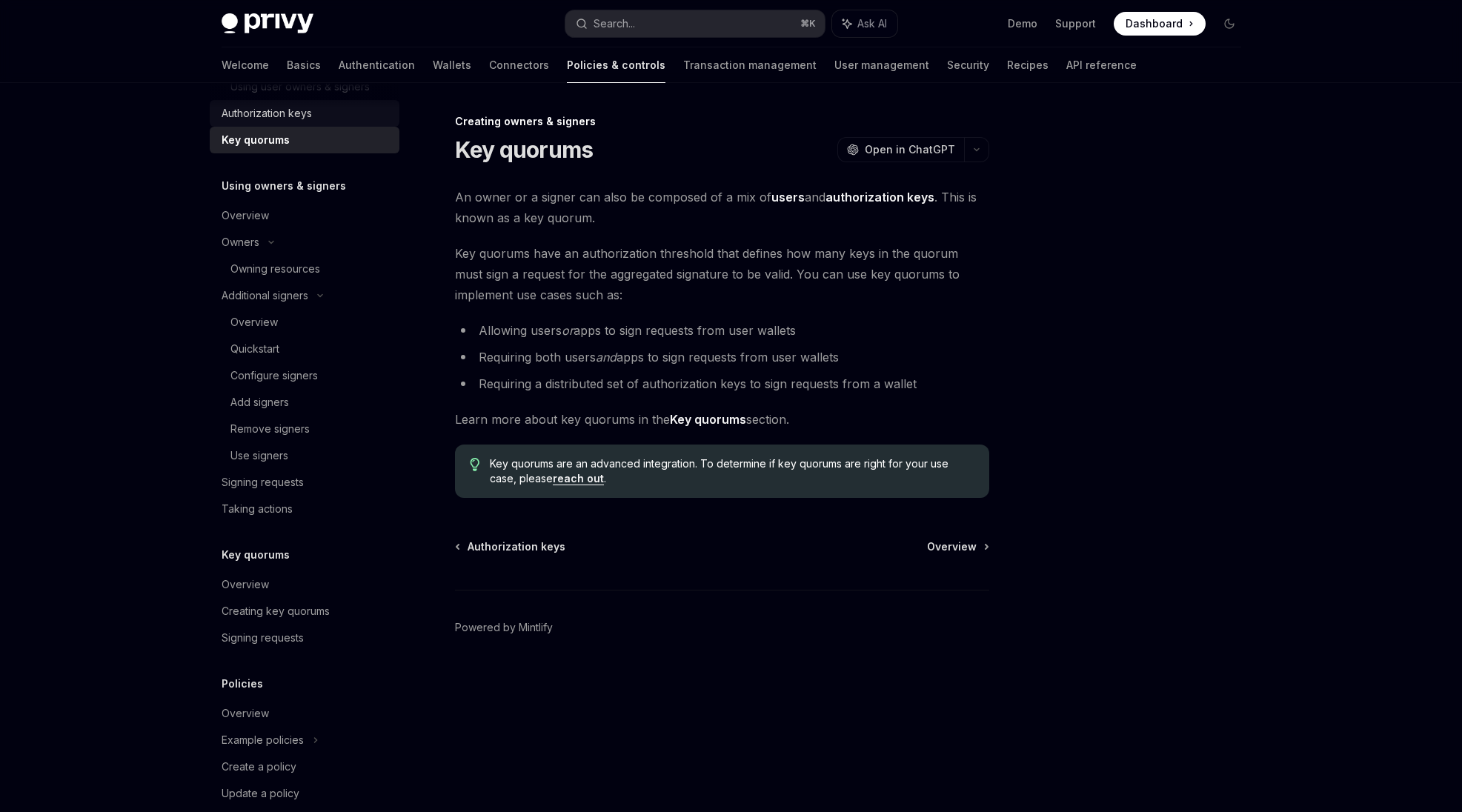
click at [266, 119] on div "Authorization keys" at bounding box center [266, 113] width 90 height 18
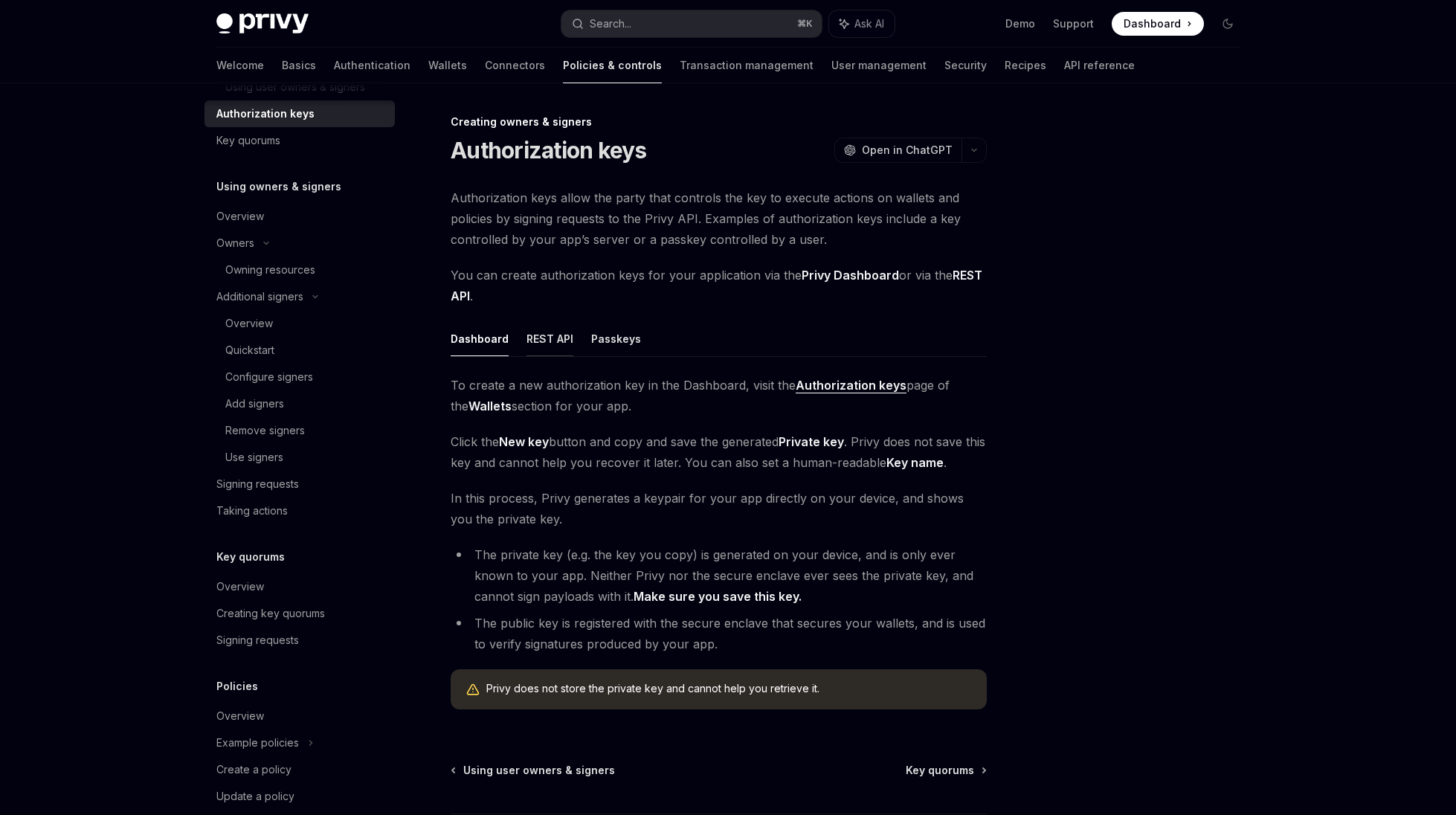
click at [568, 343] on button "REST API" at bounding box center [550, 338] width 47 height 35
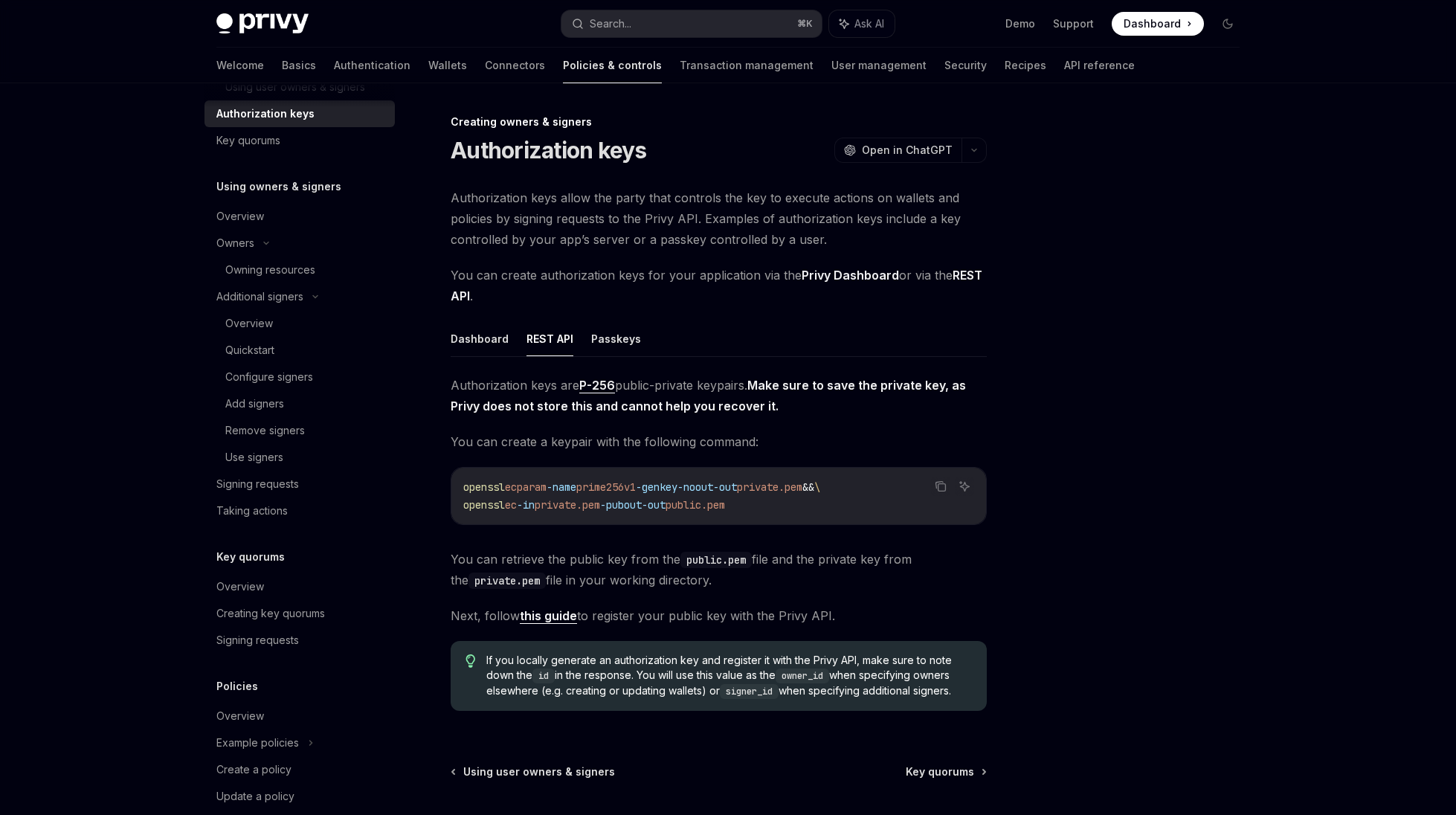
click at [532, 618] on link "this guide" at bounding box center [548, 615] width 57 height 16
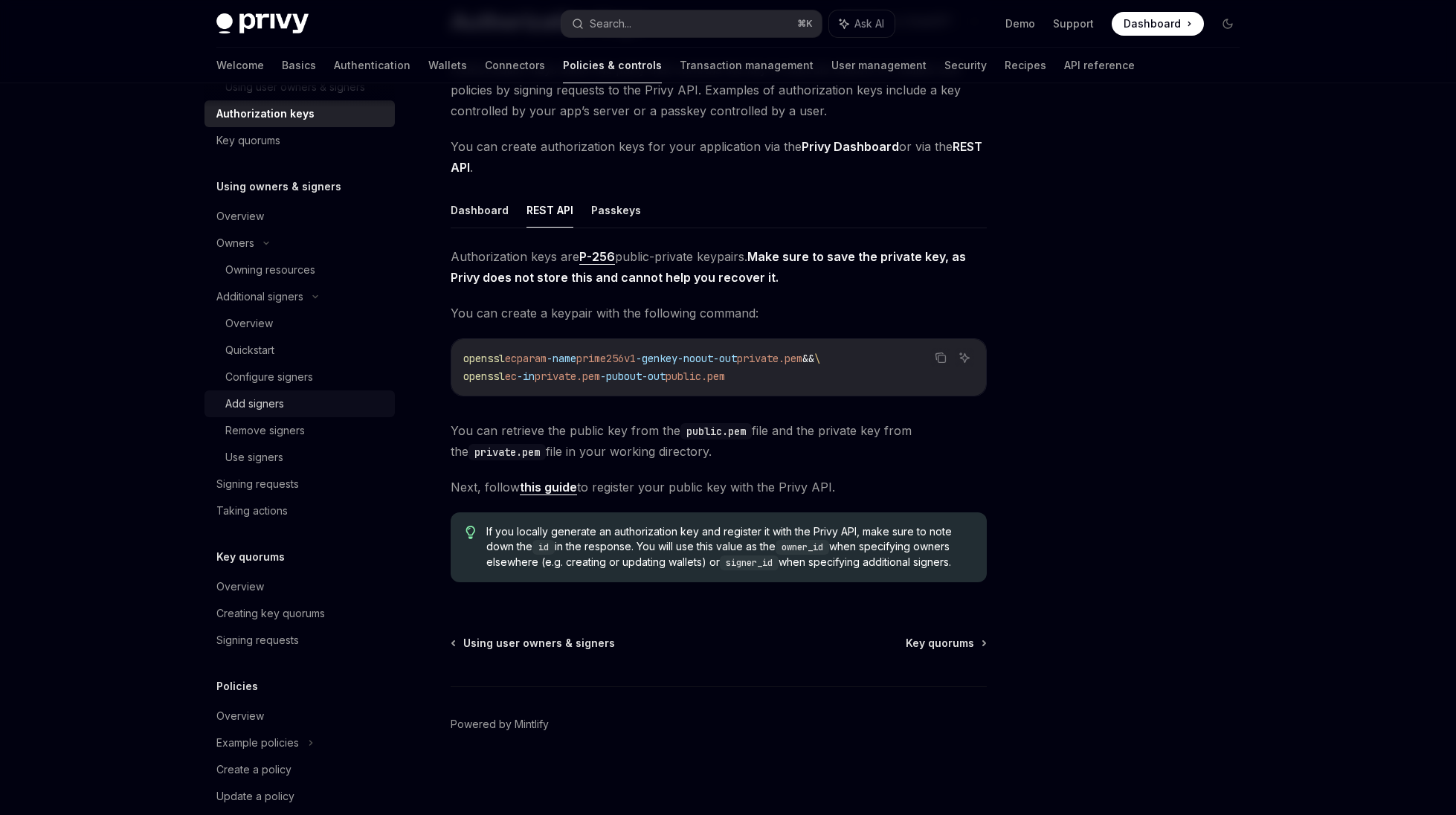
click at [254, 401] on div "Add signers" at bounding box center [255, 404] width 59 height 18
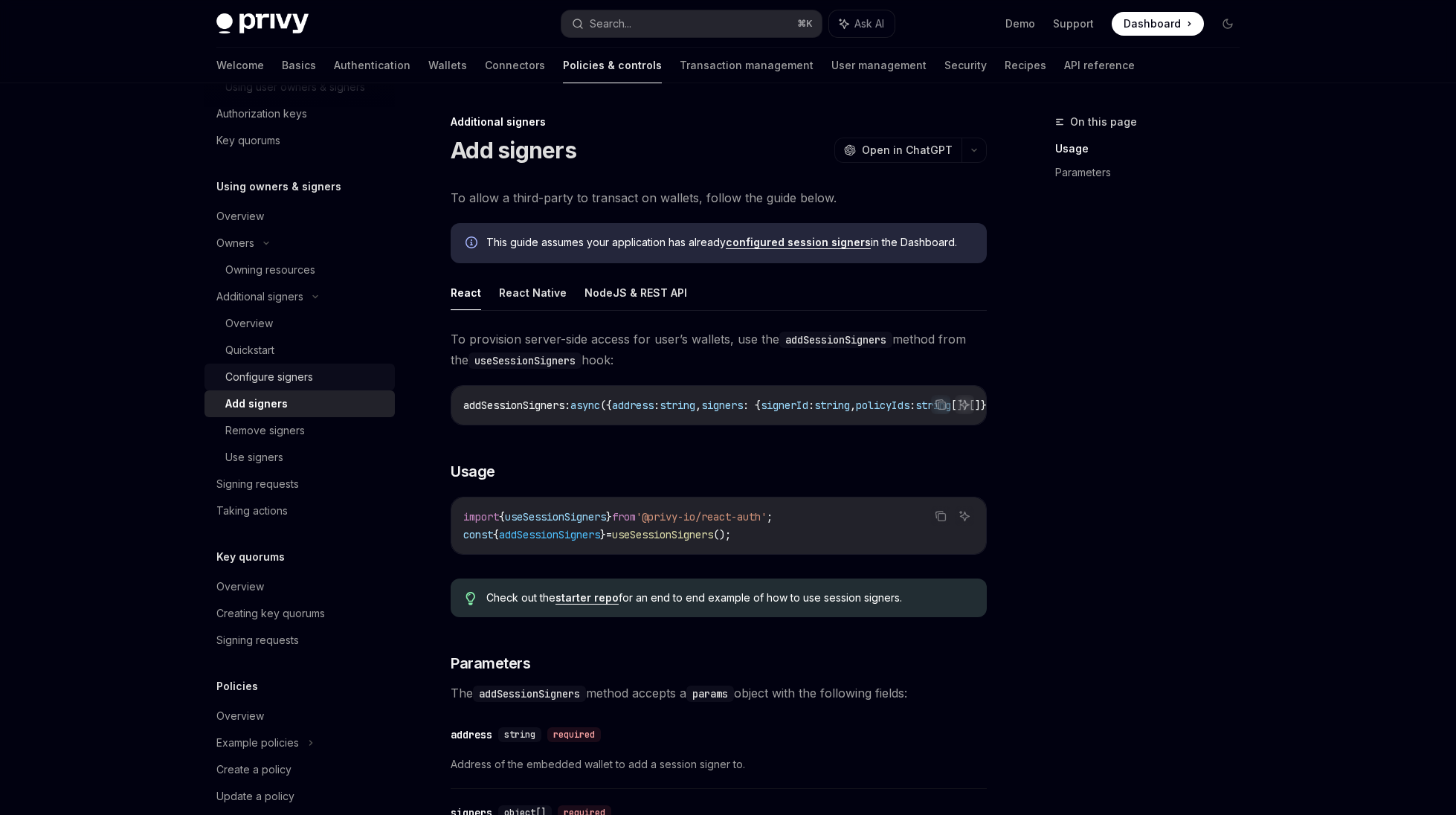
click at [262, 377] on div "Configure signers" at bounding box center [269, 377] width 87 height 18
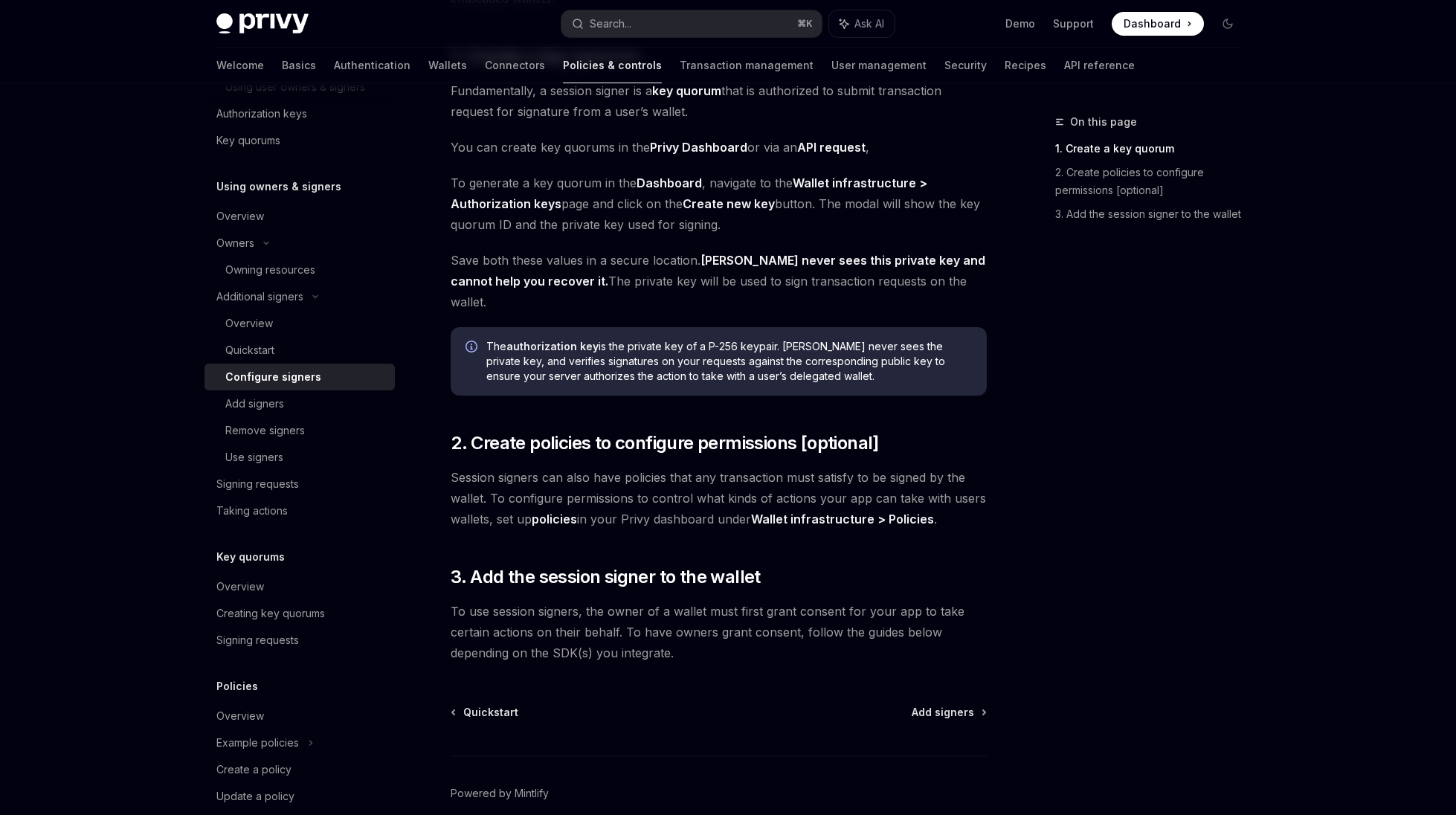
scroll to position [221, 0]
click at [286, 405] on div "Add signers" at bounding box center [305, 404] width 160 height 18
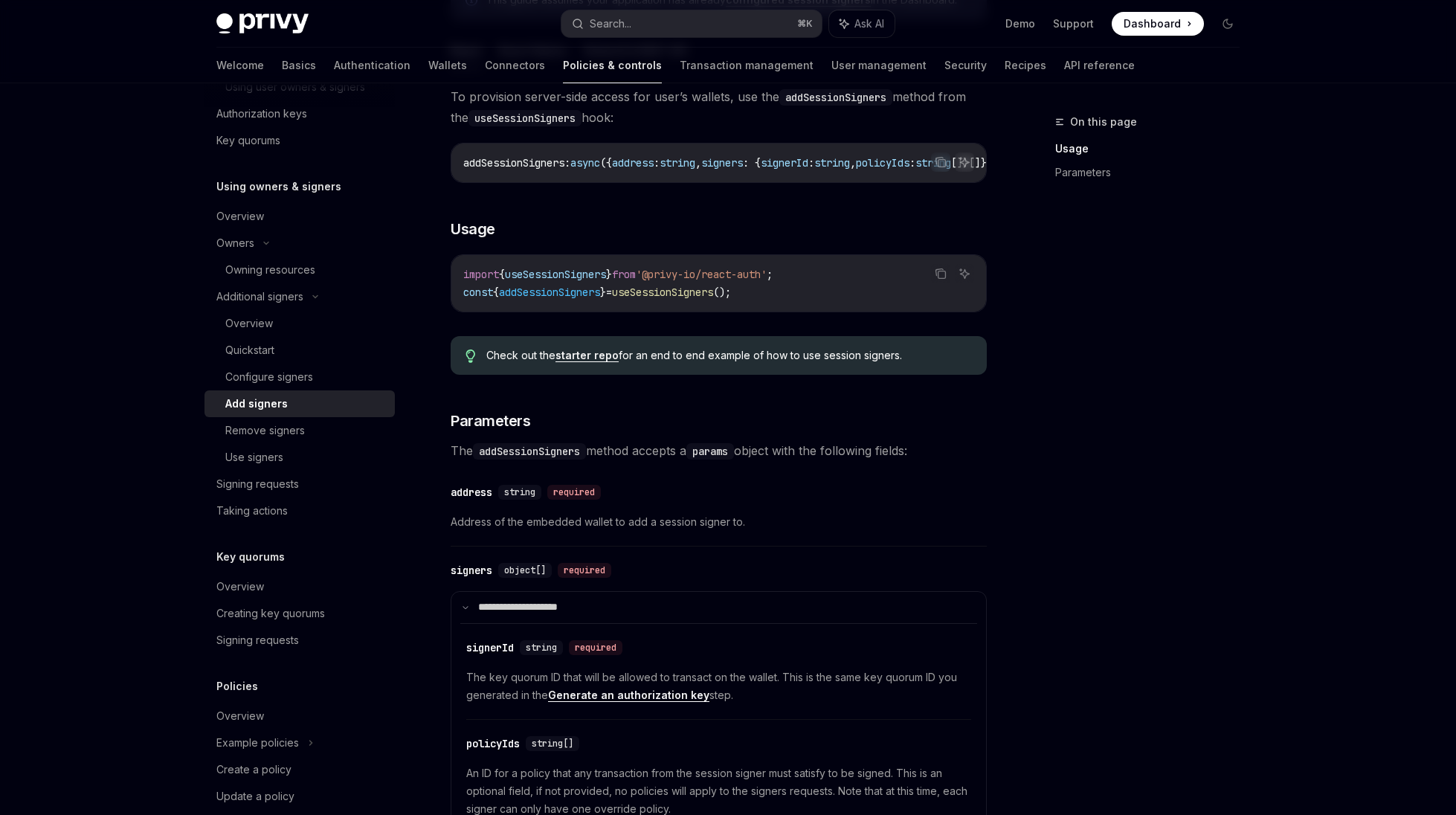
scroll to position [232, 0]
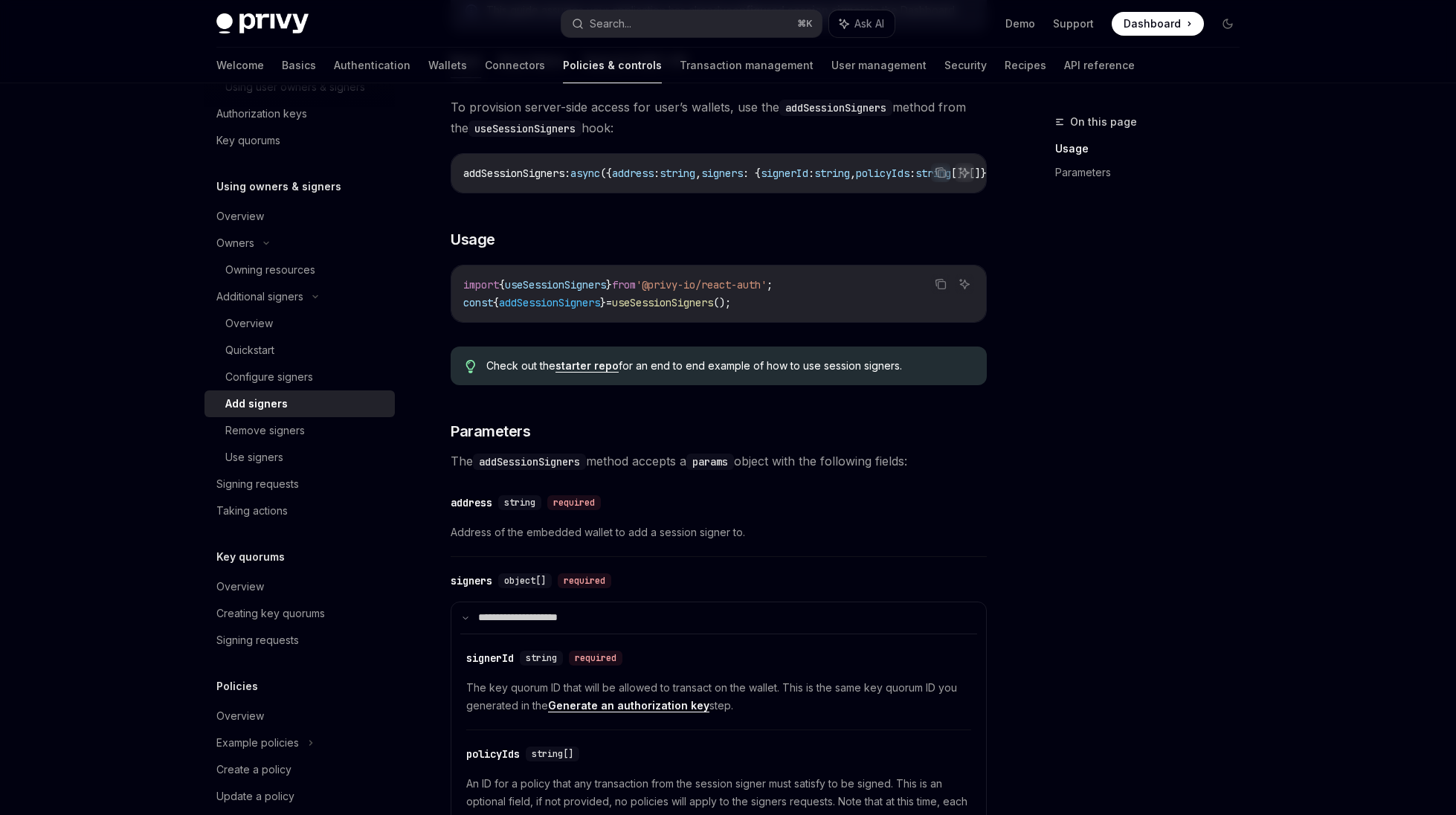
click at [585, 369] on link "starter repo" at bounding box center [587, 366] width 63 height 14
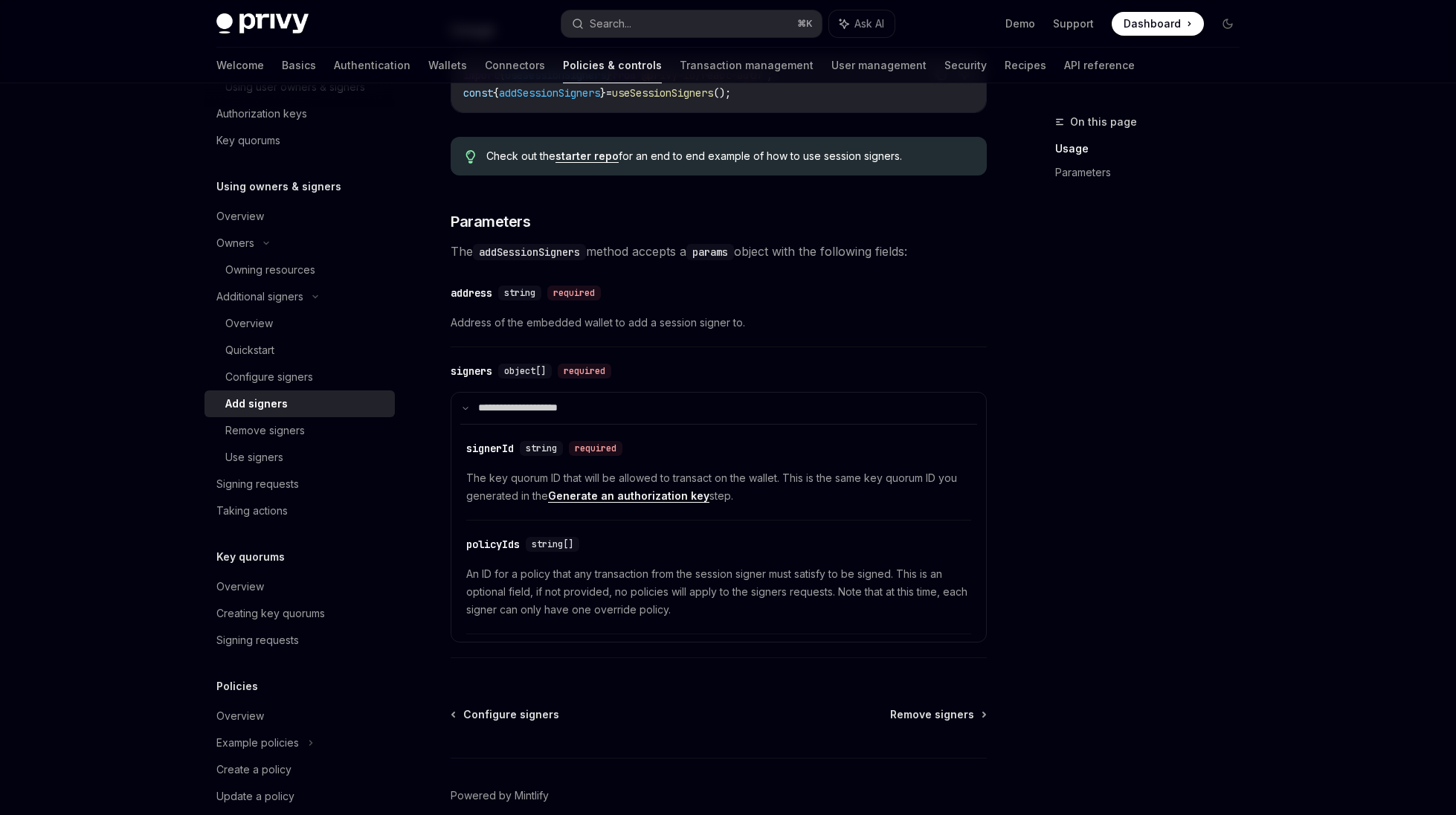
scroll to position [481, 0]
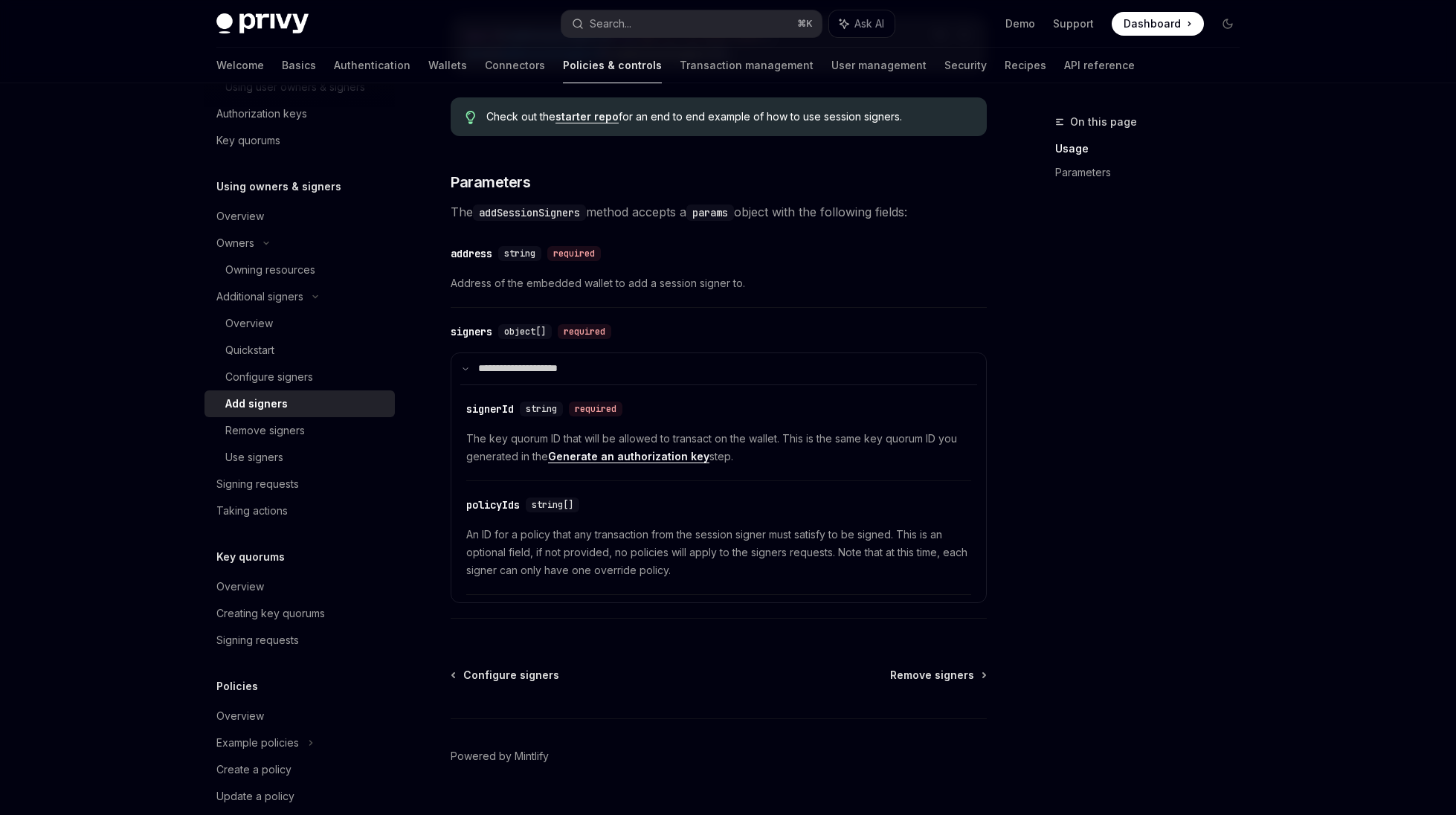
click at [628, 564] on span "An ID for a policy that any transaction from the session signer must satisfy to…" at bounding box center [719, 552] width 505 height 53
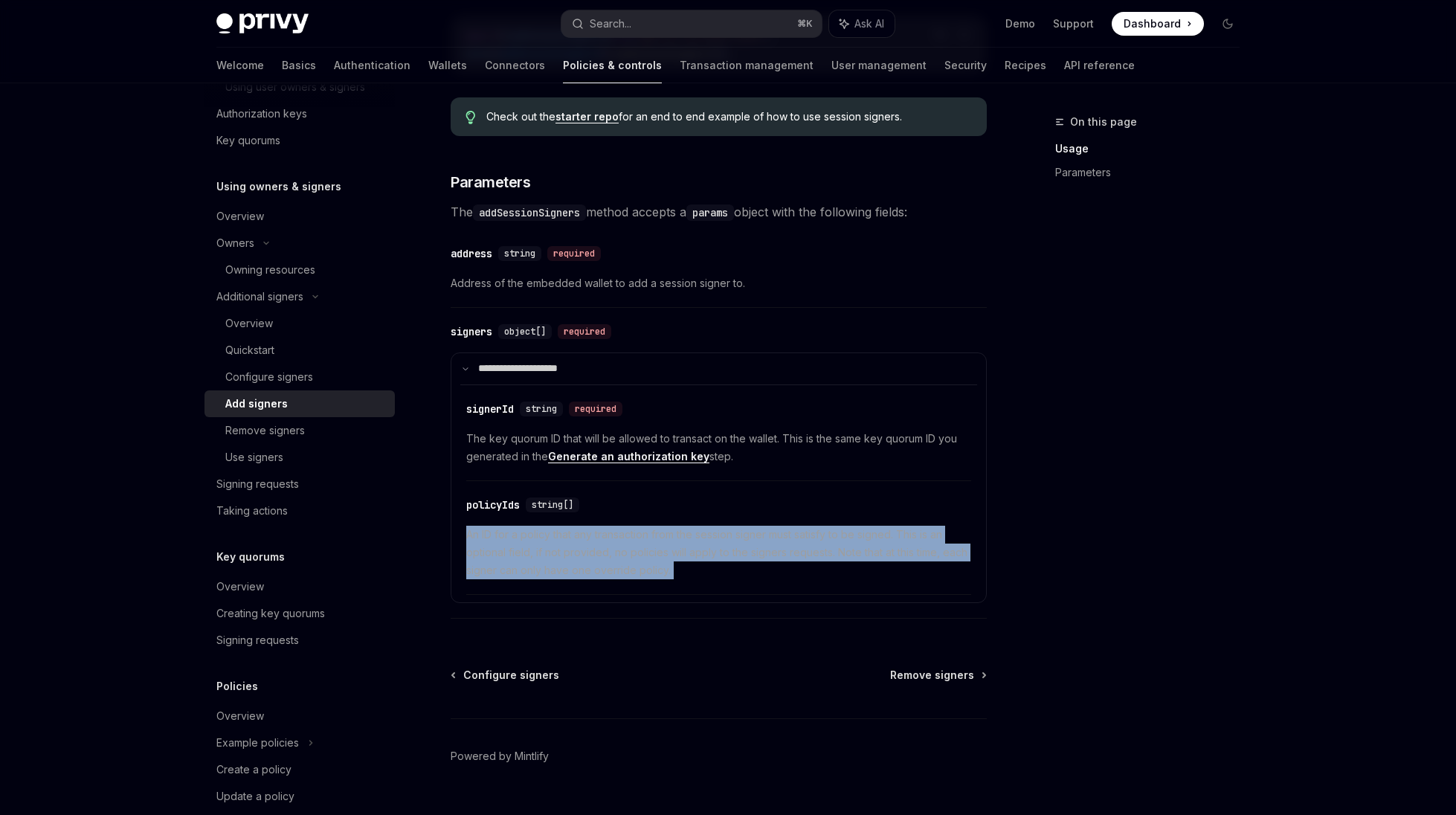
click at [628, 564] on span "An ID for a policy that any transaction from the session signer must satisfy to…" at bounding box center [719, 552] width 505 height 53
click at [631, 566] on span "An ID for a policy that any transaction from the session signer must satisfy to…" at bounding box center [719, 552] width 505 height 53
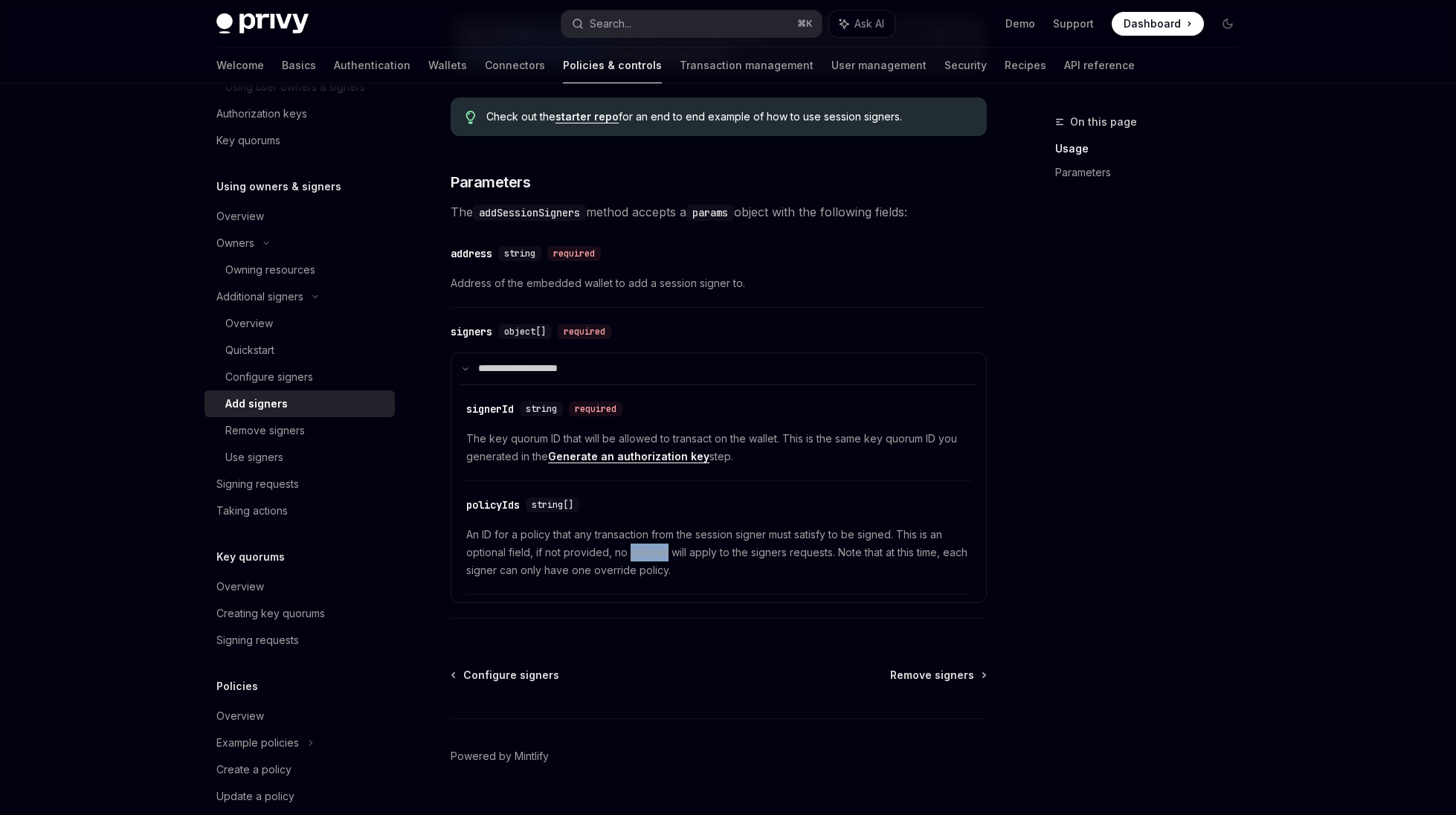
click at [631, 566] on span "An ID for a policy that any transaction from the session signer must satisfy to…" at bounding box center [719, 552] width 505 height 53
click at [651, 560] on span "An ID for a policy that any transaction from the session signer must satisfy to…" at bounding box center [719, 552] width 505 height 53
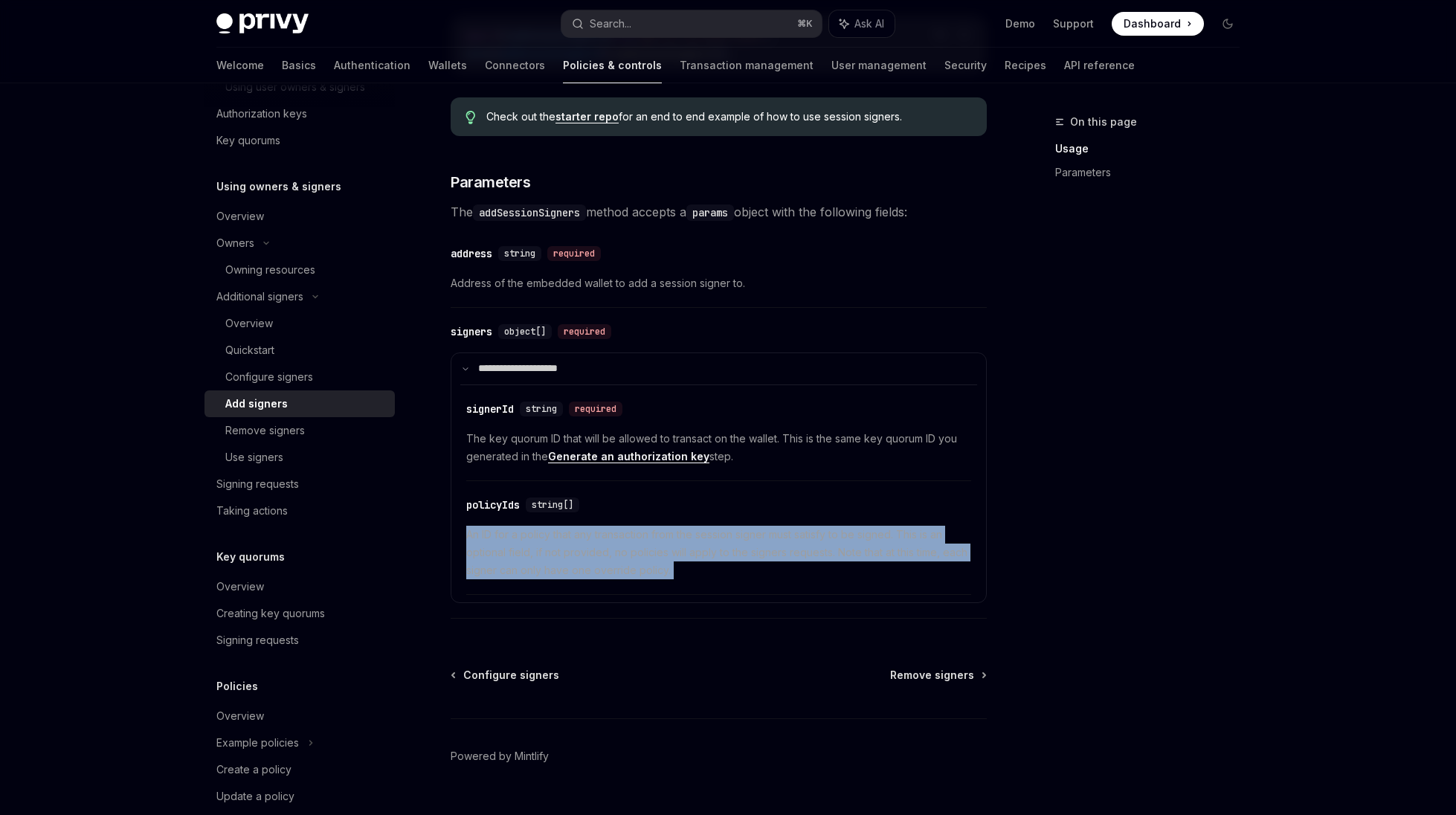
click at [651, 560] on span "An ID for a policy that any transaction from the session signer must satisfy to…" at bounding box center [719, 552] width 505 height 53
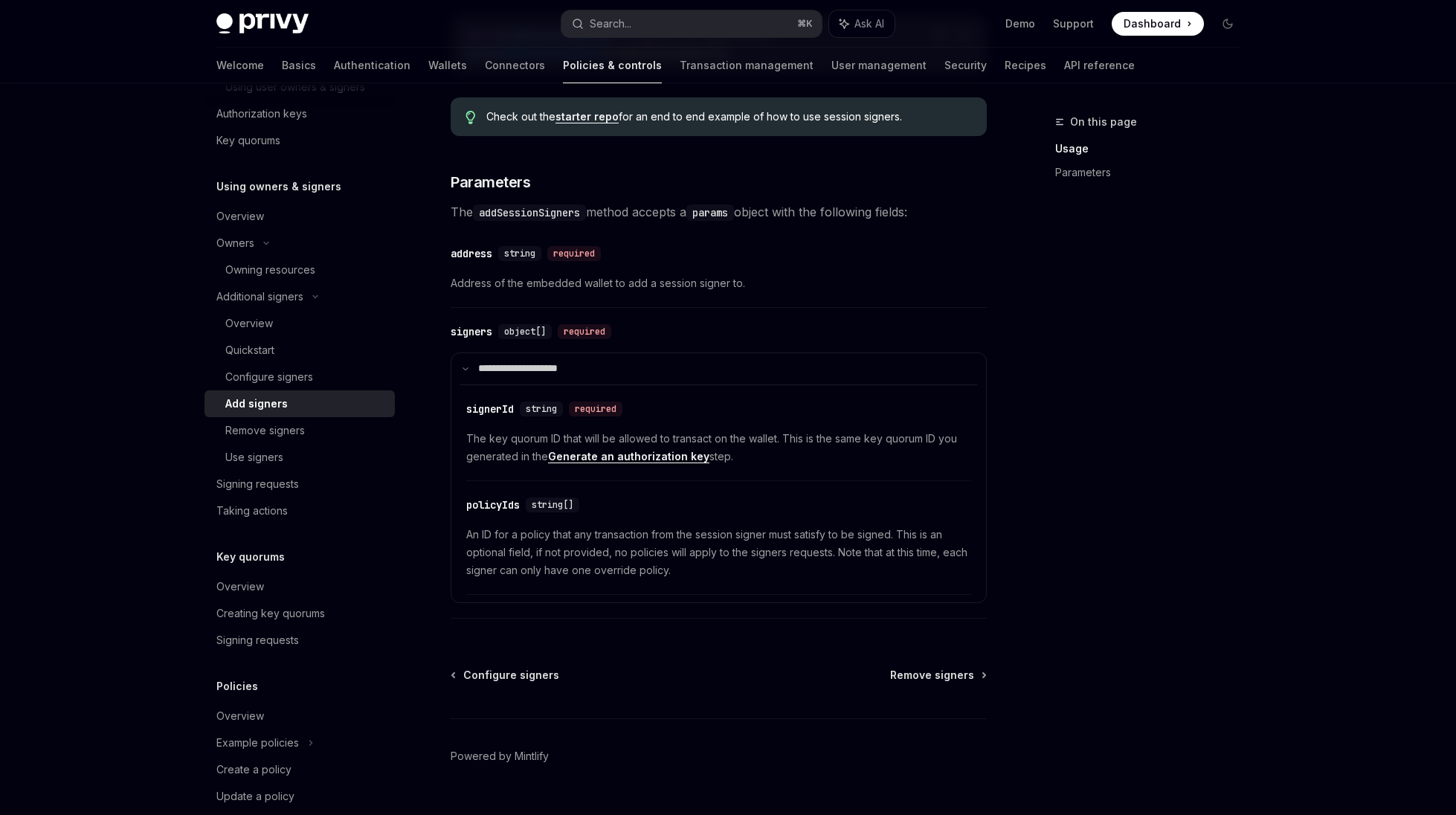
click at [1058, 426] on div "On this page Usage Parameters" at bounding box center [1138, 464] width 226 height 702
type textarea "*"
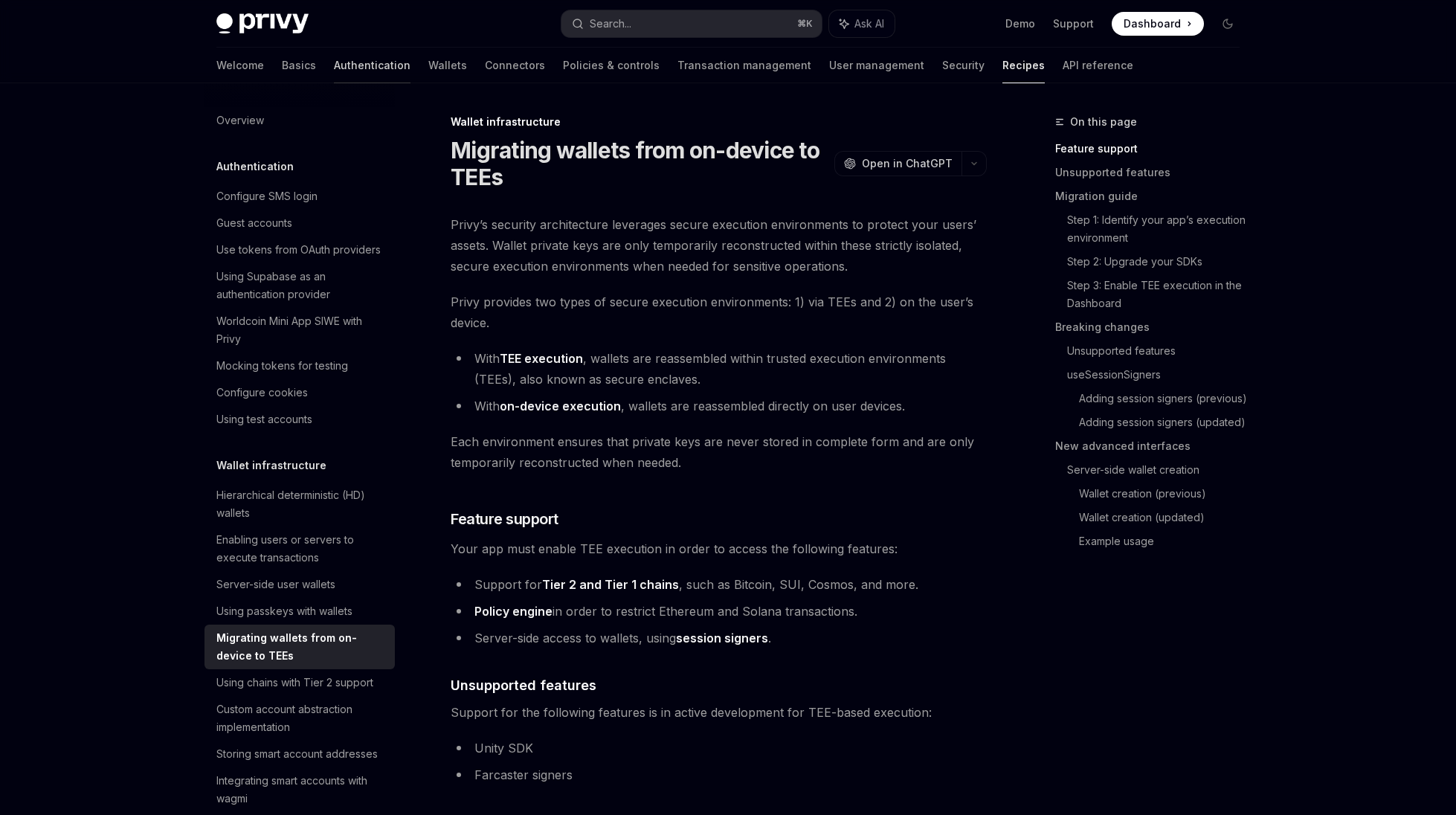
click at [334, 58] on link "Authentication" at bounding box center [372, 65] width 77 height 35
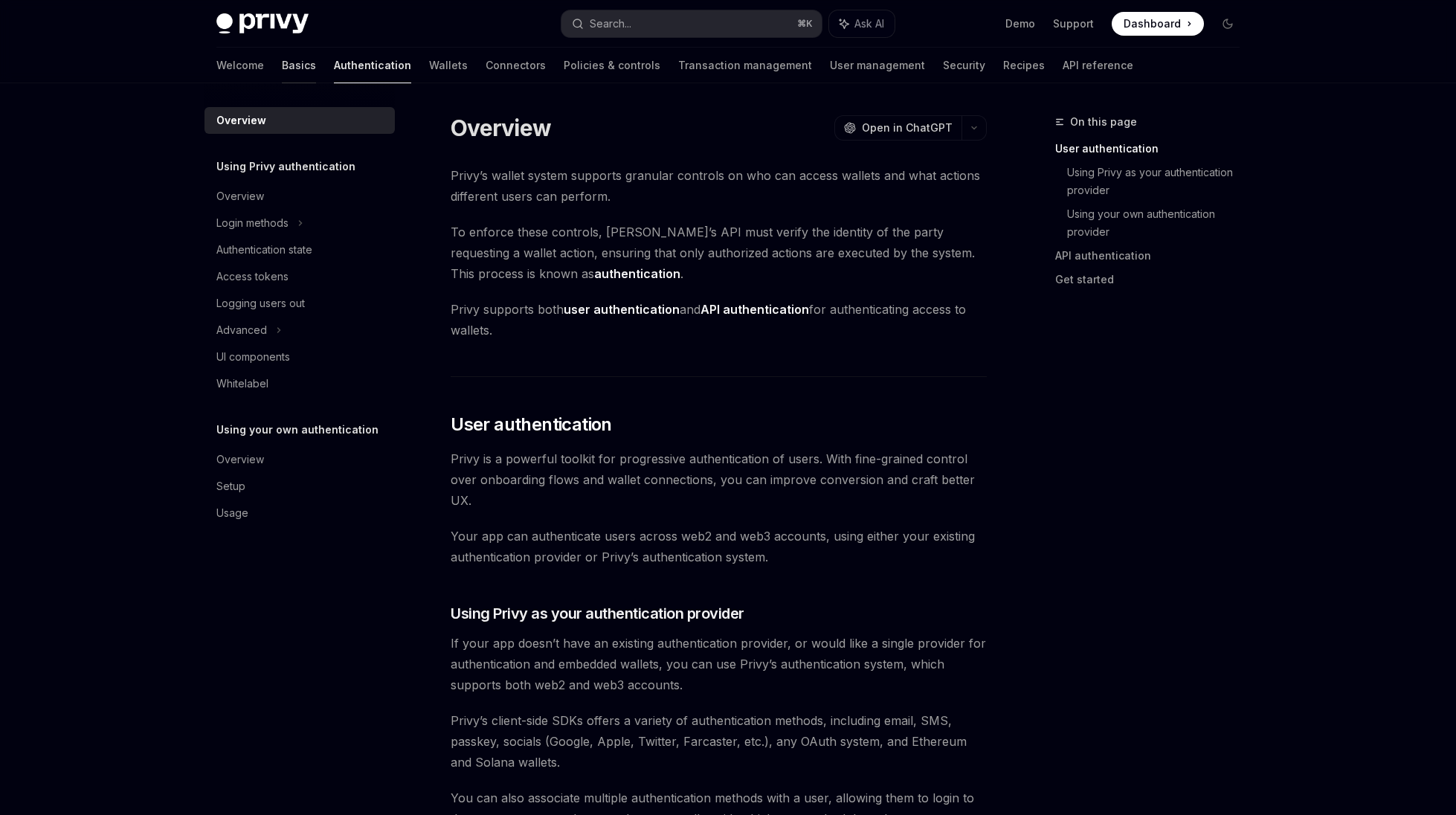
click at [282, 65] on link "Basics" at bounding box center [298, 65] width 34 height 35
type textarea "*"
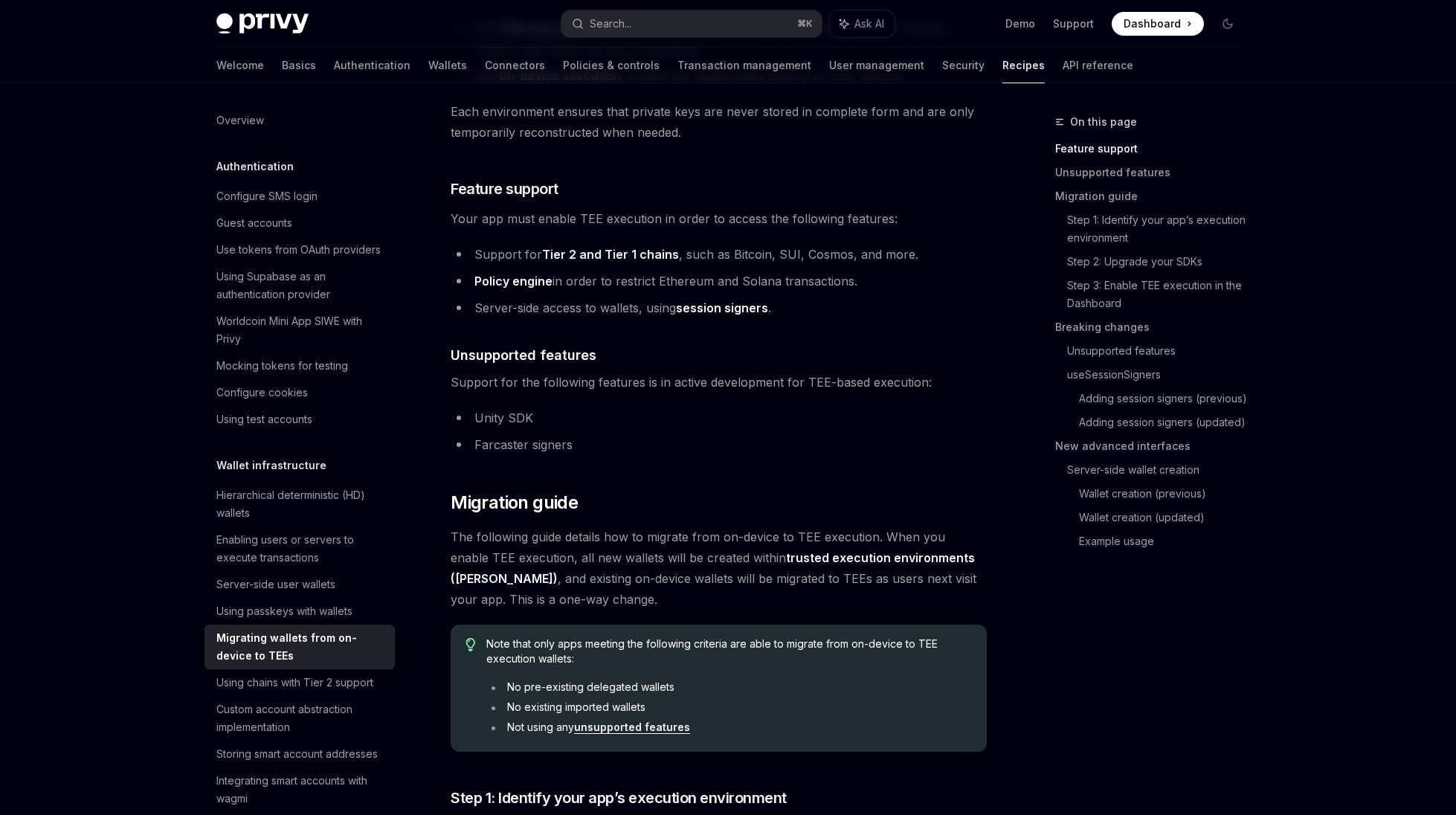
scroll to position [276, 0]
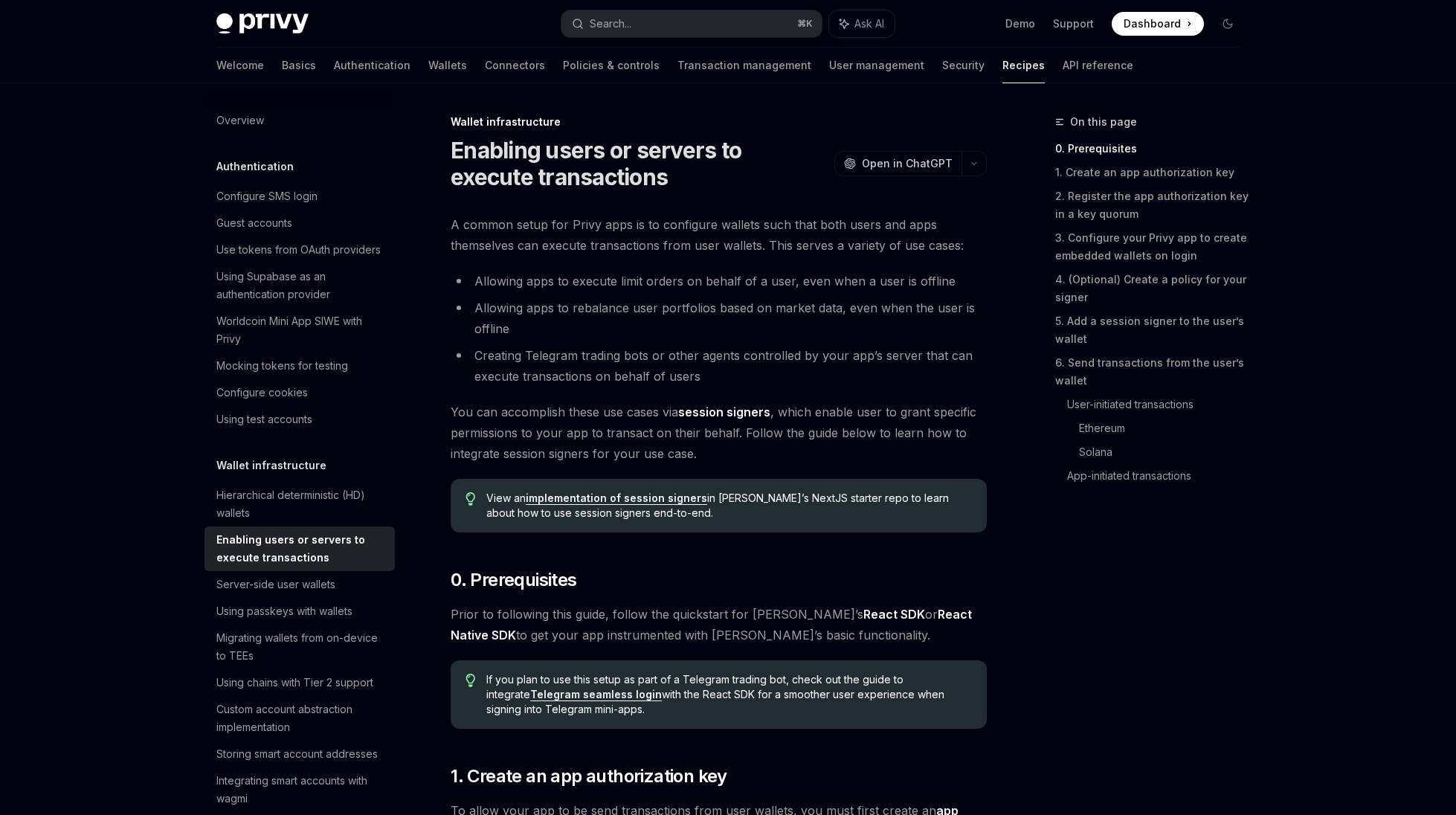
click at [826, 227] on span "A common setup for Privy apps is to configure wallets such that both users and …" at bounding box center [719, 234] width 536 height 41
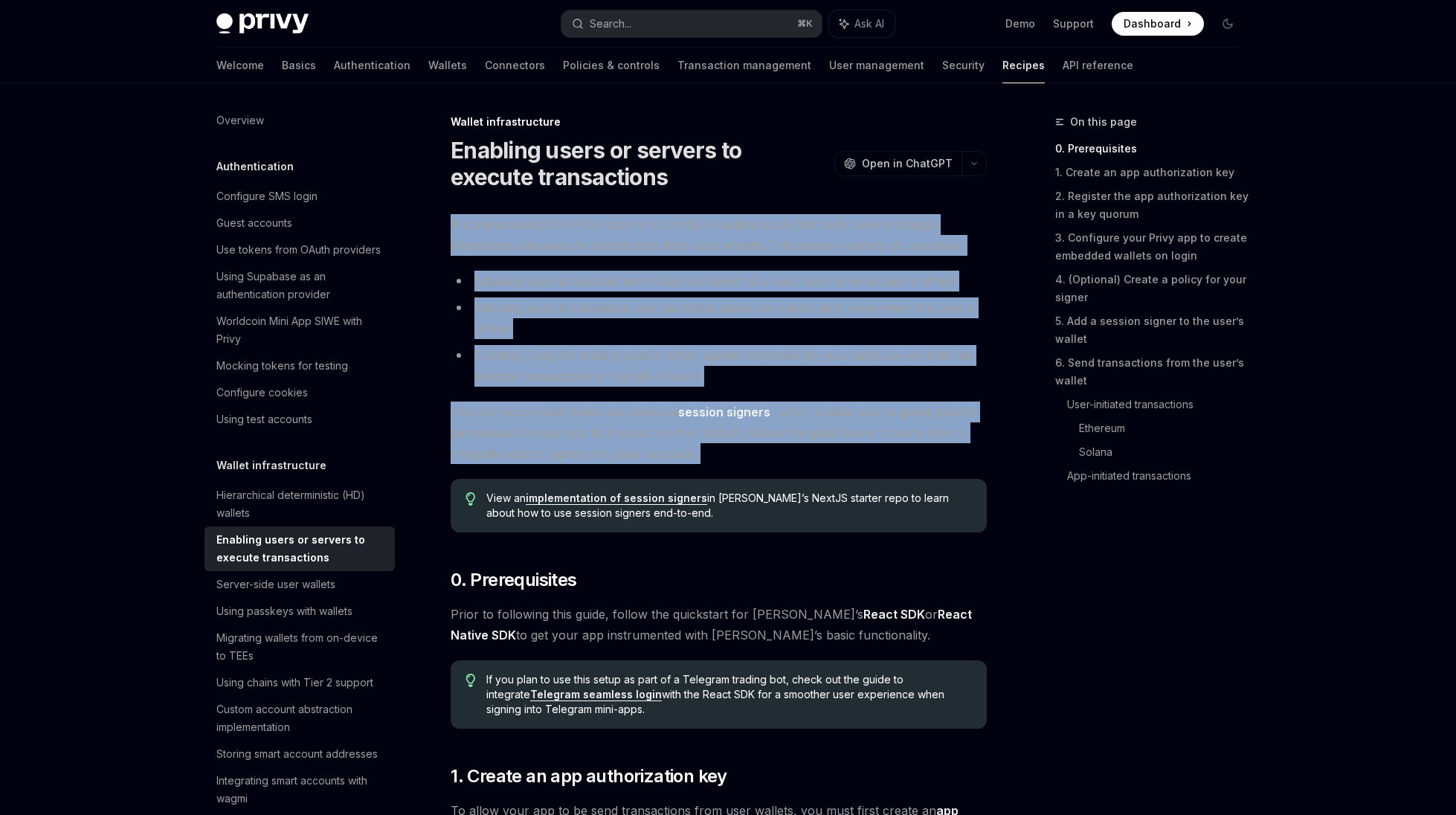
drag, startPoint x: 823, startPoint y: 206, endPoint x: 935, endPoint y: 466, distance: 283.1
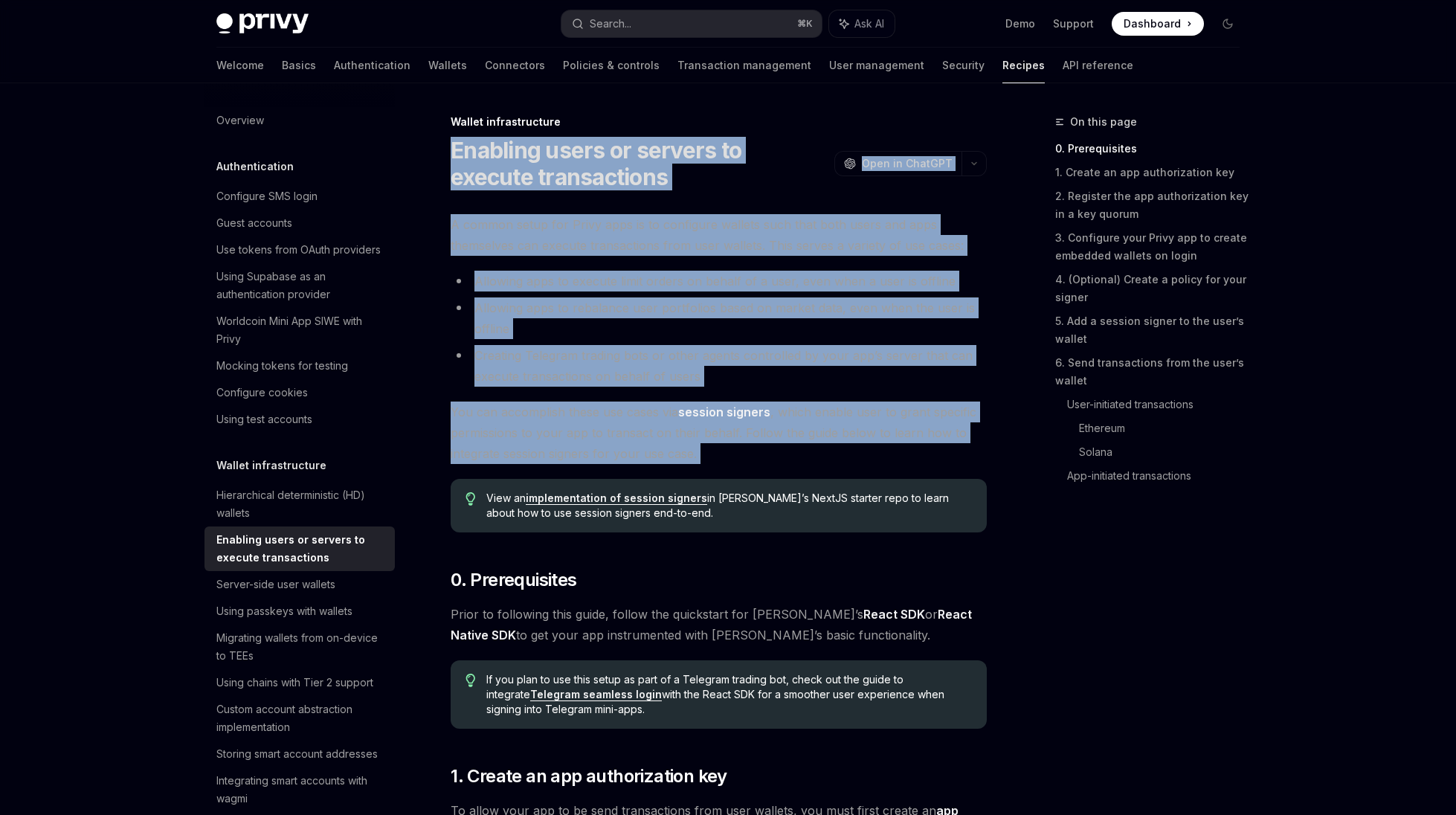
drag, startPoint x: 935, startPoint y: 466, endPoint x: 588, endPoint y: 114, distance: 494.3
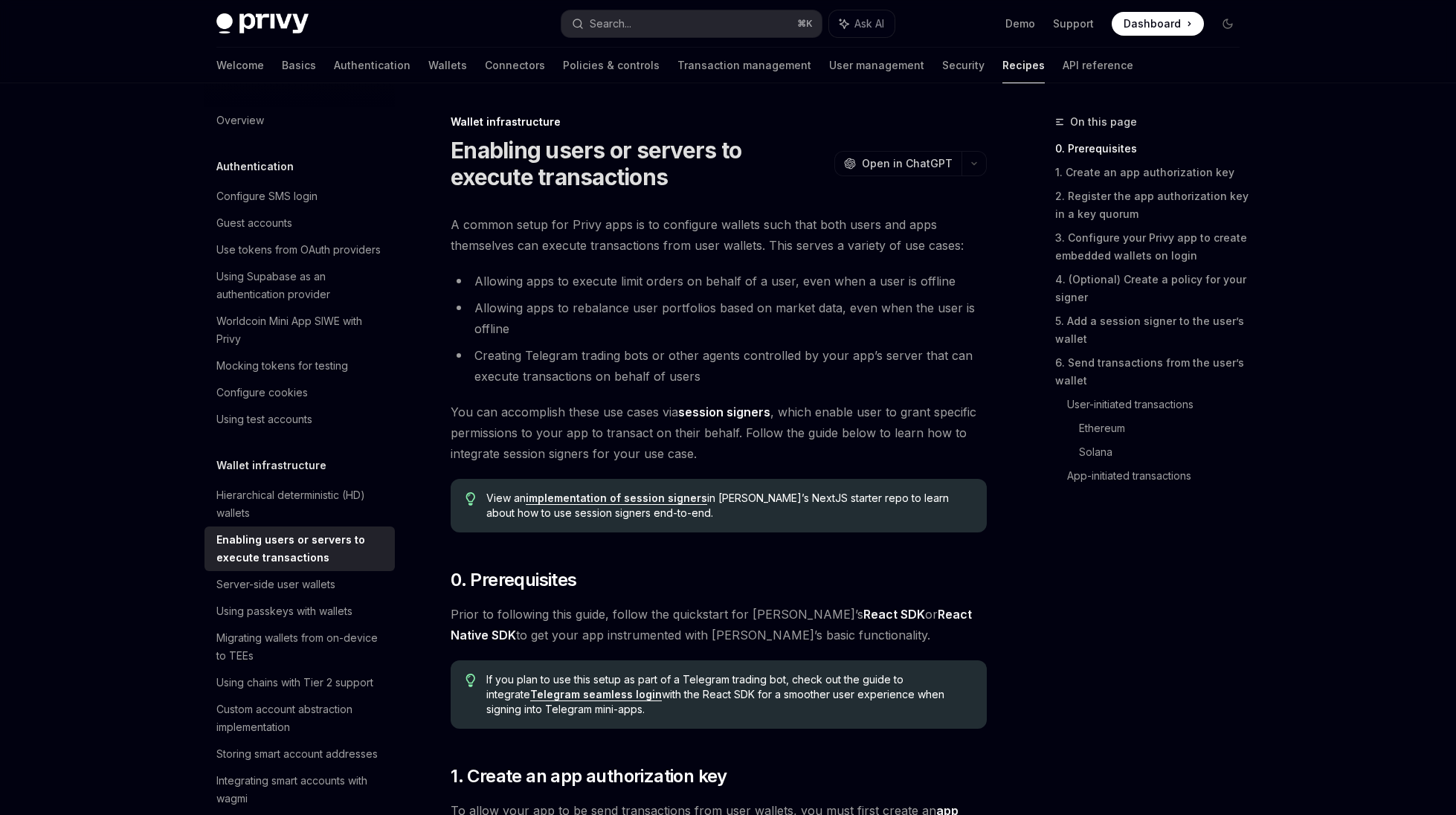
click at [588, 114] on div "Wallet infrastructure" at bounding box center [719, 122] width 536 height 15
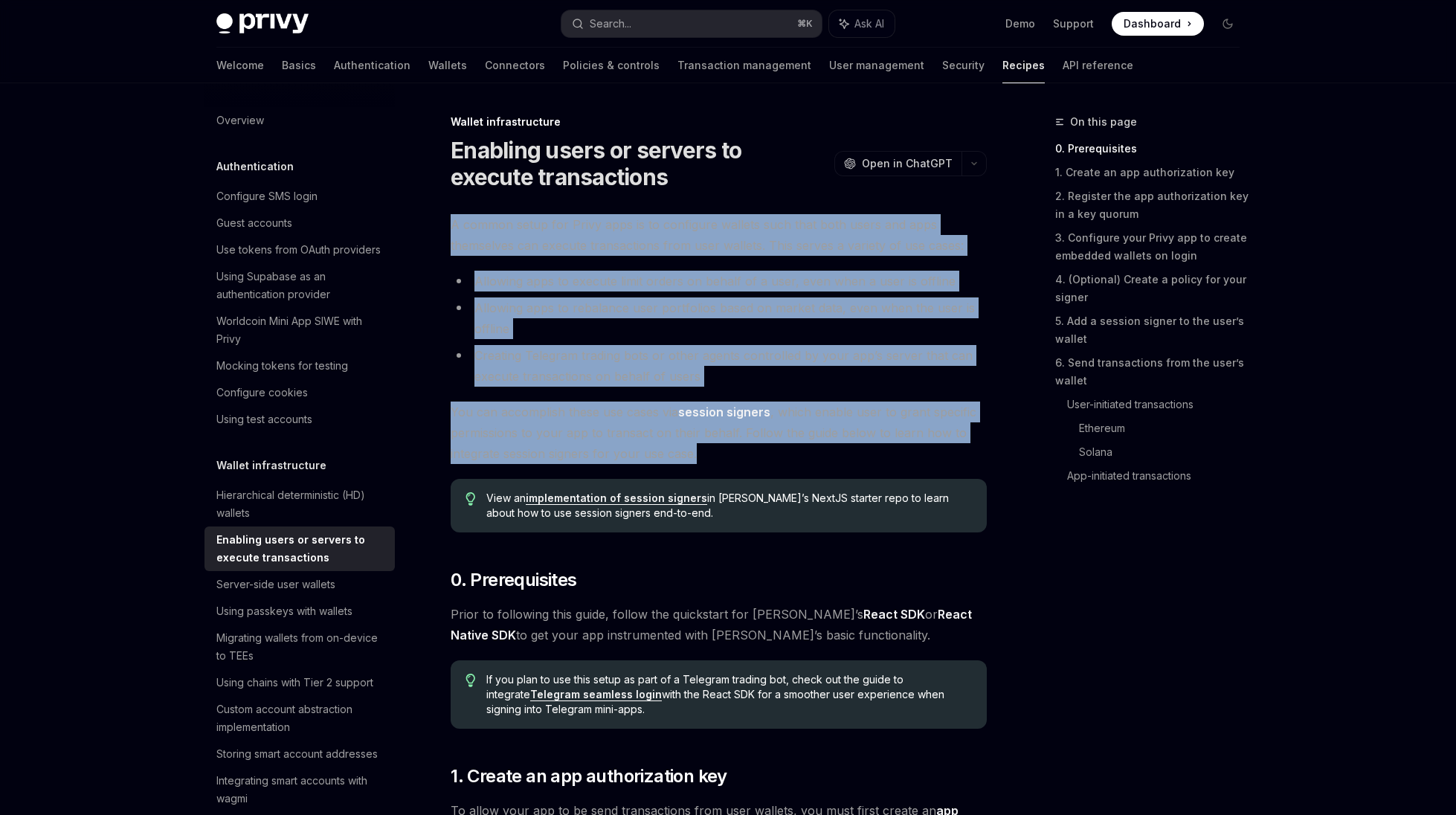
drag, startPoint x: 536, startPoint y: 205, endPoint x: 792, endPoint y: 475, distance: 372.1
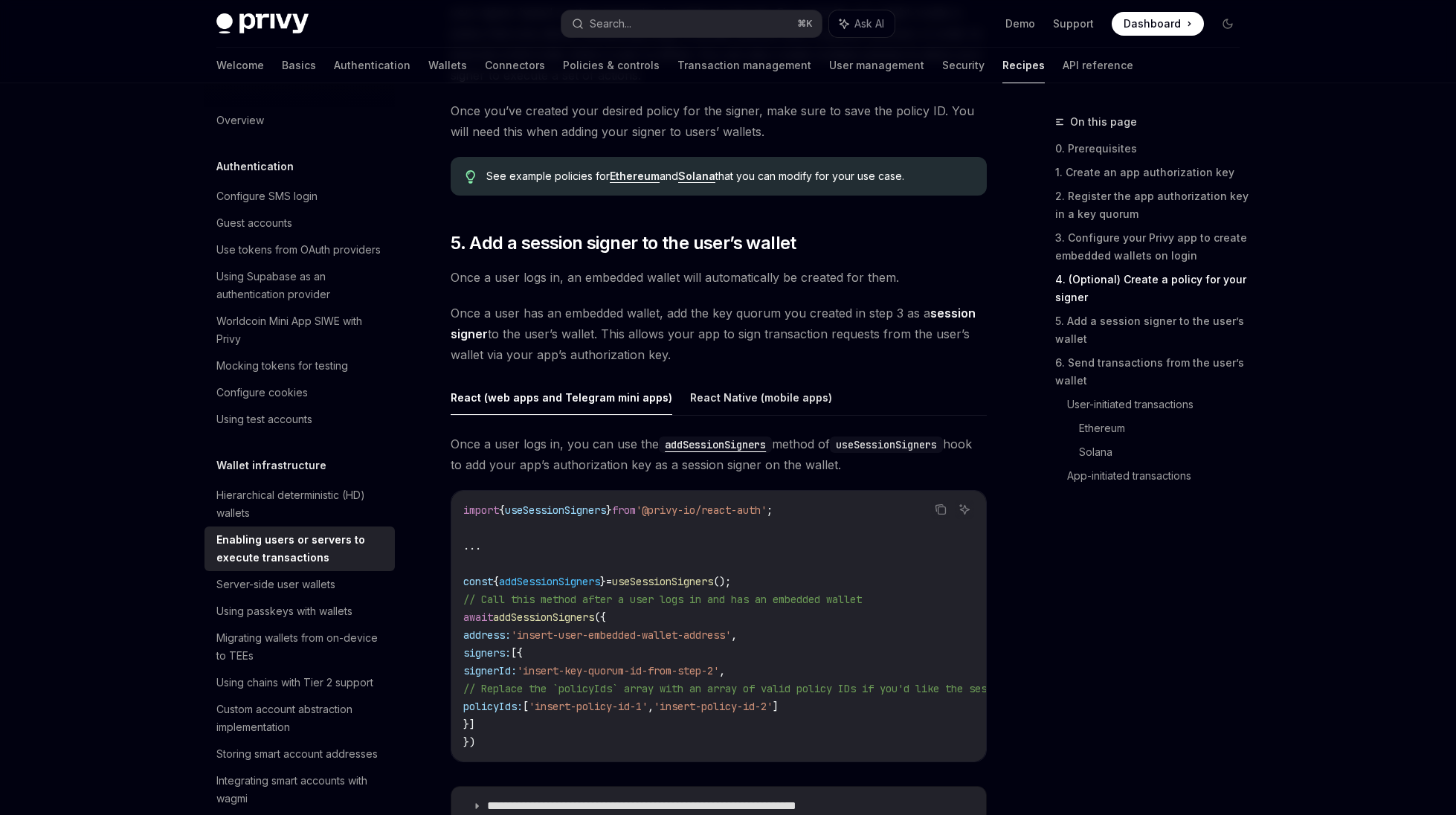
scroll to position [2235, 0]
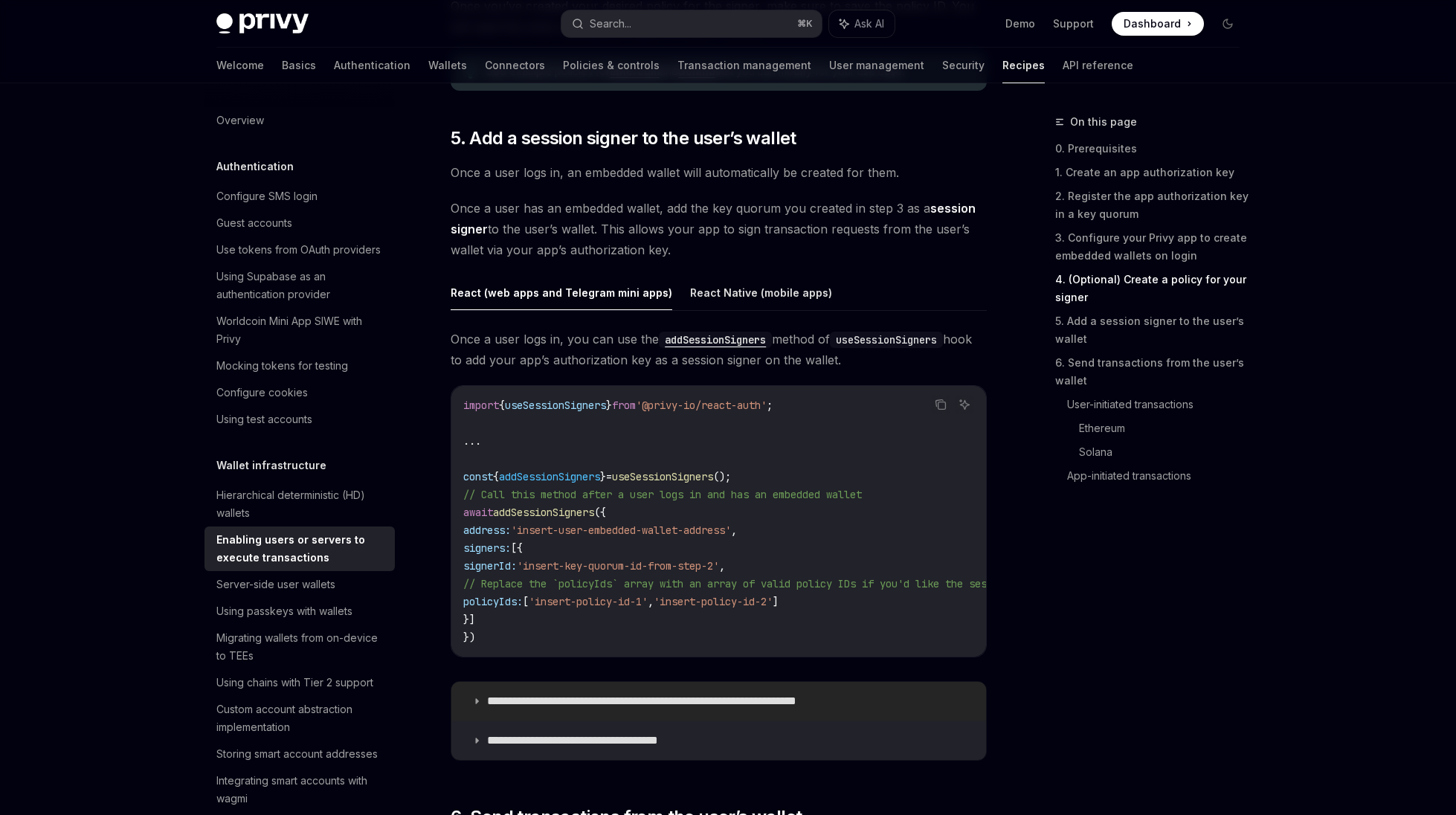
click at [725, 700] on p "**********" at bounding box center [678, 701] width 382 height 15
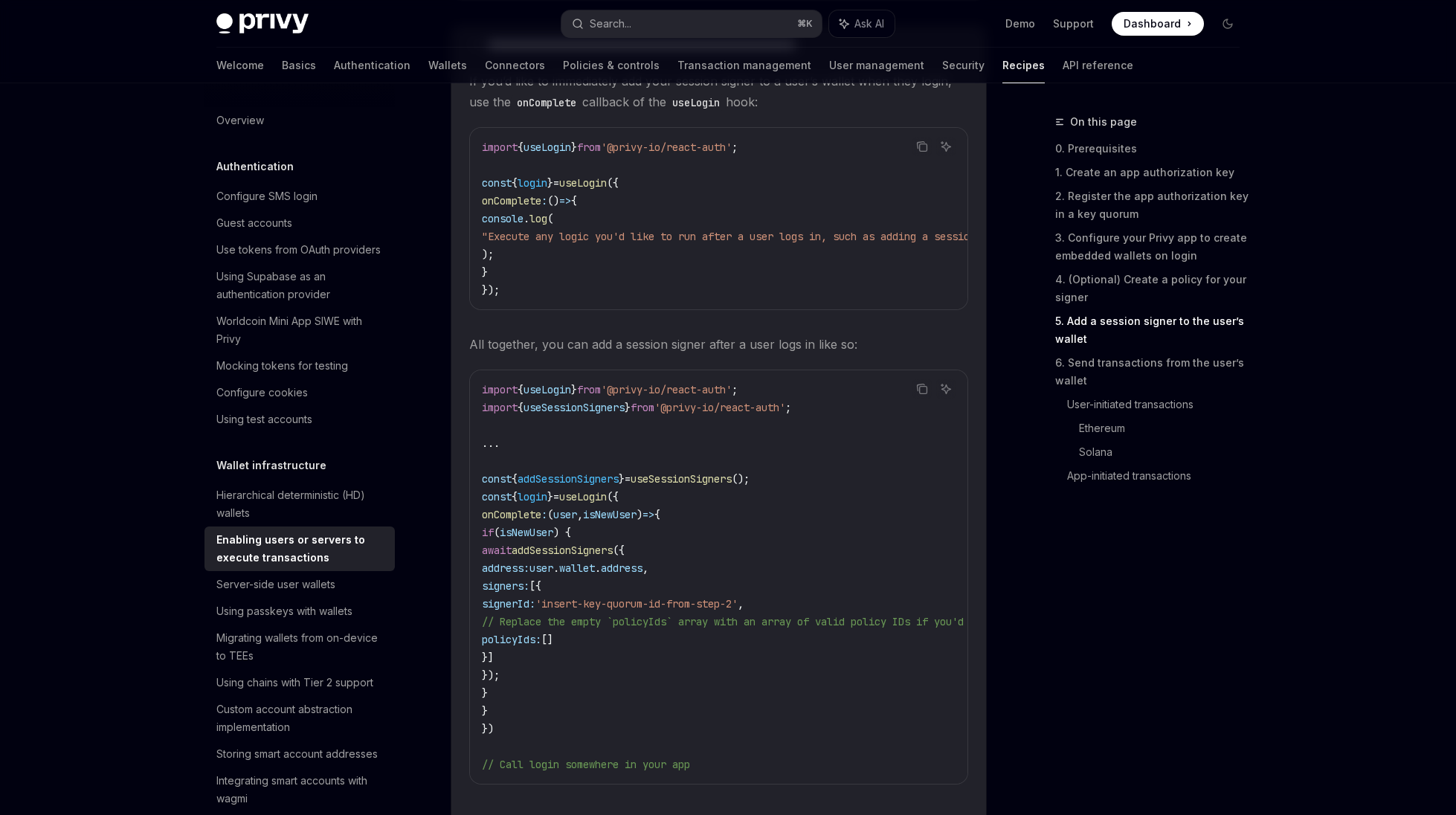
scroll to position [2893, 0]
click at [502, 734] on code "import { useLogin } from '@privy-io/react-auth' ; import { useSessionSigners } …" at bounding box center [1038, 574] width 1113 height 392
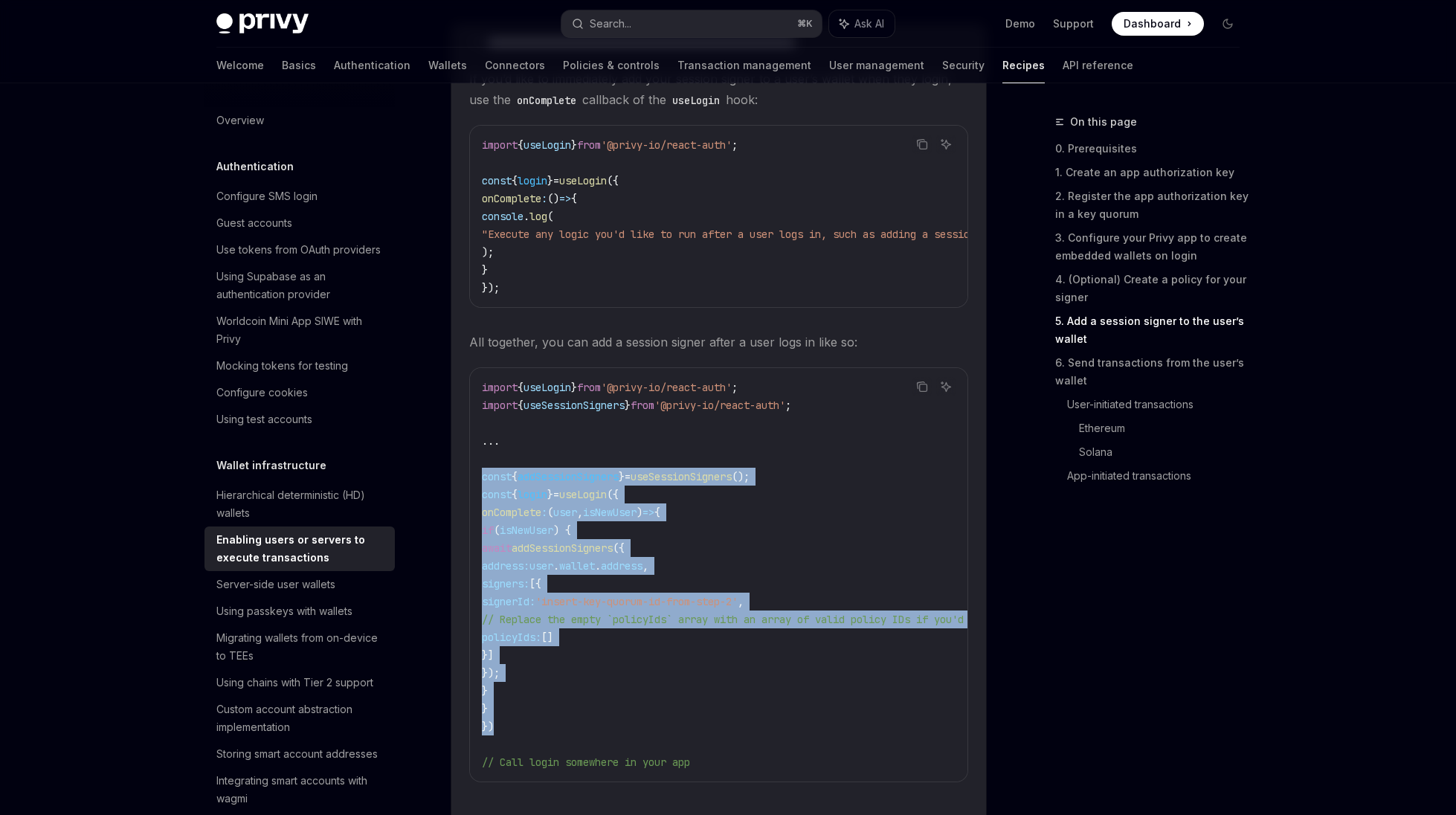
drag, startPoint x: 502, startPoint y: 735, endPoint x: 478, endPoint y: 493, distance: 243.2
click at [478, 492] on div "import { useLogin } from '@privy-io/react-auth' ; import { useSessionSigners } …" at bounding box center [719, 575] width 497 height 414
copy code "const { addSessionSigners } = useSessionSigners (); const { login } = useLogin …"
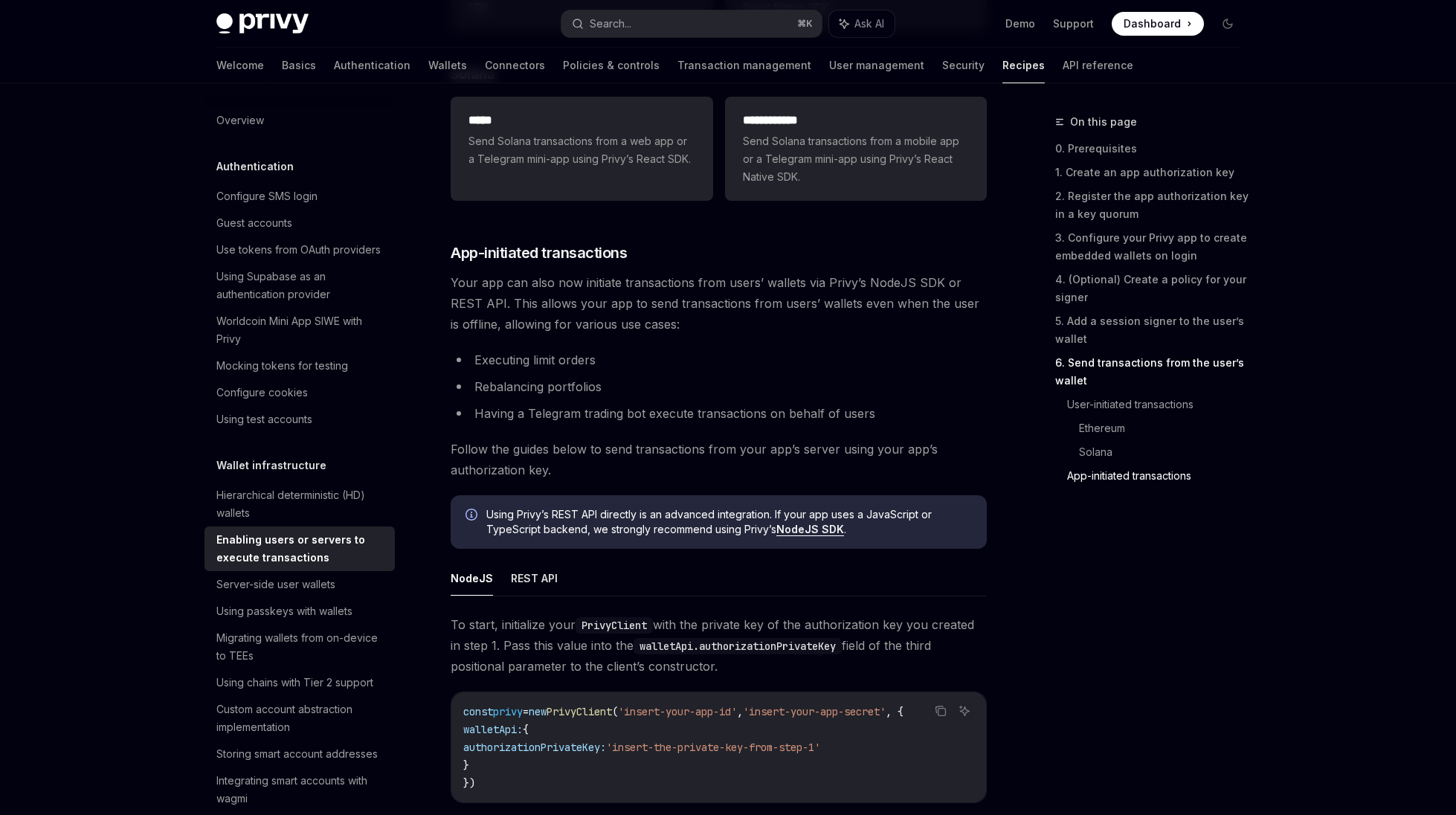
scroll to position [4100, 0]
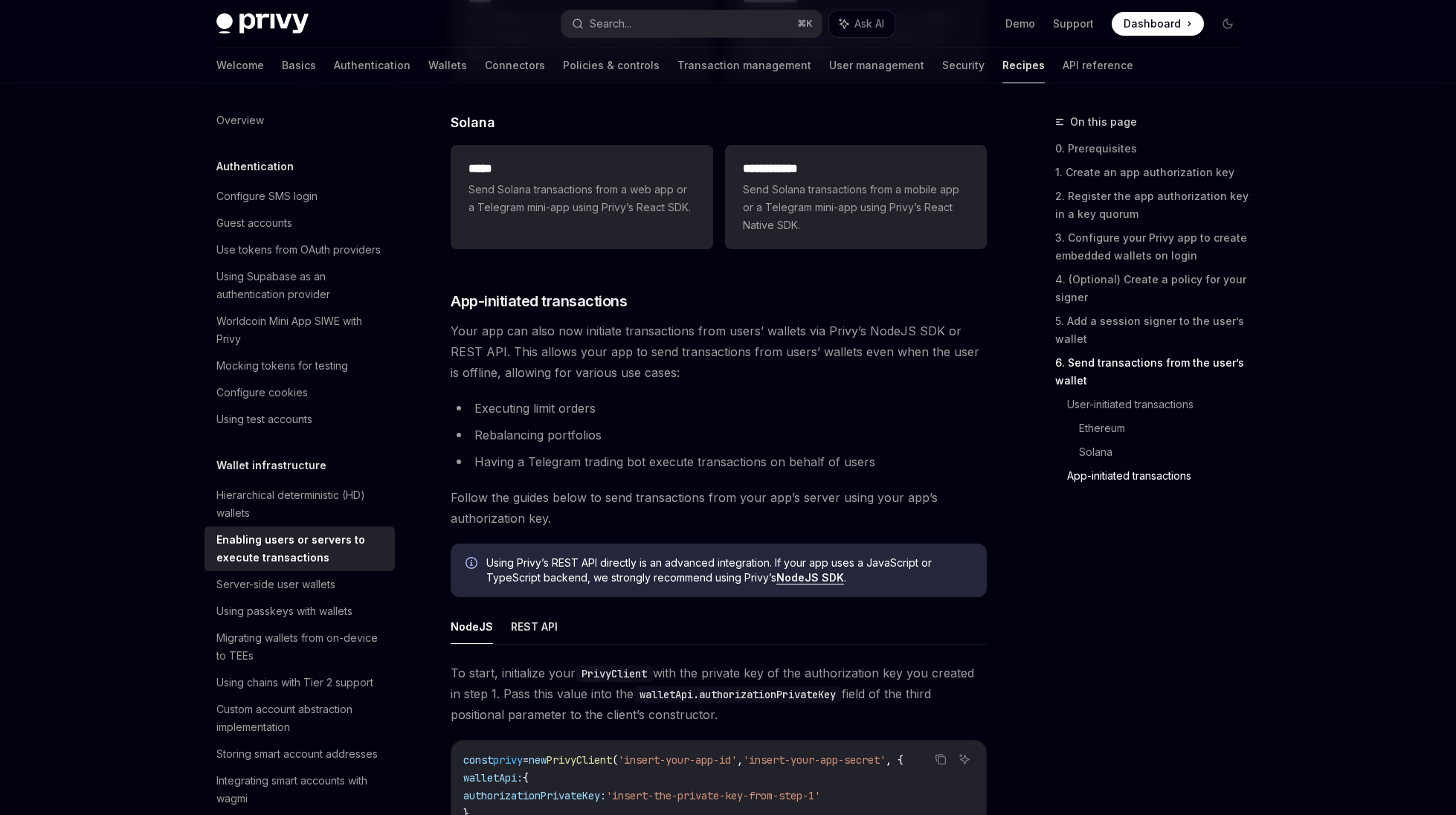
click at [600, 365] on span "Your app can also now initiate transactions from users’ wallets via Privy’s Nod…" at bounding box center [719, 351] width 536 height 63
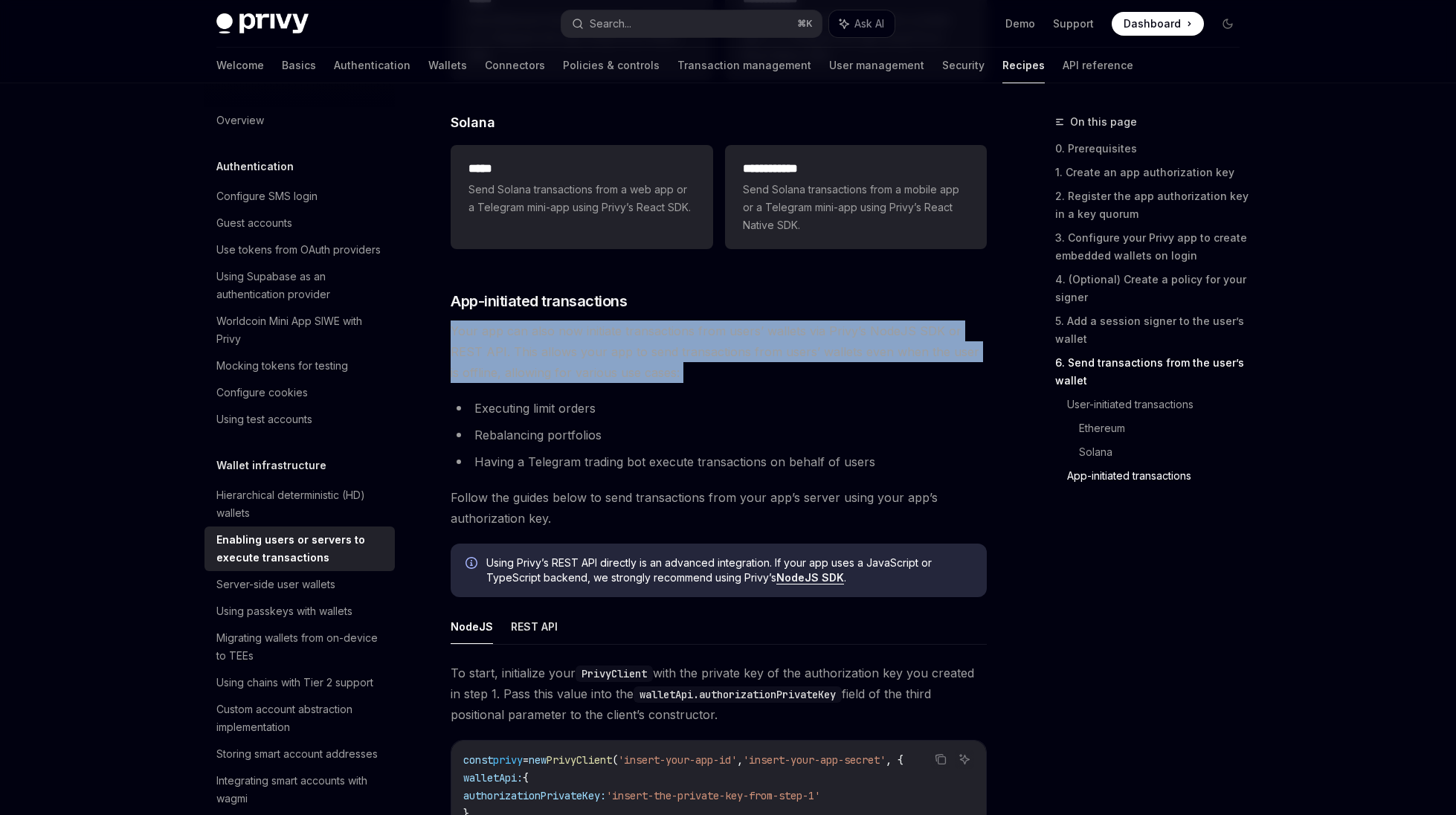
click at [600, 365] on span "Your app can also now initiate transactions from users’ wallets via Privy’s Nod…" at bounding box center [719, 351] width 536 height 63
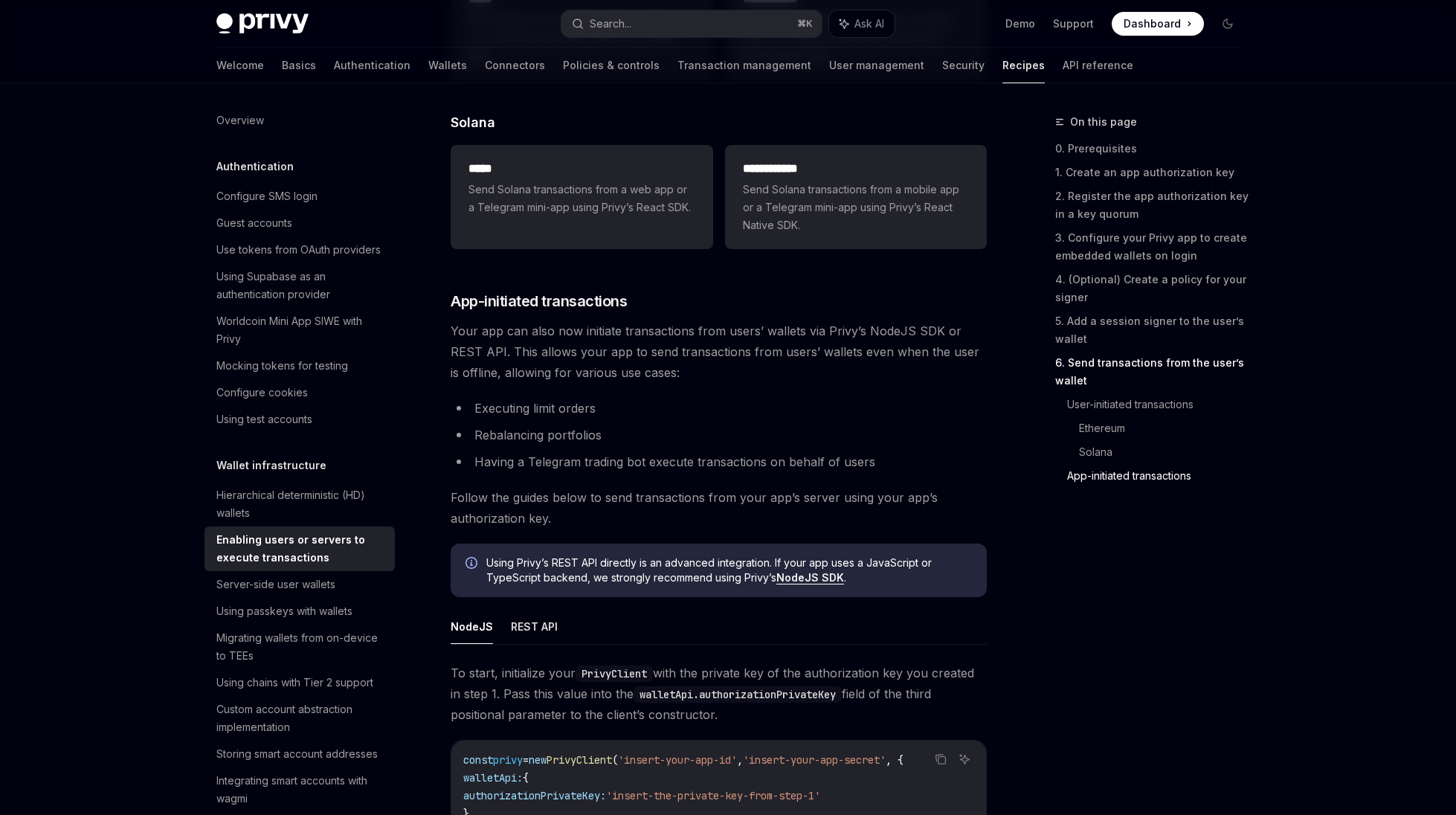
type textarea "*"
